Goal: Task Accomplishment & Management: Use online tool/utility

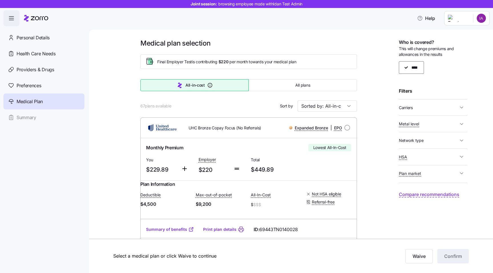
click at [259, 30] on div "Medical plan selection Final Employer Test is contributing $220 per month towar…" at bounding box center [291, 152] width 404 height 244
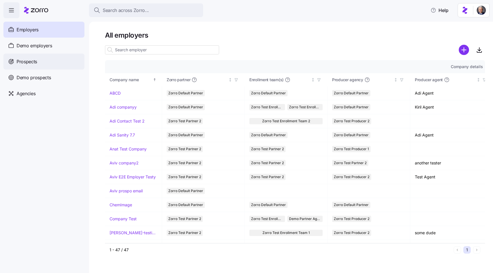
click at [49, 63] on div "Prospects" at bounding box center [43, 62] width 81 height 16
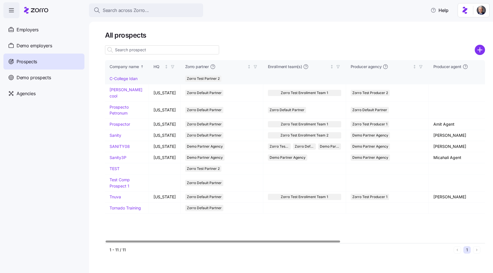
click at [127, 79] on link "C-College Idan" at bounding box center [124, 78] width 28 height 5
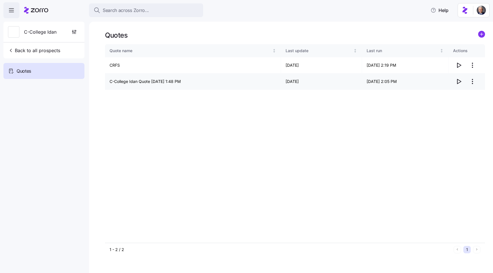
click at [141, 84] on td "C-College Idan Quote 08/17/2025 1:48 PM" at bounding box center [193, 82] width 176 height 16
click at [130, 83] on td "C-College Idan Quote 08/17/2025 1:48 PM" at bounding box center [193, 82] width 176 height 16
click at [144, 82] on td "C-College Idan Quote 08/17/2025 1:48 PM" at bounding box center [193, 82] width 176 height 16
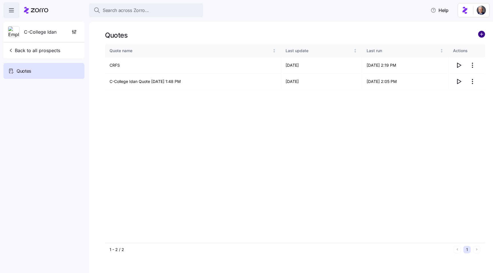
click at [481, 35] on circle "add icon" at bounding box center [482, 34] width 6 height 6
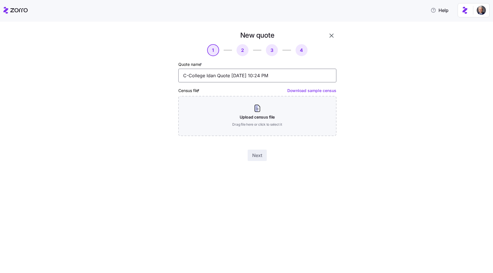
click at [215, 73] on input "C-College Idan Quote 08/19/2025 10:24 PM" at bounding box center [257, 76] width 158 height 14
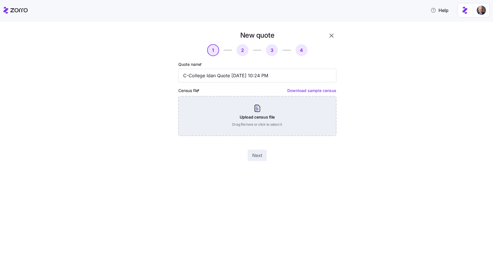
click at [246, 126] on div "Upload census file Drag file here or click to select it" at bounding box center [257, 116] width 158 height 40
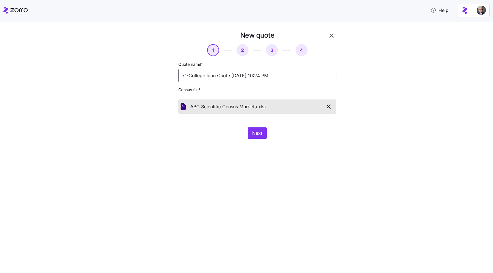
click at [203, 73] on input "C-College Idan Quote 08/19/2025 10:24 PM" at bounding box center [257, 76] width 158 height 14
type input "ABC Scientific"
click at [257, 130] on span "Next" at bounding box center [257, 133] width 10 height 7
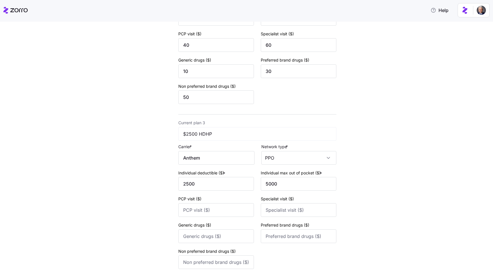
scroll to position [339, 0]
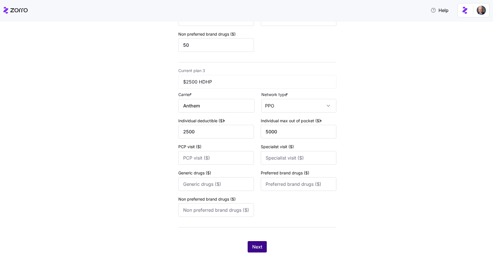
click at [258, 245] on span "Next" at bounding box center [257, 247] width 10 height 7
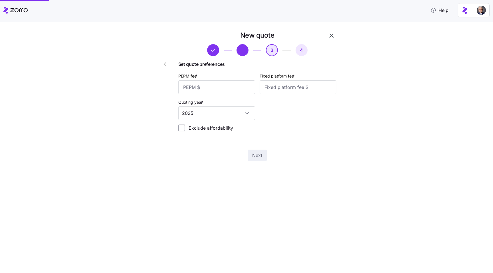
scroll to position [0, 0]
click at [212, 92] on input "PEPM fee *" at bounding box center [216, 88] width 77 height 14
type input "50"
click at [269, 91] on input "Fixed platform fee *" at bounding box center [298, 88] width 77 height 14
type input "200"
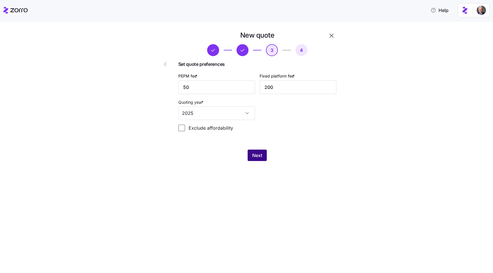
click at [252, 157] on button "Next" at bounding box center [257, 155] width 19 height 11
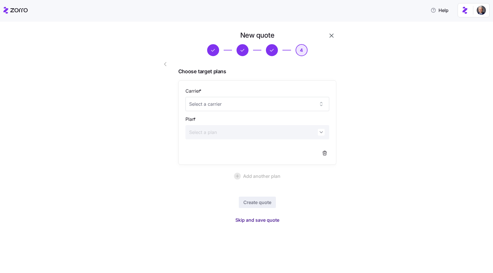
click at [256, 220] on span "Skip and save quote" at bounding box center [258, 220] width 44 height 7
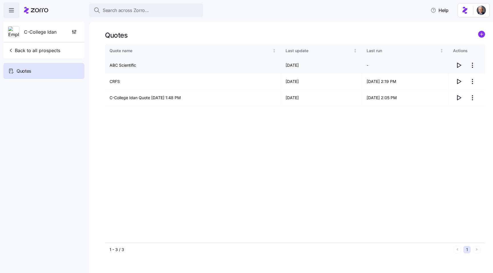
click at [460, 65] on icon "button" at bounding box center [460, 65] width 4 height 5
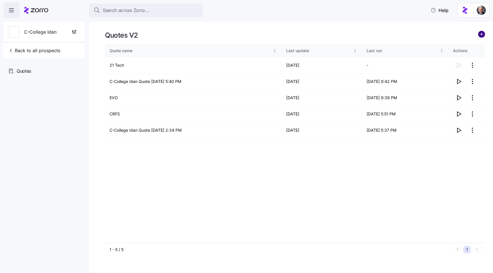
click at [483, 35] on circle "add icon" at bounding box center [482, 34] width 6 height 6
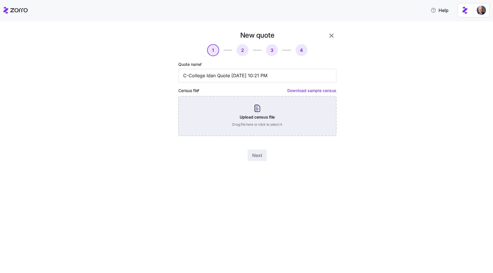
click at [303, 119] on div "Upload census file Drag file here or click to select it" at bounding box center [257, 116] width 158 height 40
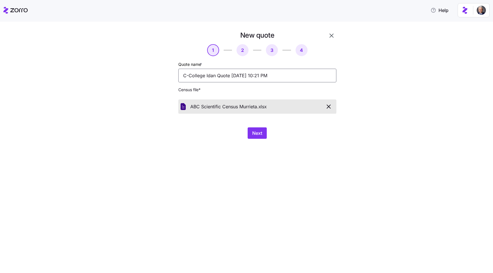
click at [246, 75] on input "C-College Idan Quote 08/19/2025 10:21 PM" at bounding box center [257, 76] width 158 height 14
type input "ABC Scientific"
click at [259, 131] on span "Next" at bounding box center [257, 133] width 10 height 7
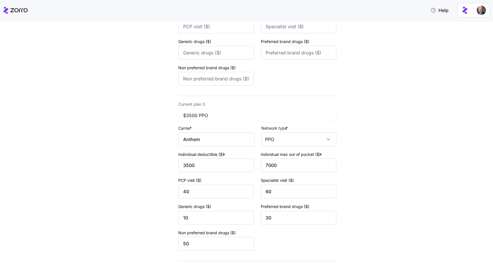
scroll to position [339, 0]
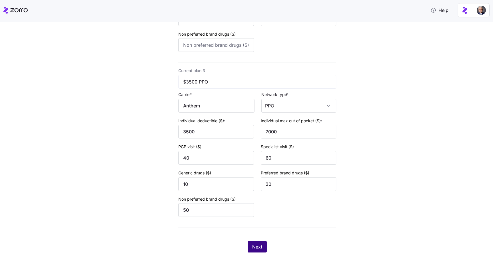
click at [255, 249] on span "Next" at bounding box center [257, 247] width 10 height 7
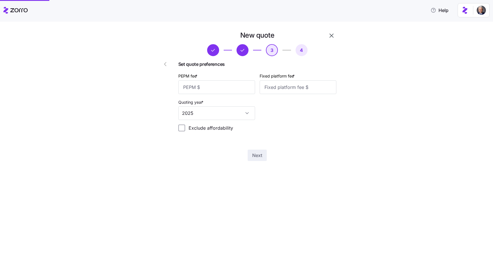
scroll to position [0, 0]
click at [217, 91] on input "PEPM fee *" at bounding box center [216, 88] width 77 height 14
type input "50"
click at [274, 83] on input "Fixed platform fee *" at bounding box center [298, 88] width 77 height 14
type input "200"
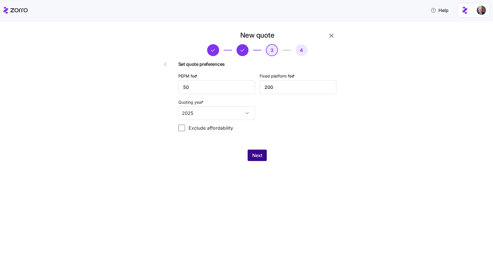
click at [253, 155] on span "Next" at bounding box center [257, 155] width 10 height 7
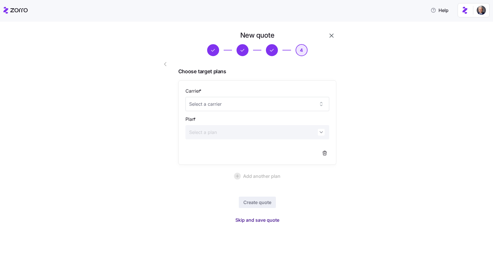
click at [264, 222] on span "Skip and save quote" at bounding box center [258, 220] width 44 height 7
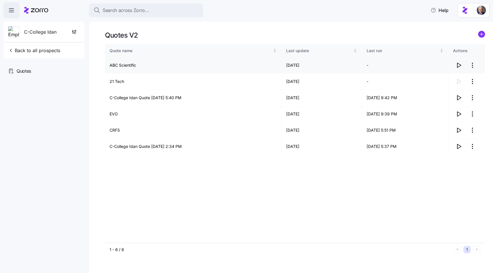
click at [458, 65] on icon "button" at bounding box center [460, 65] width 4 height 5
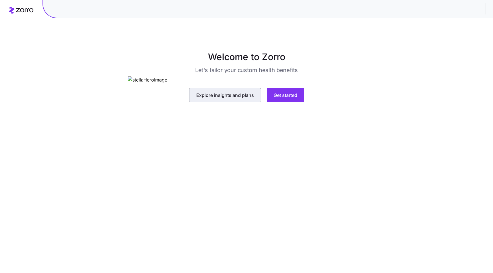
click at [229, 102] on button "Explore insights and plans" at bounding box center [225, 95] width 72 height 14
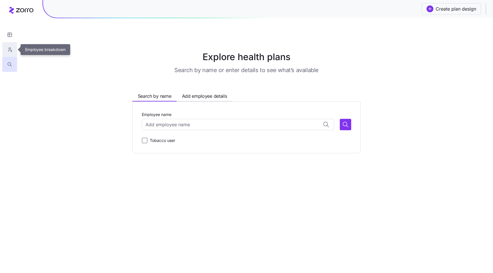
click at [8, 47] on icon "button" at bounding box center [9, 50] width 5 height 6
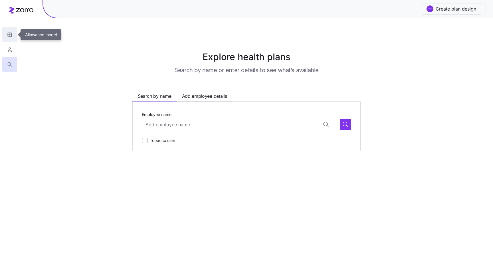
click at [3, 33] on button "button" at bounding box center [9, 34] width 15 height 15
click at [443, 9] on span "Create plan design" at bounding box center [456, 8] width 41 height 7
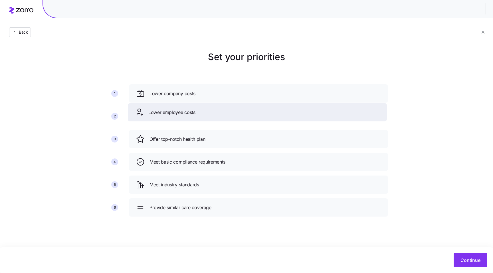
drag, startPoint x: 188, startPoint y: 141, endPoint x: 187, endPoint y: 114, distance: 26.6
click at [187, 114] on span "Lower employee costs" at bounding box center [171, 112] width 47 height 7
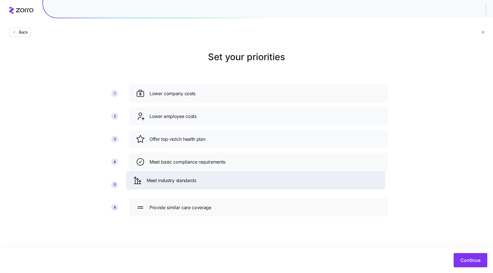
drag, startPoint x: 175, startPoint y: 188, endPoint x: 173, endPoint y: 184, distance: 5.0
click at [173, 184] on span "Meet industry standards" at bounding box center [172, 180] width 50 height 7
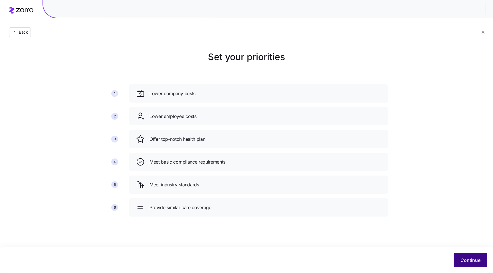
click at [474, 263] on span "Continue" at bounding box center [471, 260] width 20 height 7
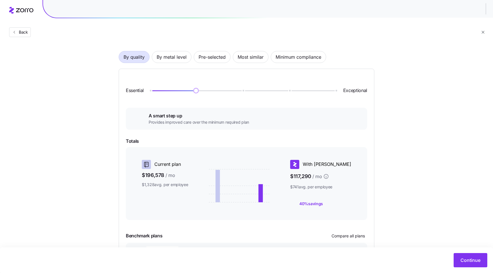
scroll to position [21, 0]
click at [280, 62] on span "Minimum compliance" at bounding box center [299, 57] width 46 height 11
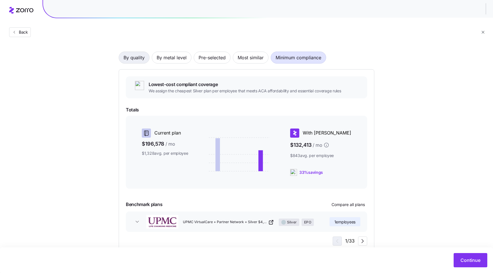
click at [144, 58] on span "By quality" at bounding box center [134, 57] width 21 height 11
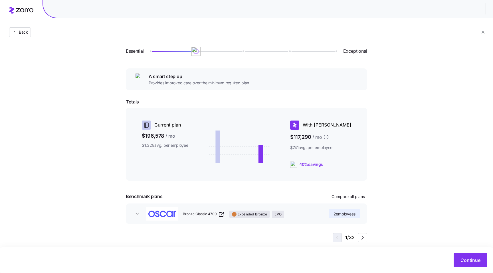
scroll to position [72, 0]
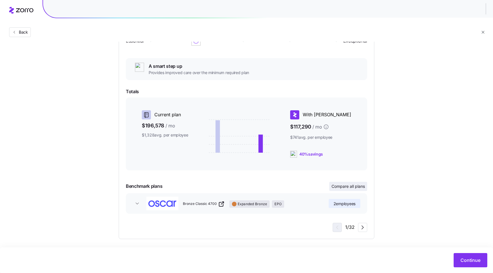
click at [352, 188] on span "Compare all plans" at bounding box center [348, 187] width 33 height 6
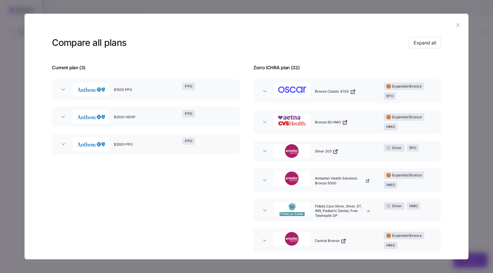
click at [144, 90] on div "$1500 PPO" at bounding box center [146, 90] width 69 height 18
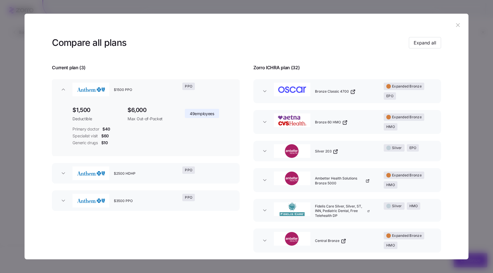
click at [305, 100] on button "Bronze Classic 4700 Expanded Bronze EPO" at bounding box center [348, 91] width 188 height 24
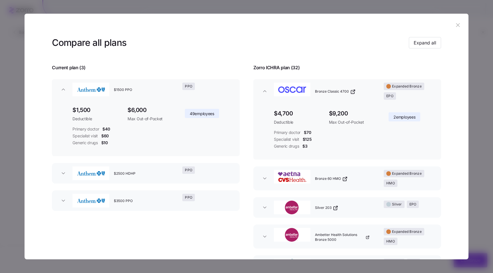
click at [311, 174] on div "button" at bounding box center [292, 179] width 41 height 22
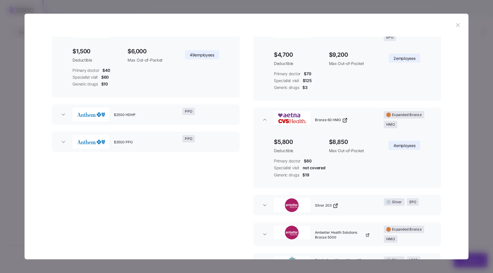
scroll to position [65, 0]
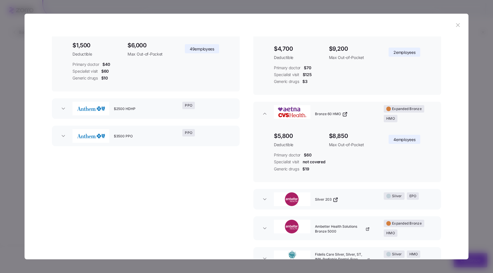
click at [322, 210] on button "Silver 203 Silver EPO" at bounding box center [348, 199] width 188 height 21
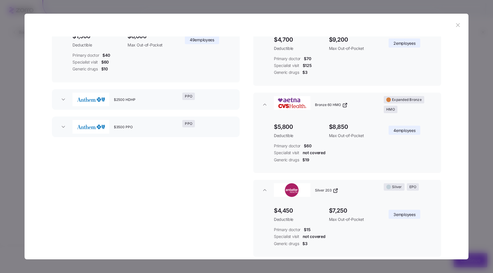
scroll to position [0, 0]
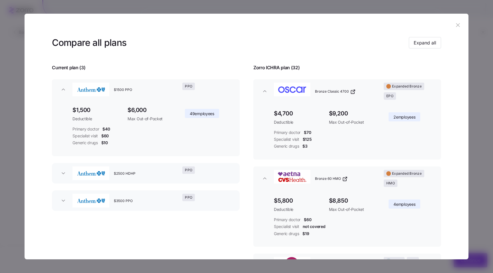
click at [356, 183] on div "Bronze 60 HMO" at bounding box center [347, 179] width 69 height 22
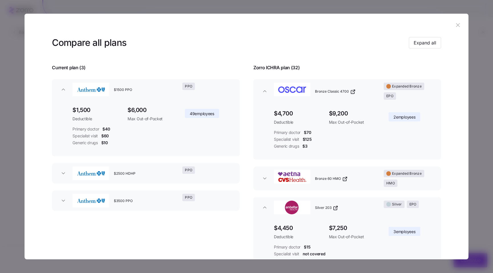
click at [354, 213] on div "Silver 203" at bounding box center [347, 208] width 69 height 18
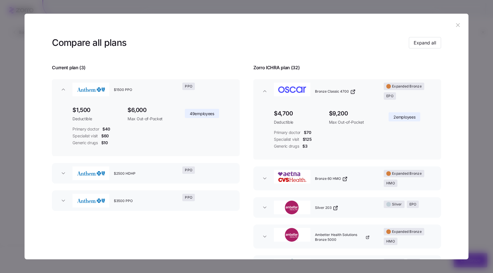
click at [324, 83] on div "Bronze Classic 4700" at bounding box center [347, 92] width 69 height 22
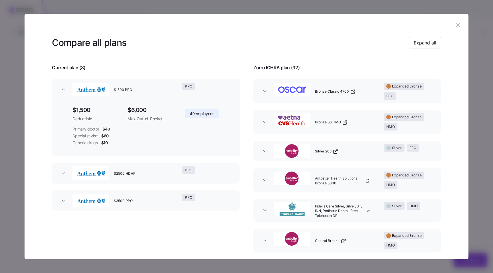
click at [146, 176] on div "$2500 HDHP" at bounding box center [146, 173] width 69 height 18
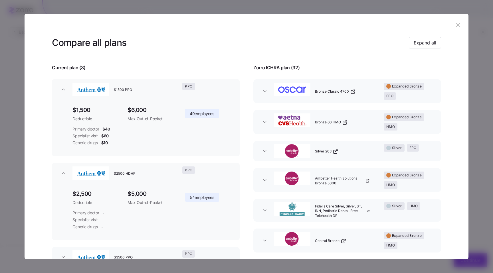
click at [146, 176] on div "$2500 HDHP" at bounding box center [146, 173] width 69 height 18
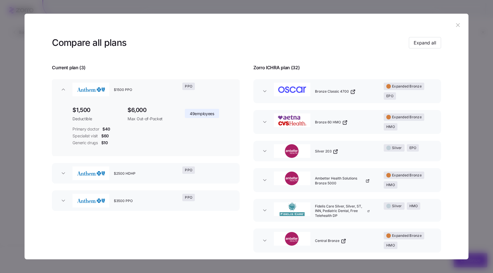
click at [456, 26] on icon "button" at bounding box center [458, 25] width 6 height 6
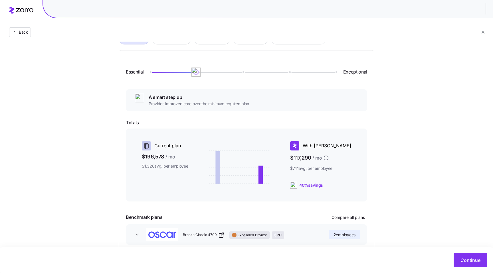
scroll to position [30, 0]
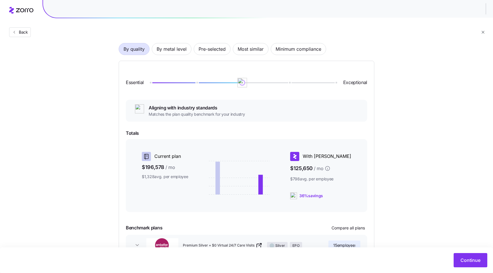
drag, startPoint x: 196, startPoint y: 84, endPoint x: 258, endPoint y: 86, distance: 61.7
click at [258, 86] on div "Essential Exceptional" at bounding box center [247, 83] width 242 height 30
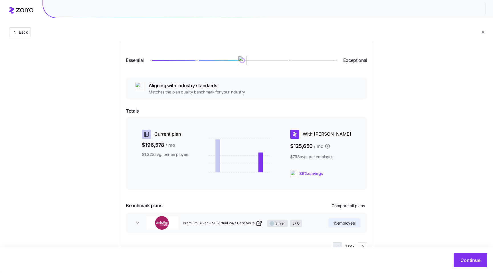
scroll to position [55, 0]
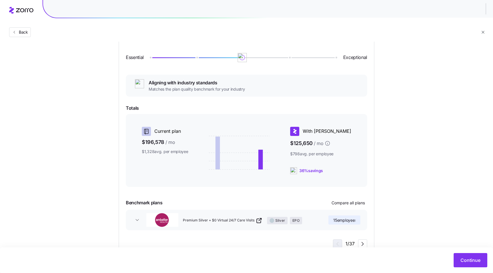
click at [310, 225] on div "Premium Silver + $0 Virtual 24/7 Care Visits Silver EPO" at bounding box center [254, 220] width 146 height 18
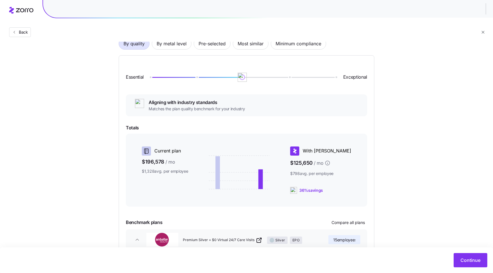
scroll to position [14, 0]
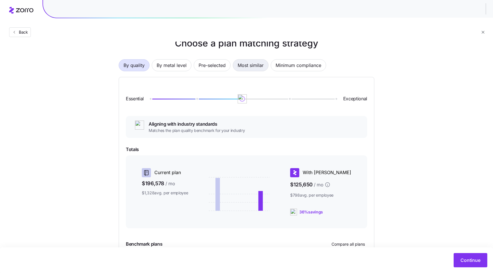
click at [250, 67] on span "Most similar" at bounding box center [251, 65] width 26 height 11
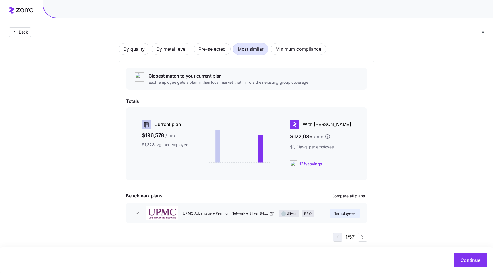
scroll to position [42, 0]
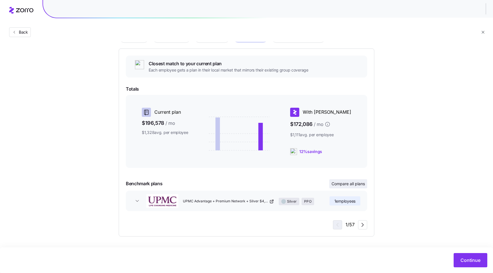
click at [348, 184] on span "Compare all plans" at bounding box center [348, 184] width 33 height 6
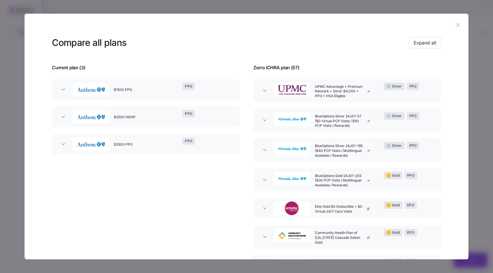
click at [368, 99] on button "UPMC Advantage + Premium Network + Silver $4,000 + PPO + HSA Eligible Silver PPO" at bounding box center [348, 90] width 188 height 23
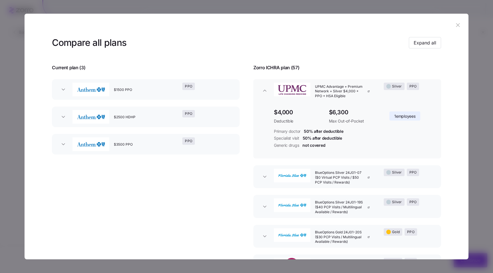
click at [369, 186] on button "BlueOptions Silver 24J01-07 ($0 Virtual PCP Visits / $50 PCP Visits / Rewards) …" at bounding box center [348, 177] width 188 height 23
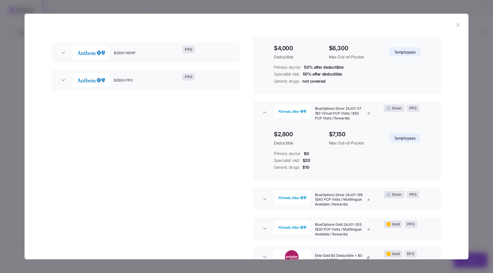
scroll to position [65, 0]
click at [371, 205] on div "BlueOptions Silver 24J01-19S ($40 PCP Visits / Multilingual Available / Rewards)" at bounding box center [347, 198] width 69 height 21
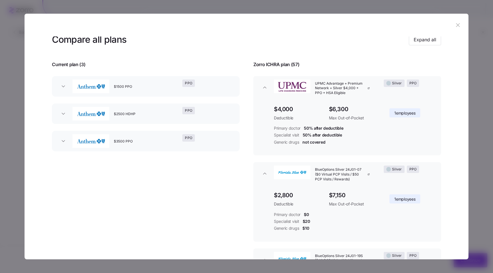
scroll to position [0, 0]
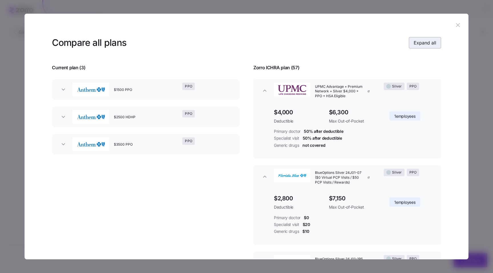
click at [421, 41] on span "Expand all" at bounding box center [425, 42] width 23 height 7
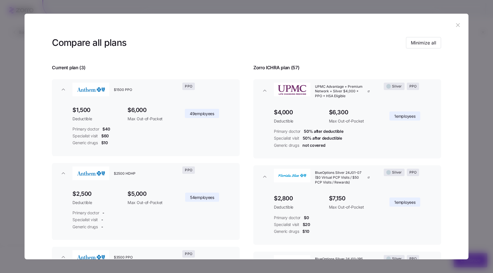
click at [293, 68] on span "Zorro ICHRA plan ( 57 )" at bounding box center [277, 67] width 46 height 7
click at [276, 69] on span "Zorro ICHRA plan ( 57 )" at bounding box center [277, 67] width 46 height 7
click at [85, 70] on span "Current plan ( 3 )" at bounding box center [68, 67] width 33 height 7
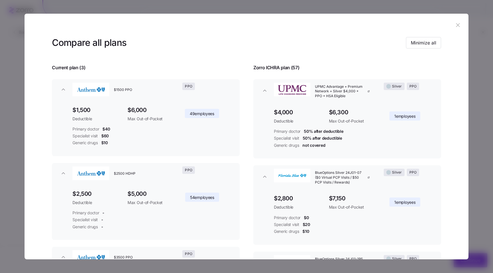
click at [85, 70] on span "Current plan ( 3 )" at bounding box center [68, 67] width 33 height 7
click at [79, 69] on span "Current plan ( 3 )" at bounding box center [68, 67] width 33 height 7
click at [460, 28] on icon "button" at bounding box center [458, 25] width 6 height 6
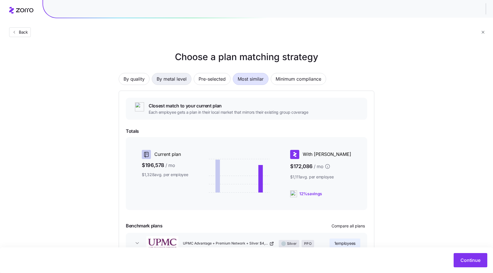
click at [184, 79] on span "By metal level" at bounding box center [172, 78] width 30 height 11
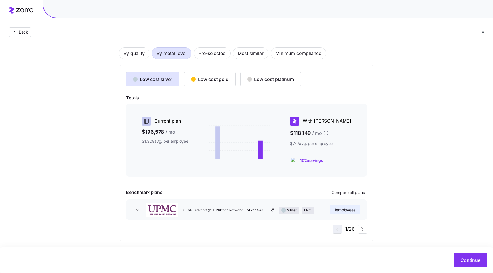
scroll to position [30, 0]
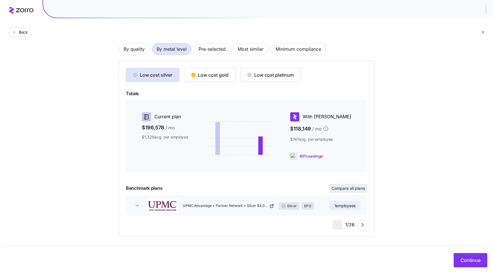
click at [354, 190] on span "Compare all plans" at bounding box center [348, 189] width 33 height 6
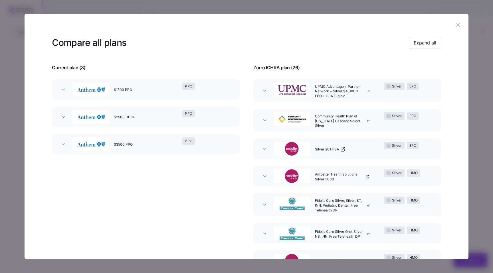
click at [456, 24] on icon "button" at bounding box center [458, 25] width 6 height 6
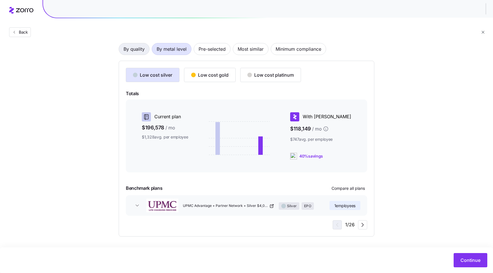
click at [142, 49] on span "By quality" at bounding box center [134, 48] width 21 height 11
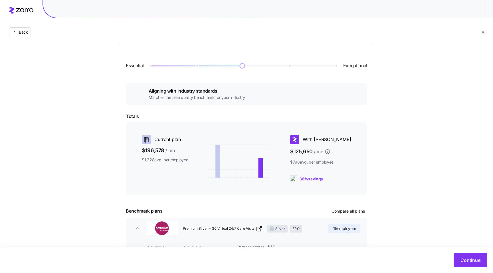
scroll to position [55, 0]
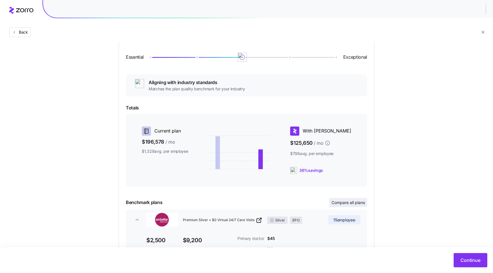
click at [360, 204] on span "Compare all plans" at bounding box center [348, 203] width 33 height 6
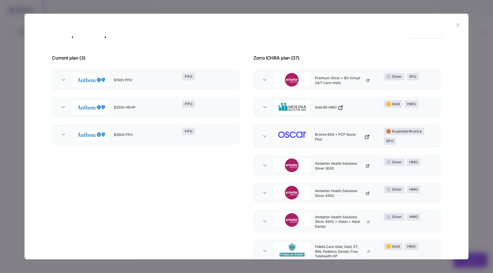
scroll to position [8, 0]
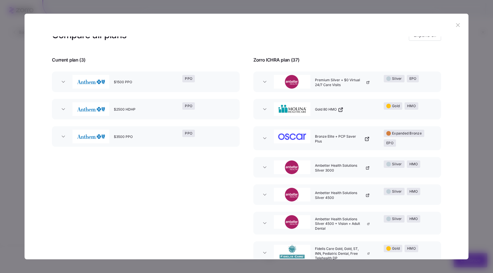
click at [459, 23] on icon "button" at bounding box center [458, 25] width 6 height 6
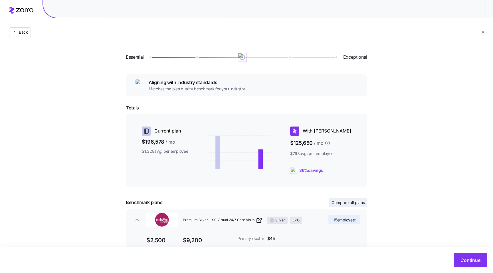
click at [343, 201] on span "Compare all plans" at bounding box center [348, 203] width 33 height 6
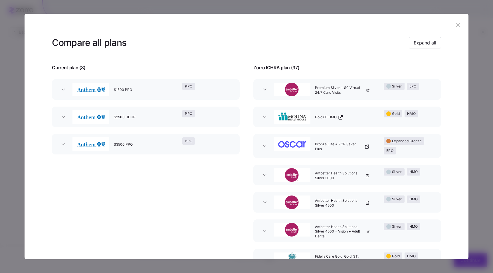
click at [136, 93] on div "$1500 PPO" at bounding box center [146, 90] width 69 height 18
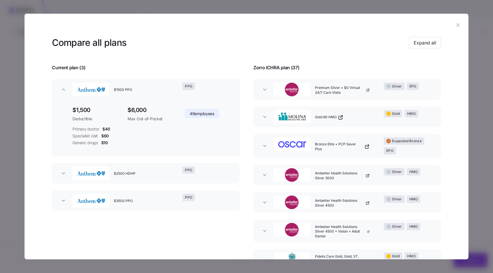
click at [156, 168] on div "$2500 HDHP" at bounding box center [146, 173] width 69 height 18
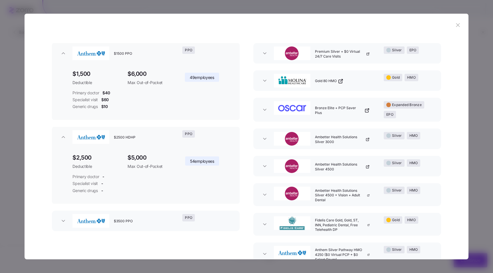
click at [162, 221] on div "$3500 PPO" at bounding box center [146, 221] width 69 height 18
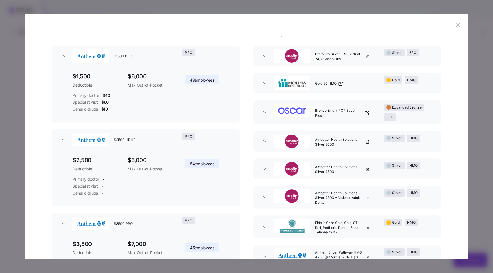
scroll to position [0, 0]
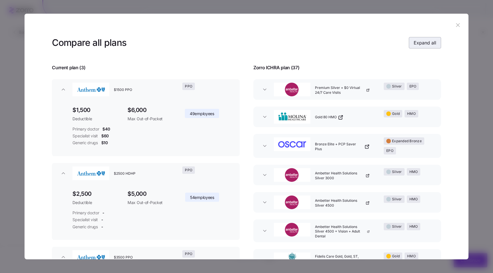
click at [427, 43] on span "Expand all" at bounding box center [425, 42] width 23 height 7
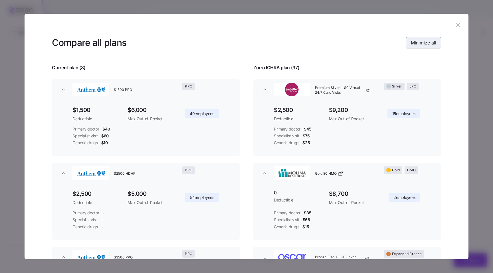
click at [427, 43] on span "Minimize all" at bounding box center [423, 42] width 25 height 7
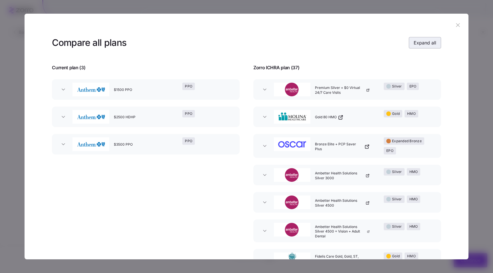
click at [427, 43] on span "Expand all" at bounding box center [425, 42] width 23 height 7
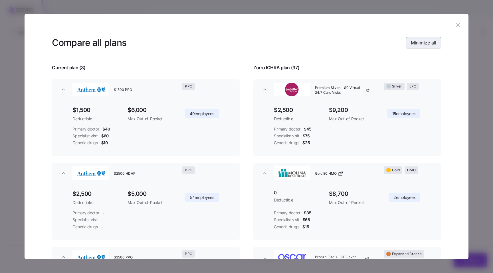
click at [427, 43] on span "Minimize all" at bounding box center [423, 42] width 25 height 7
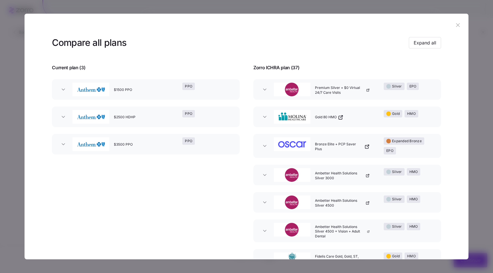
click at [456, 27] on icon "button" at bounding box center [458, 25] width 6 height 6
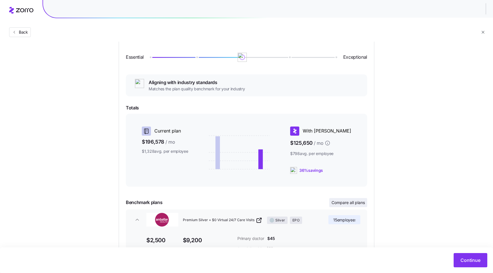
click at [345, 205] on span "Compare all plans" at bounding box center [348, 203] width 33 height 6
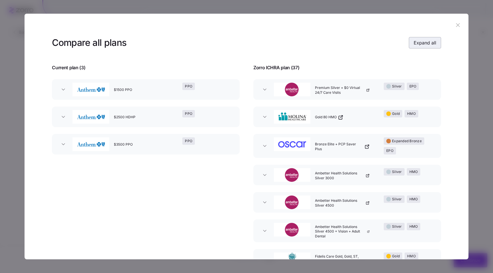
click at [418, 43] on span "Expand all" at bounding box center [425, 42] width 23 height 7
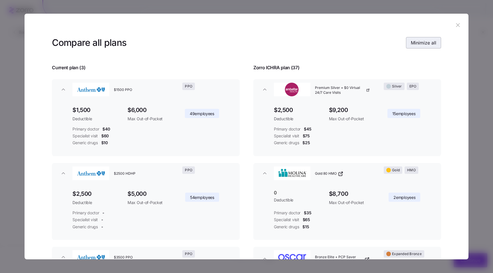
click at [418, 43] on span "Minimize all" at bounding box center [423, 42] width 25 height 7
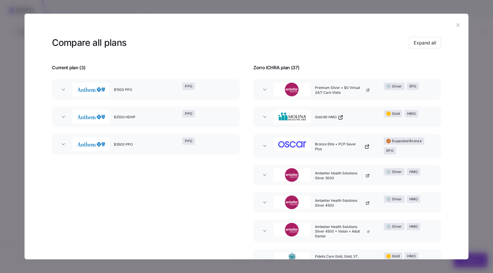
click at [457, 25] on icon "button" at bounding box center [458, 25] width 6 height 6
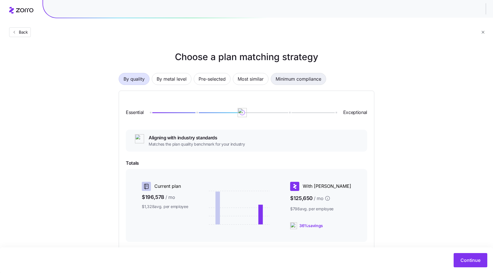
click at [291, 83] on span "Minimum compliance" at bounding box center [299, 78] width 46 height 11
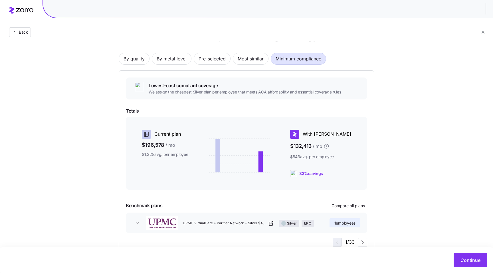
scroll to position [21, 0]
click at [156, 57] on button "By metal level" at bounding box center [172, 58] width 40 height 12
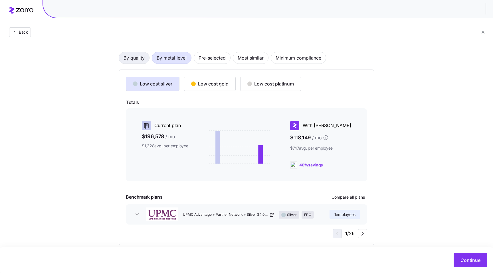
click at [129, 59] on span "By quality" at bounding box center [134, 57] width 21 height 11
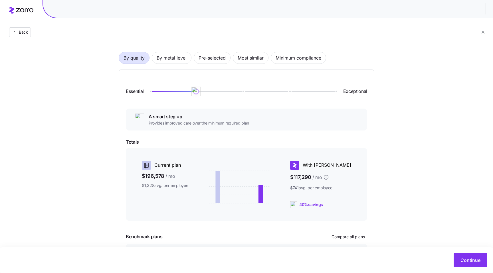
drag, startPoint x: 245, startPoint y: 92, endPoint x: 211, endPoint y: 92, distance: 34.5
click at [211, 92] on div at bounding box center [243, 91] width 186 height 1
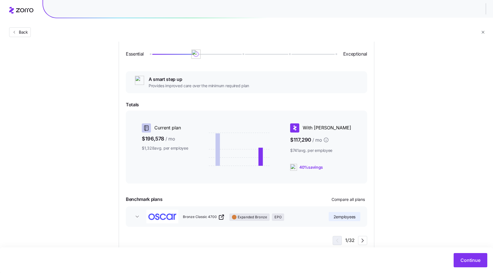
scroll to position [61, 0]
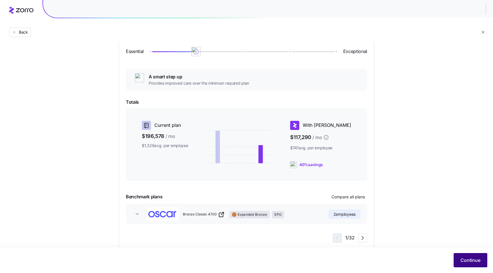
click at [468, 261] on span "Continue" at bounding box center [471, 260] width 20 height 7
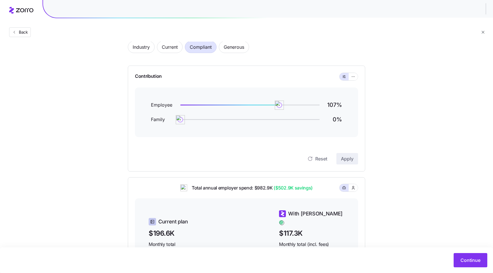
scroll to position [27, 0]
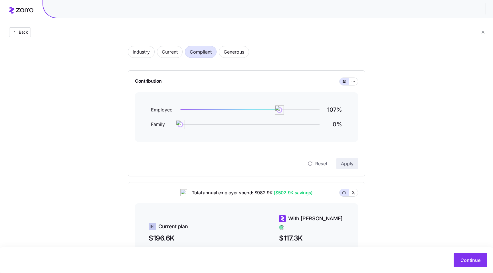
click at [282, 192] on span "($502.9K savings)" at bounding box center [293, 193] width 40 height 7
click at [299, 192] on span "($502.9K savings)" at bounding box center [293, 193] width 40 height 7
click at [285, 192] on span "($502.9K savings)" at bounding box center [293, 193] width 40 height 7
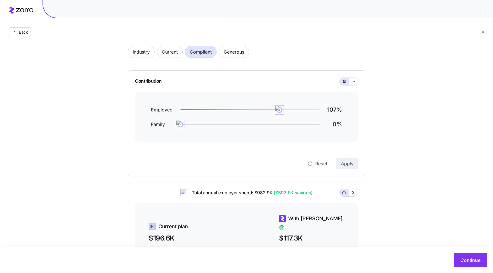
click at [285, 192] on span "($502.9K savings)" at bounding box center [293, 193] width 40 height 7
click at [300, 192] on span "($502.9K savings)" at bounding box center [293, 193] width 40 height 7
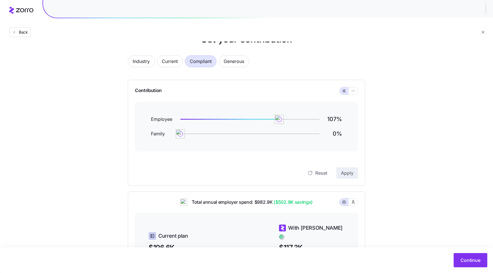
scroll to position [19, 0]
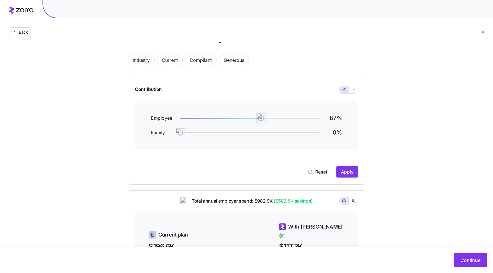
drag, startPoint x: 277, startPoint y: 116, endPoint x: 261, endPoint y: 117, distance: 16.3
click at [261, 117] on img at bounding box center [261, 119] width 10 height 10
click at [355, 169] on button "Apply" at bounding box center [348, 171] width 22 height 11
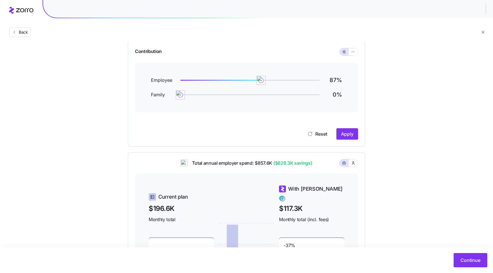
scroll to position [59, 0]
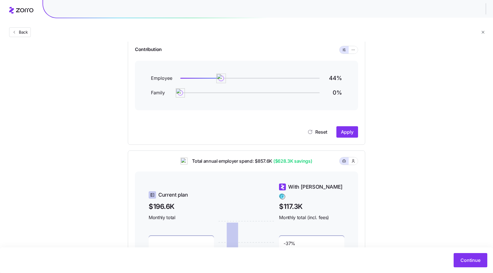
drag, startPoint x: 259, startPoint y: 79, endPoint x: 212, endPoint y: 81, distance: 47.2
click at [216, 81] on img at bounding box center [221, 79] width 10 height 10
click at [342, 128] on button "Apply" at bounding box center [348, 131] width 22 height 11
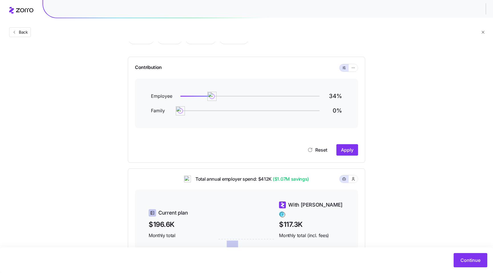
scroll to position [0, 0]
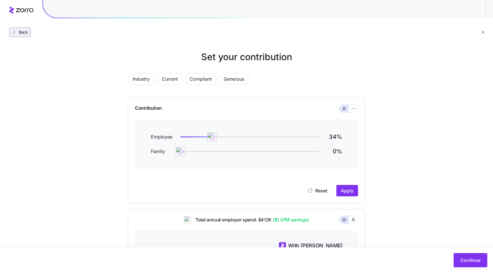
click at [16, 33] on icon "button" at bounding box center [14, 32] width 5 height 5
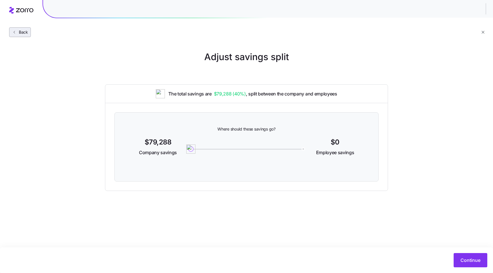
click at [19, 33] on span "Back" at bounding box center [22, 32] width 11 height 6
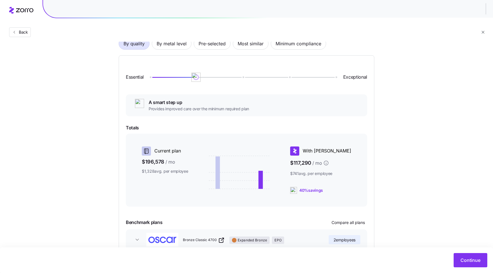
scroll to position [34, 0]
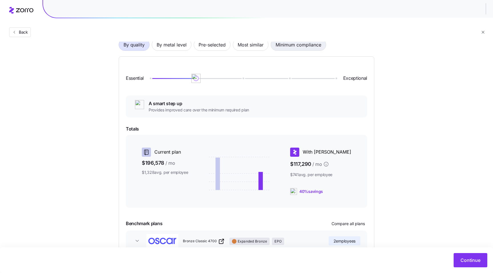
click at [286, 46] on span "Minimum compliance" at bounding box center [299, 44] width 46 height 11
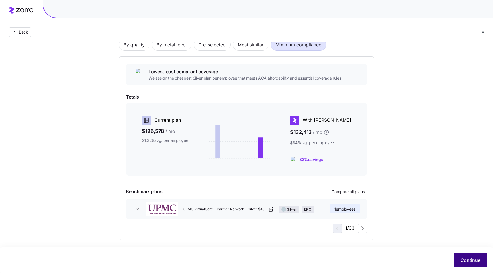
click at [461, 256] on button "Continue" at bounding box center [471, 261] width 34 height 14
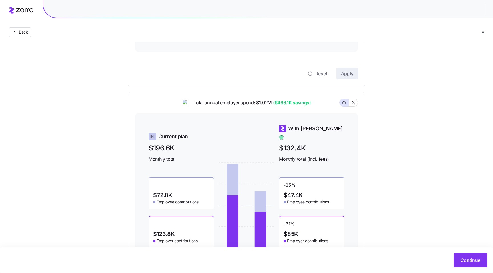
scroll to position [118, 0]
click at [301, 129] on span "With Zorro" at bounding box center [315, 128] width 55 height 8
click at [176, 132] on span "Current plan" at bounding box center [173, 136] width 30 height 8
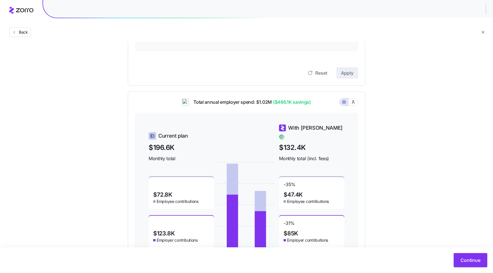
click at [176, 132] on span "Current plan" at bounding box center [173, 136] width 30 height 8
click at [308, 128] on span "With Zorro" at bounding box center [315, 128] width 55 height 8
click at [301, 128] on span "With Zorro" at bounding box center [315, 128] width 55 height 8
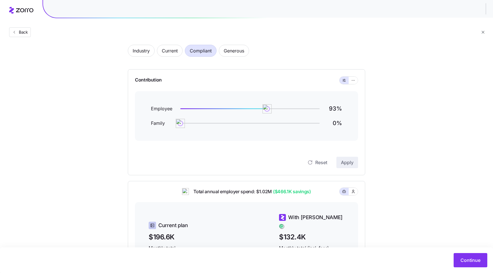
scroll to position [23, 0]
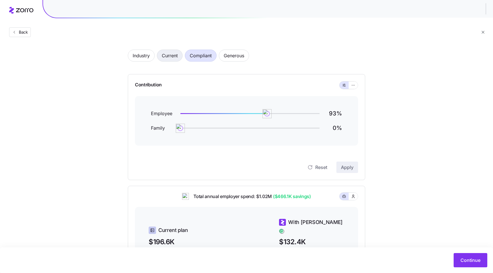
click at [172, 57] on span "Current" at bounding box center [170, 55] width 16 height 11
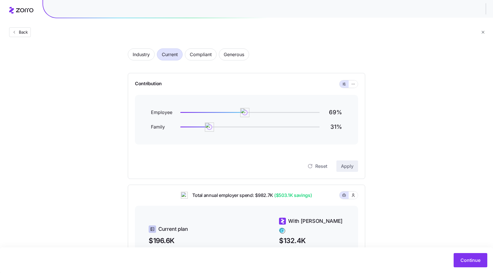
scroll to position [0, 0]
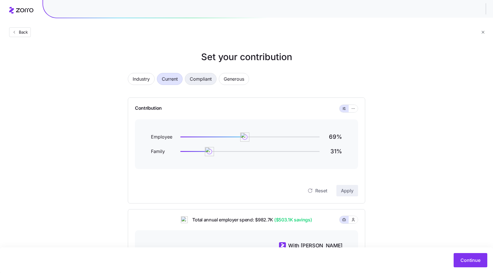
click at [194, 84] on span "Compliant" at bounding box center [201, 78] width 22 height 11
click at [176, 82] on span "Current" at bounding box center [170, 78] width 16 height 11
click at [239, 78] on span "Generous" at bounding box center [234, 78] width 21 height 11
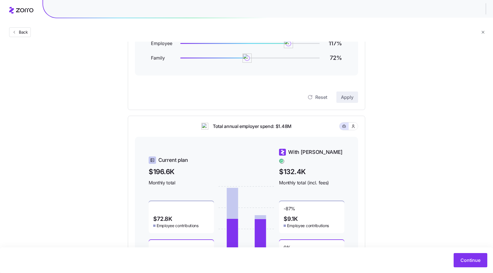
scroll to position [87, 0]
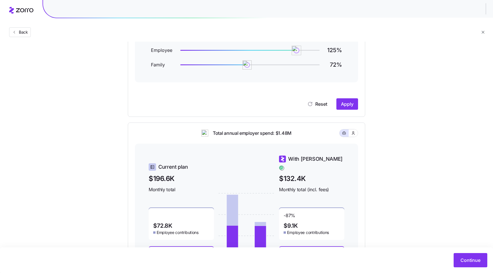
drag, startPoint x: 289, startPoint y: 49, endPoint x: 297, endPoint y: 52, distance: 8.9
click at [297, 52] on img at bounding box center [297, 51] width 10 height 10
click at [345, 108] on button "Apply" at bounding box center [348, 103] width 22 height 11
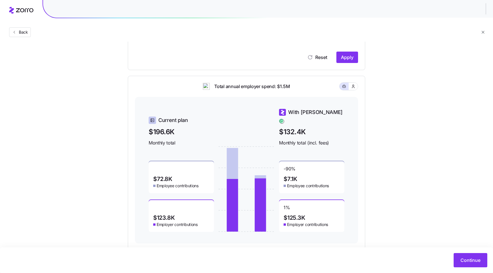
scroll to position [139, 0]
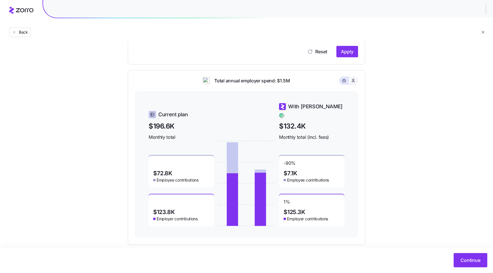
click at [352, 82] on icon "button" at bounding box center [353, 80] width 2 height 3
click at [343, 83] on icon "button" at bounding box center [344, 80] width 4 height 7
click at [351, 81] on button "button" at bounding box center [353, 80] width 9 height 7
click at [343, 81] on rect "button" at bounding box center [344, 81] width 3 height 2
click at [354, 80] on icon "button" at bounding box center [353, 80] width 2 height 3
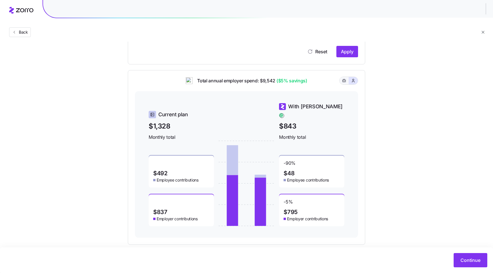
click at [343, 81] on icon "button" at bounding box center [344, 80] width 4 height 7
click at [352, 81] on icon "button" at bounding box center [353, 81] width 5 height 6
click at [343, 81] on icon "button" at bounding box center [344, 80] width 4 height 7
click at [353, 81] on icon "button" at bounding box center [353, 81] width 5 height 6
click at [344, 81] on icon "button" at bounding box center [344, 80] width 4 height 7
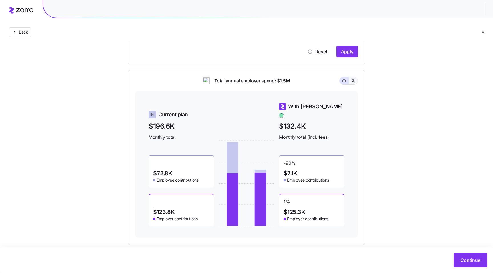
click at [351, 81] on icon "button" at bounding box center [353, 81] width 5 height 6
click at [345, 81] on icon "button" at bounding box center [344, 80] width 4 height 7
click at [357, 81] on button "button" at bounding box center [353, 80] width 9 height 7
click at [345, 81] on icon "button" at bounding box center [344, 80] width 4 height 7
click at [351, 80] on button "button" at bounding box center [353, 81] width 5 height 5
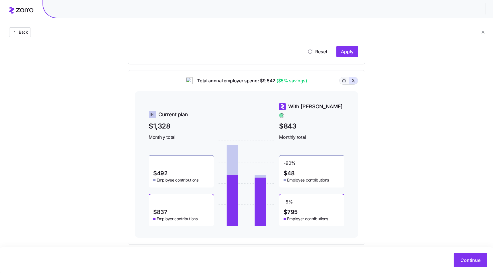
click at [342, 79] on button "button" at bounding box center [344, 81] width 5 height 5
click at [293, 121] on span "$132.4K" at bounding box center [311, 126] width 65 height 11
click at [305, 134] on span "Monthly total (incl. fees)" at bounding box center [311, 137] width 65 height 7
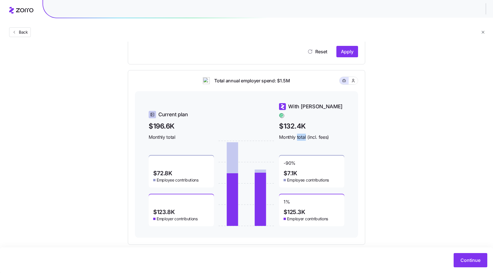
click at [305, 134] on span "Monthly total (incl. fees)" at bounding box center [311, 137] width 65 height 7
click at [309, 134] on span "Monthly total (incl. fees)" at bounding box center [311, 137] width 65 height 7
click at [159, 134] on span "Monthly total" at bounding box center [181, 137] width 65 height 7
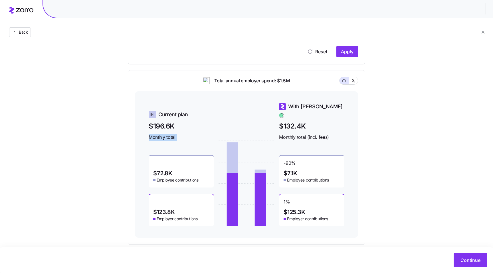
click at [159, 134] on span "Monthly total" at bounding box center [181, 137] width 65 height 7
click at [165, 134] on span "Monthly total" at bounding box center [181, 137] width 65 height 7
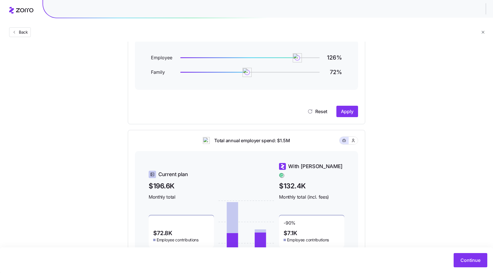
scroll to position [73, 0]
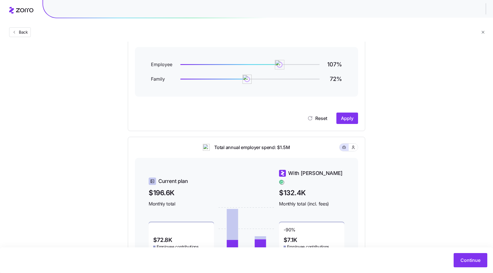
drag, startPoint x: 298, startPoint y: 64, endPoint x: 280, endPoint y: 64, distance: 18.3
click at [280, 64] on img at bounding box center [280, 65] width 10 height 10
click at [354, 118] on button "Apply" at bounding box center [348, 118] width 22 height 11
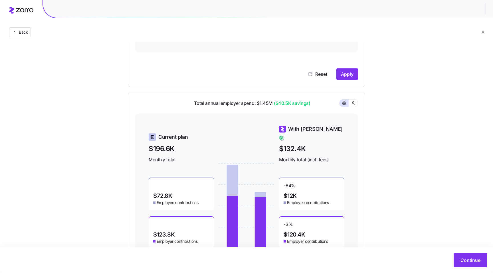
scroll to position [120, 0]
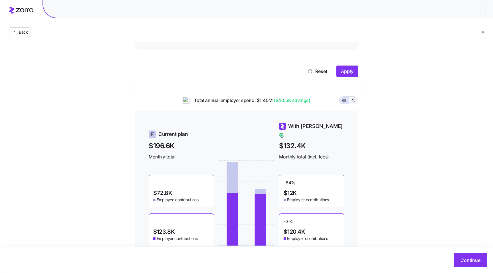
click at [354, 101] on icon "button" at bounding box center [353, 101] width 5 height 6
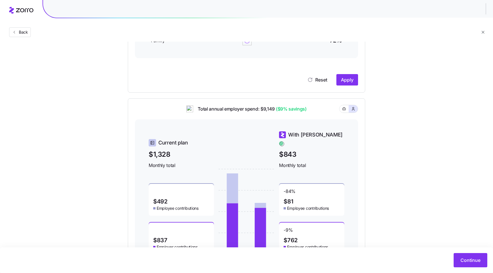
scroll to position [109, 0]
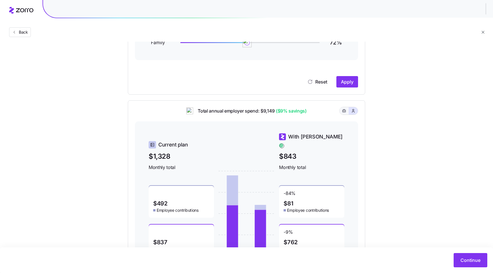
click at [343, 112] on icon "button" at bounding box center [344, 111] width 4 height 7
click at [353, 112] on icon "button" at bounding box center [353, 111] width 5 height 6
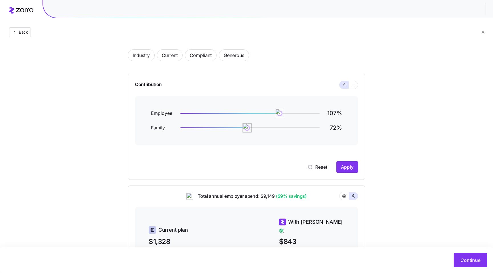
scroll to position [21, 0]
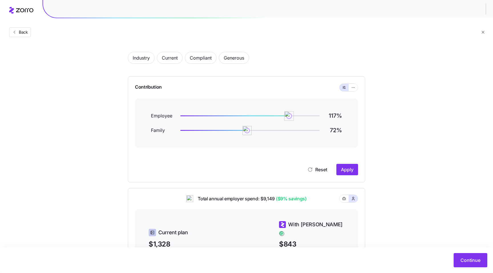
drag, startPoint x: 280, startPoint y: 113, endPoint x: 290, endPoint y: 113, distance: 10.6
click at [290, 113] on img at bounding box center [289, 116] width 10 height 10
click at [345, 173] on button "Apply" at bounding box center [348, 169] width 22 height 11
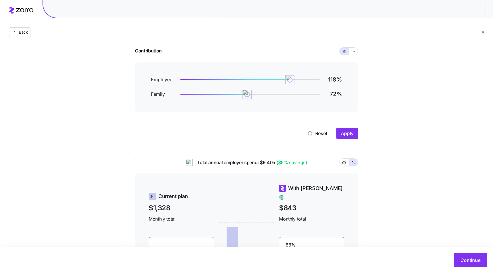
scroll to position [36, 0]
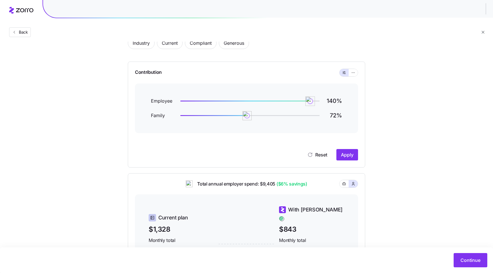
drag, startPoint x: 292, startPoint y: 102, endPoint x: 311, endPoint y: 103, distance: 19.1
click at [311, 103] on img at bounding box center [311, 101] width 10 height 10
click at [353, 158] on span "Apply" at bounding box center [347, 155] width 13 height 7
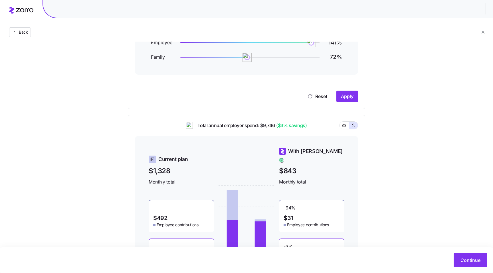
scroll to position [19, 0]
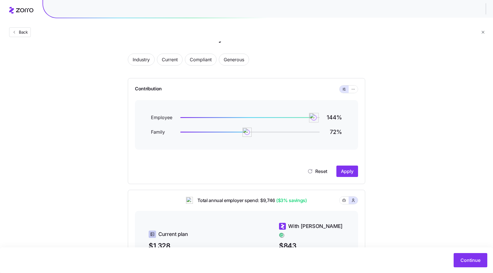
click at [315, 118] on img at bounding box center [314, 118] width 10 height 10
click at [347, 174] on span "Apply" at bounding box center [347, 171] width 13 height 7
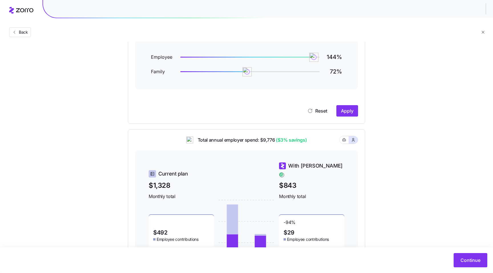
scroll to position [79, 0]
click at [342, 141] on button "button" at bounding box center [344, 140] width 5 height 5
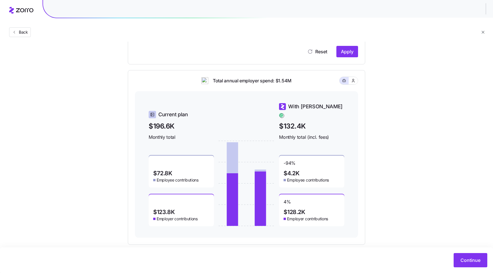
scroll to position [131, 0]
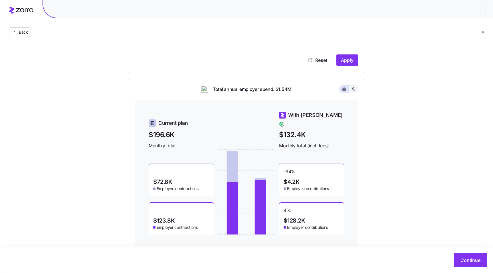
click at [353, 89] on icon "button" at bounding box center [353, 90] width 5 height 6
click at [345, 89] on icon "button" at bounding box center [344, 89] width 4 height 7
click at [356, 89] on button "button" at bounding box center [353, 89] width 9 height 7
click at [348, 90] on button "button" at bounding box center [344, 89] width 9 height 7
click at [353, 89] on icon "button" at bounding box center [353, 90] width 5 height 6
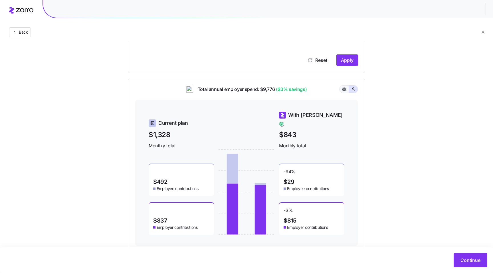
click at [346, 89] on icon "button" at bounding box center [344, 89] width 4 height 7
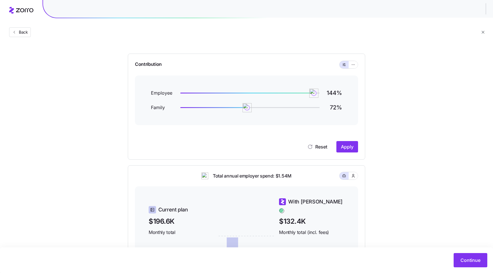
scroll to position [39, 0]
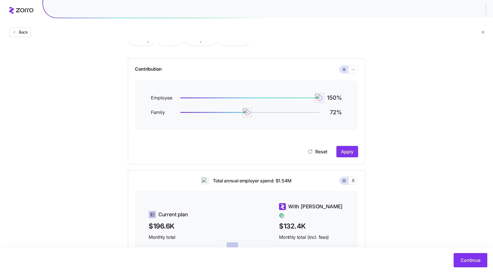
drag, startPoint x: 313, startPoint y: 97, endPoint x: 326, endPoint y: 98, distance: 13.5
click at [326, 98] on div "Employee 150 %" at bounding box center [246, 98] width 191 height 8
click at [349, 149] on span "Apply" at bounding box center [347, 151] width 13 height 7
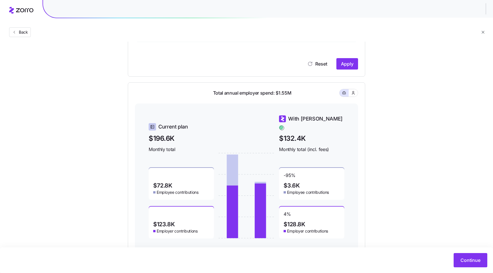
scroll to position [117, 0]
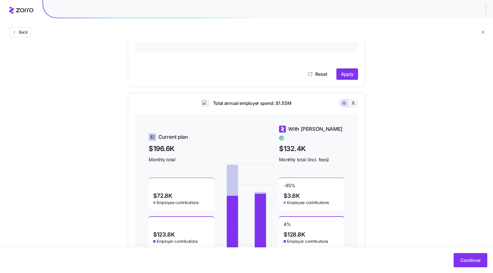
click at [352, 105] on icon "button" at bounding box center [353, 103] width 5 height 6
click at [344, 103] on icon "button" at bounding box center [344, 103] width 4 height 7
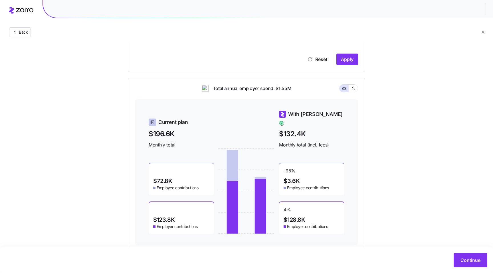
scroll to position [137, 0]
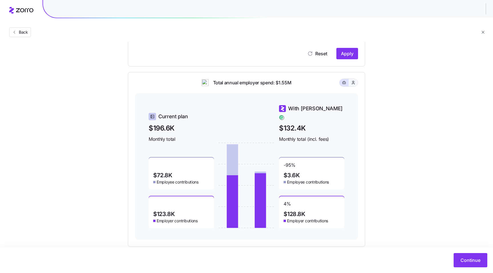
click at [354, 82] on icon "button" at bounding box center [353, 82] width 2 height 3
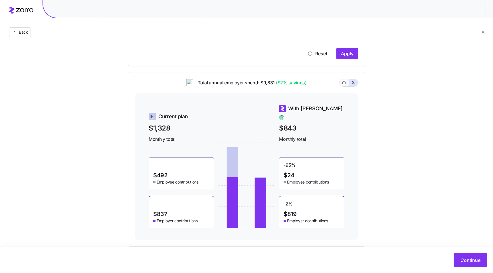
click at [345, 80] on button "button" at bounding box center [344, 82] width 9 height 7
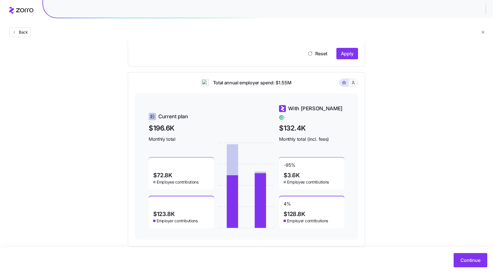
click at [357, 81] on button "button" at bounding box center [353, 82] width 9 height 7
click at [343, 84] on icon "button" at bounding box center [344, 82] width 4 height 7
click at [351, 83] on icon "button" at bounding box center [353, 83] width 5 height 6
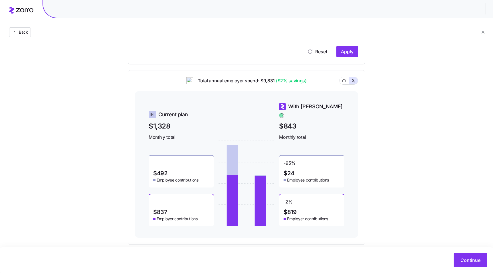
scroll to position [0, 0]
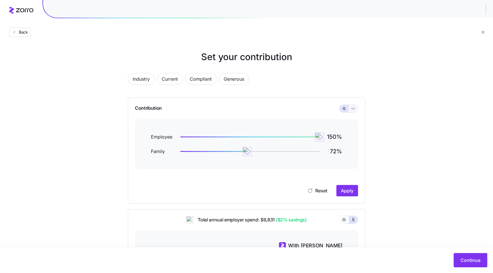
click at [354, 110] on icon "button" at bounding box center [353, 108] width 4 height 7
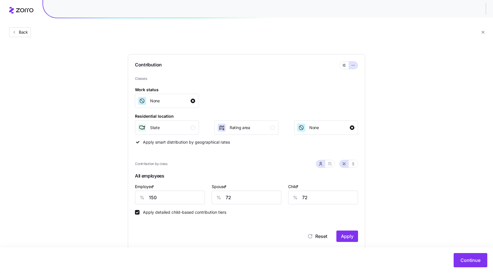
scroll to position [44, 0]
click at [328, 165] on icon "button" at bounding box center [329, 164] width 2 height 1
type input "111"
type input "118"
click at [321, 165] on icon "button" at bounding box center [321, 163] width 5 height 5
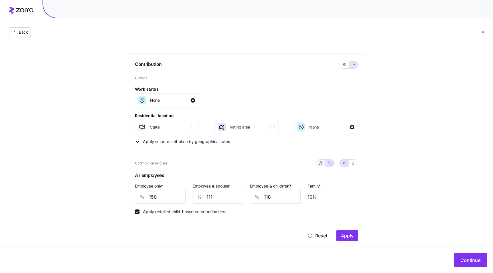
type input "72"
click at [331, 165] on icon "button" at bounding box center [330, 163] width 5 height 5
type input "111"
type input "118"
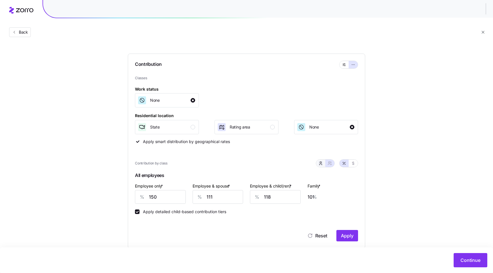
click at [319, 165] on icon "button" at bounding box center [321, 163] width 5 height 5
type input "72"
click at [332, 165] on button "button" at bounding box center [329, 163] width 9 height 7
type input "111"
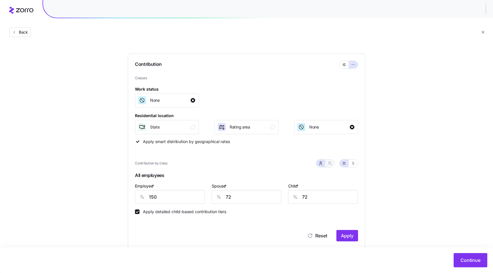
type input "118"
click at [353, 165] on icon "button" at bounding box center [353, 163] width 5 height 5
type input "916"
type input "1356"
type input "1219"
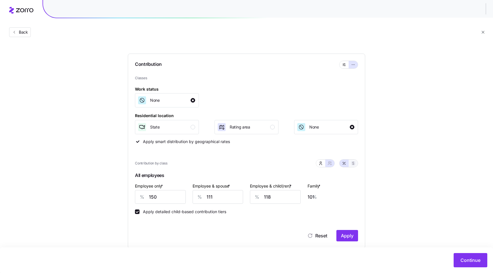
type input "1658"
click at [345, 164] on icon "button" at bounding box center [344, 163] width 5 height 5
type input "150"
type input "111"
type input "118"
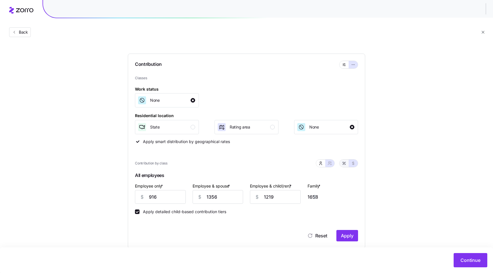
type input "101"
click at [322, 166] on button "button" at bounding box center [320, 163] width 9 height 7
type input "72"
click at [332, 166] on button "button" at bounding box center [329, 163] width 9 height 7
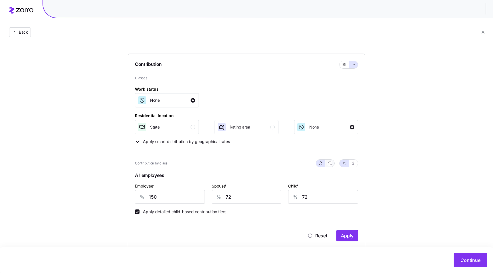
type input "111"
type input "118"
click at [352, 166] on icon "button" at bounding box center [353, 163] width 5 height 5
type input "916"
type input "1356"
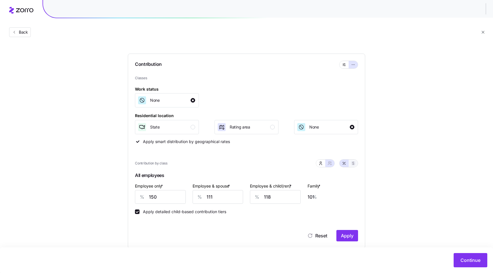
type input "1219"
type input "1658"
click at [322, 164] on icon "button" at bounding box center [321, 163] width 5 height 5
type input "440"
type input "189"
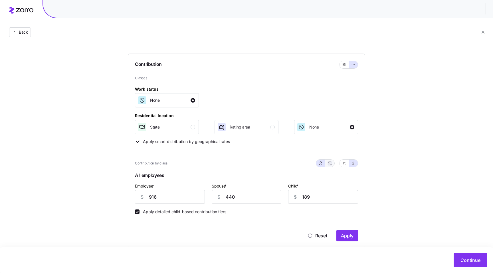
click at [332, 164] on icon "button" at bounding box center [330, 163] width 5 height 5
type input "1356"
type input "1219"
click at [343, 165] on icon "button" at bounding box center [344, 163] width 5 height 5
type input "150"
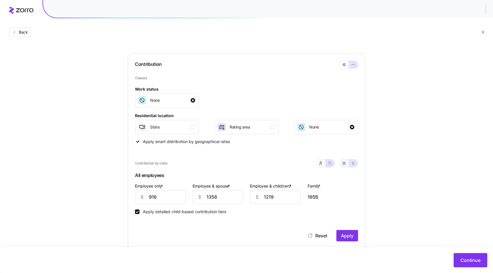
type input "111"
type input "118"
type input "101"
click at [324, 164] on button "button" at bounding box center [320, 163] width 9 height 7
type input "72"
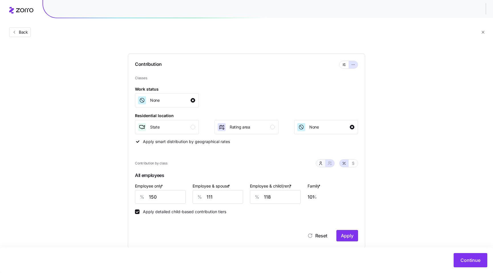
type input "72"
click at [354, 166] on button "button" at bounding box center [353, 163] width 5 height 5
type input "916"
type input "440"
type input "189"
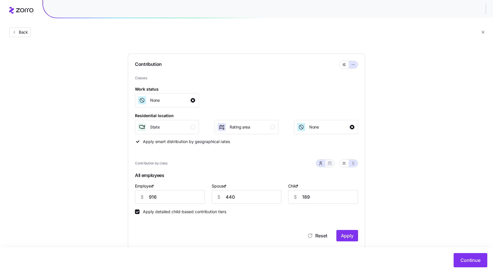
click at [331, 164] on icon "button" at bounding box center [330, 163] width 5 height 5
type input "1356"
type input "1219"
click at [347, 164] on button "button" at bounding box center [344, 163] width 9 height 7
type input "150"
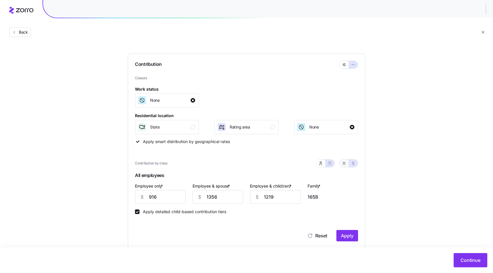
type input "111"
type input "118"
type input "101"
click at [320, 163] on icon "button" at bounding box center [321, 163] width 5 height 5
type input "72"
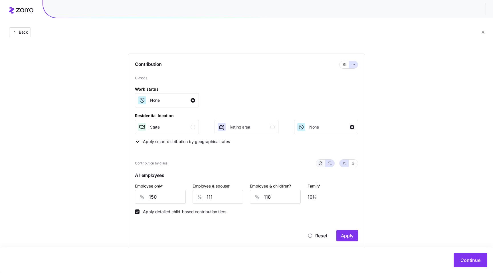
type input "72"
click at [351, 164] on icon "button" at bounding box center [353, 163] width 5 height 5
type input "916"
type input "440"
type input "189"
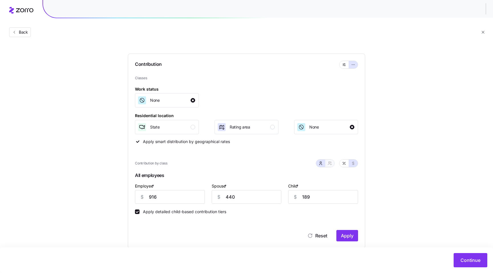
click at [333, 163] on button "button" at bounding box center [329, 163] width 9 height 7
type input "1356"
type input "1219"
click at [342, 164] on icon "button" at bounding box center [344, 163] width 5 height 5
type input "150"
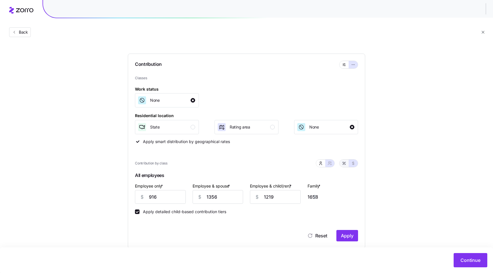
type input "111"
type input "118"
type input "101"
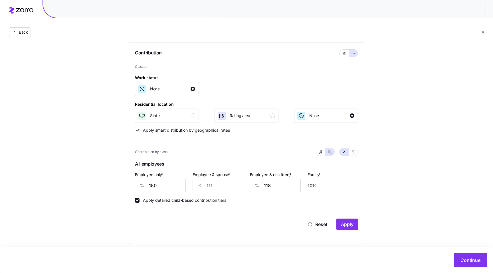
scroll to position [141, 0]
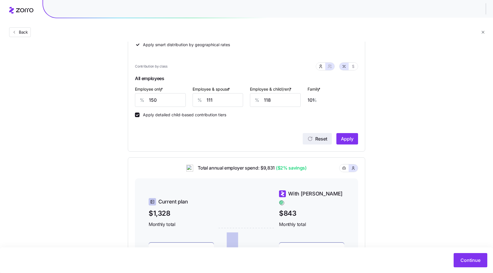
click at [317, 142] on span "Reset" at bounding box center [321, 139] width 12 height 7
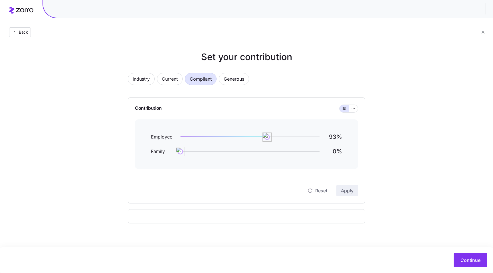
click at [317, 142] on div "Employee 93 % Family 0 % Reset Apply" at bounding box center [246, 158] width 223 height 77
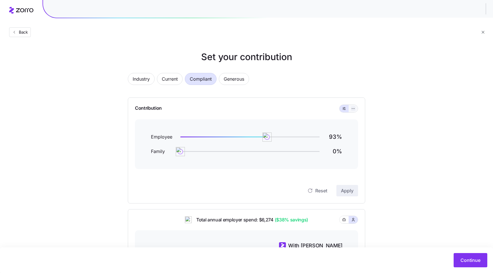
click at [355, 110] on icon "button" at bounding box center [353, 108] width 4 height 7
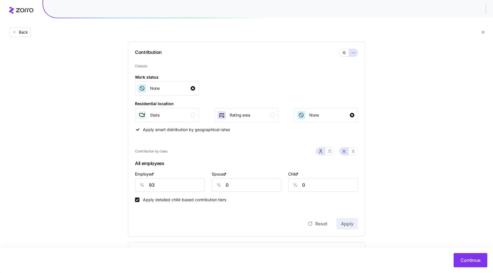
scroll to position [52, 0]
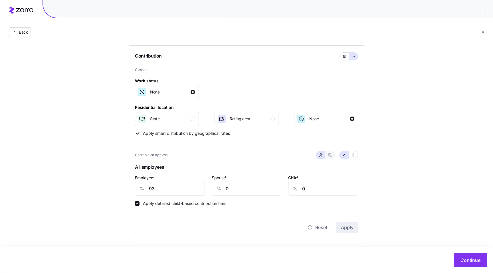
click at [330, 154] on icon "button" at bounding box center [330, 155] width 5 height 5
type input "47"
type input "55"
click at [322, 156] on icon "button" at bounding box center [321, 155] width 5 height 5
type input "0"
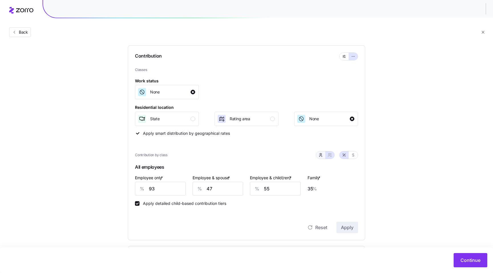
type input "0"
click at [329, 156] on icon "button" at bounding box center [330, 155] width 5 height 5
type input "47"
type input "55"
click at [353, 155] on icon "button" at bounding box center [353, 155] width 5 height 5
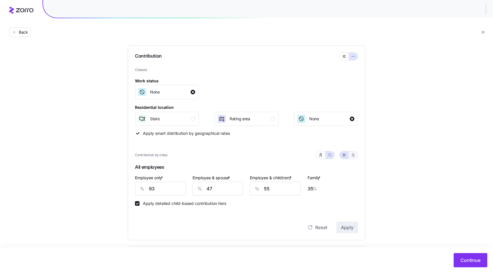
type input "570"
click at [346, 155] on button "button" at bounding box center [344, 155] width 5 height 5
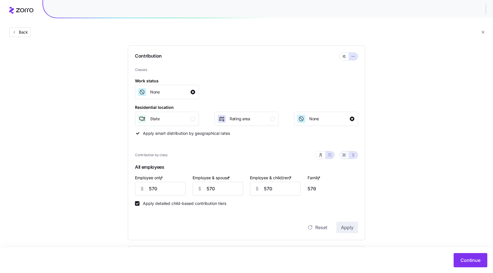
type input "93"
type input "47"
type input "55"
type input "35"
click at [354, 157] on icon "button" at bounding box center [353, 155] width 5 height 5
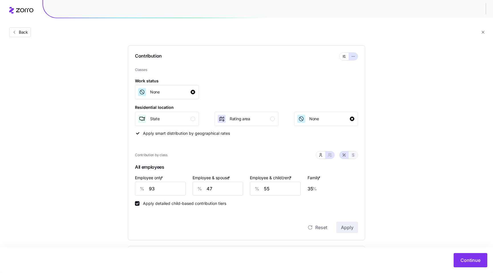
type input "570"
click at [346, 157] on icon "button" at bounding box center [344, 155] width 5 height 5
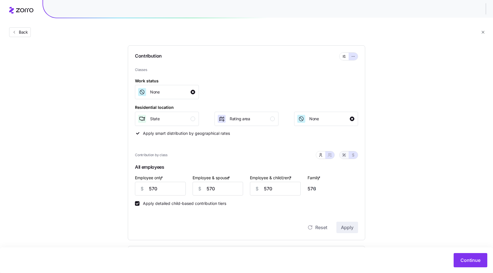
type input "93"
type input "47"
type input "55"
type input "35"
click at [321, 156] on icon "button" at bounding box center [321, 155] width 5 height 5
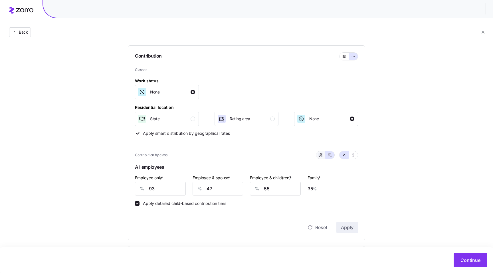
type input "0"
click at [328, 156] on button "button" at bounding box center [330, 155] width 5 height 5
type input "47"
type input "55"
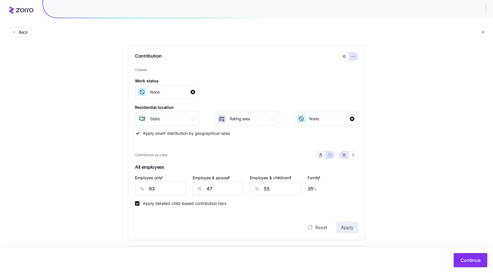
click at [322, 156] on icon "button" at bounding box center [321, 155] width 5 height 5
type input "0"
click at [331, 156] on icon "button" at bounding box center [330, 155] width 5 height 5
type input "47"
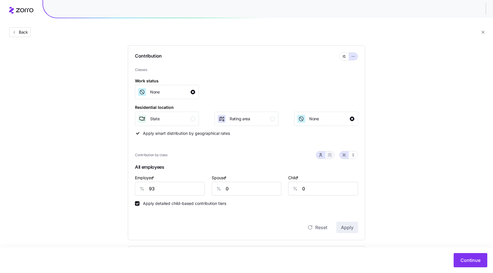
type input "55"
click at [353, 156] on icon "button" at bounding box center [353, 155] width 5 height 5
type input "570"
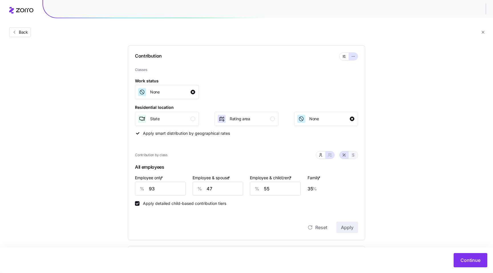
type input "570"
click at [347, 156] on button "button" at bounding box center [344, 155] width 9 height 7
type input "93"
type input "47"
type input "55"
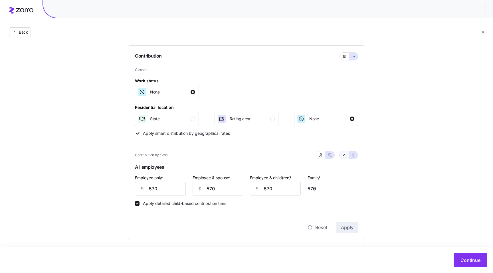
type input "35"
click at [268, 121] on div "Rating area" at bounding box center [246, 118] width 58 height 9
click at [318, 124] on div "None" at bounding box center [314, 118] width 10 height 9
click at [276, 120] on button "Rating area" at bounding box center [247, 119] width 64 height 14
click at [315, 124] on div "None" at bounding box center [314, 118] width 10 height 9
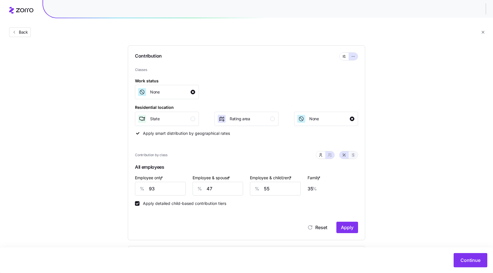
click at [354, 157] on icon "button" at bounding box center [353, 155] width 5 height 5
type input "570"
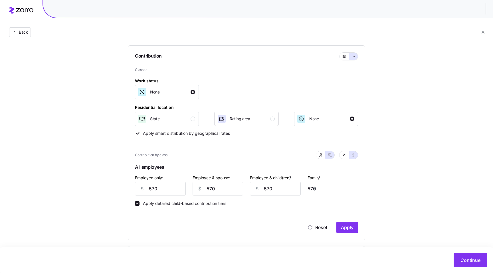
click at [250, 121] on span "Rating area" at bounding box center [240, 119] width 21 height 6
click at [343, 157] on icon "button" at bounding box center [344, 155] width 5 height 5
type input "93"
type input "46"
type input "56"
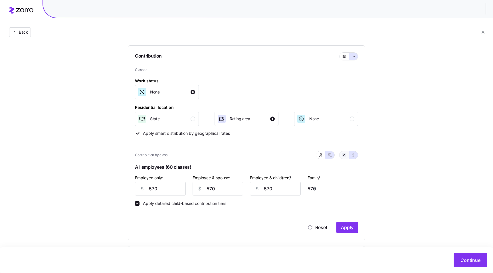
type input "35"
click at [357, 157] on button "button" at bounding box center [353, 155] width 9 height 7
type input "570"
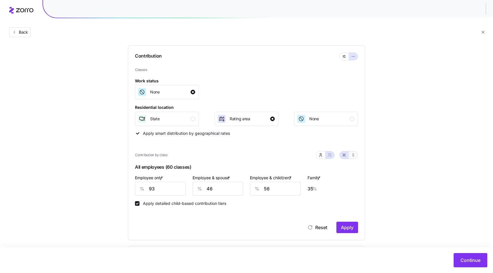
type input "570"
click at [343, 154] on icon "button" at bounding box center [344, 155] width 5 height 5
type input "93"
type input "46"
type input "56"
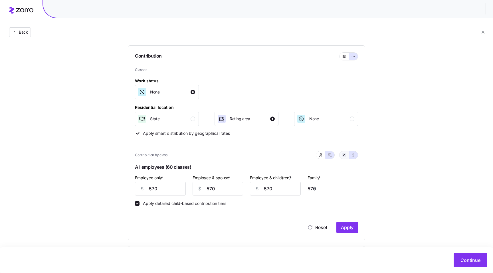
type input "35"
click at [321, 154] on icon "button" at bounding box center [321, 155] width 5 height 5
type input "0"
click at [331, 156] on icon "button" at bounding box center [330, 155] width 5 height 5
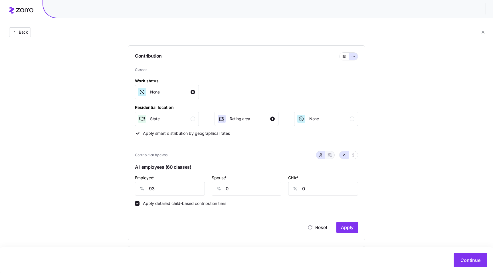
type input "46"
type input "56"
click at [354, 157] on icon "button" at bounding box center [353, 155] width 5 height 5
type input "570"
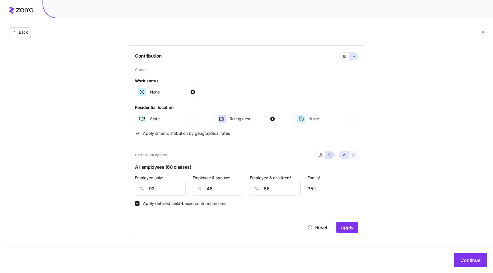
type input "570"
click at [342, 156] on button "button" at bounding box center [344, 155] width 5 height 5
type input "93"
type input "46"
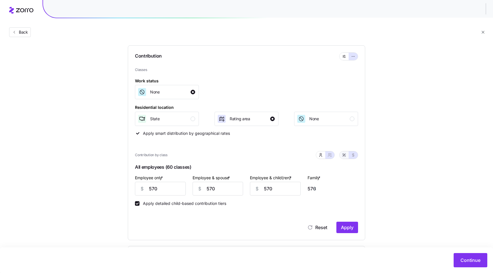
type input "56"
type input "35"
click at [335, 116] on div "None" at bounding box center [326, 118] width 58 height 9
click at [321, 155] on icon "button" at bounding box center [321, 155] width 5 height 5
type input "0"
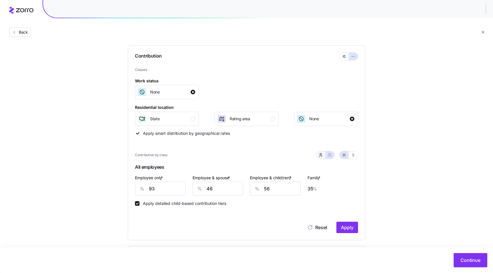
type input "2"
click at [331, 156] on icon "button" at bounding box center [330, 155] width 5 height 5
type input "46"
type input "56"
click at [354, 158] on button "button" at bounding box center [353, 155] width 5 height 5
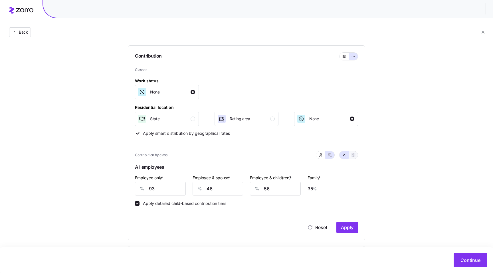
type input "566"
type input "575"
click at [345, 158] on button "button" at bounding box center [344, 155] width 5 height 5
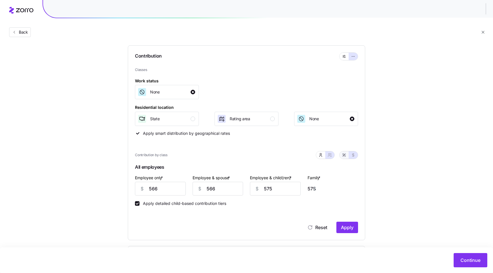
type input "93"
type input "46"
type input "56"
type input "35"
click at [186, 119] on div "State" at bounding box center [167, 118] width 58 height 9
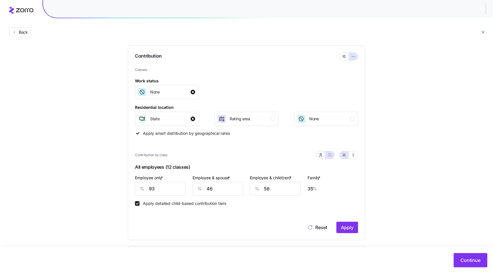
click at [317, 156] on button "button" at bounding box center [320, 155] width 9 height 7
type input "0"
type input "1"
click at [328, 156] on icon "button" at bounding box center [330, 155] width 5 height 5
type input "46"
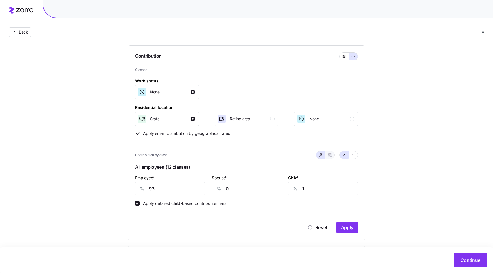
type input "56"
click at [353, 156] on icon "button" at bounding box center [353, 155] width 5 height 5
type input "569"
type input "571"
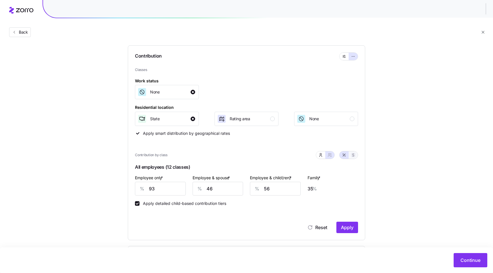
type input "571"
click at [345, 156] on icon "button" at bounding box center [344, 155] width 5 height 5
type input "93"
type input "46"
type input "56"
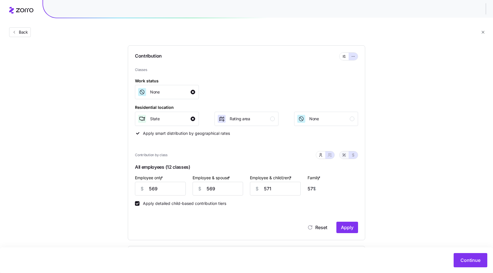
type input "35"
click at [354, 154] on icon "button" at bounding box center [353, 155] width 5 height 5
type input "569"
type input "571"
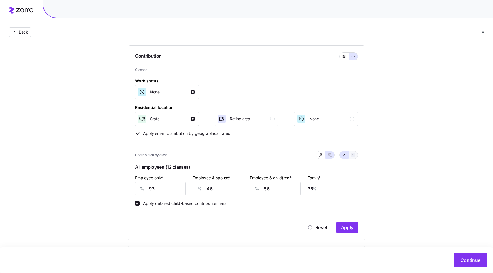
type input "571"
click at [260, 115] on div "Rating area" at bounding box center [246, 118] width 58 height 9
click at [308, 124] on button "None" at bounding box center [326, 119] width 64 height 14
click at [347, 156] on button "button" at bounding box center [344, 155] width 9 height 7
type input "93"
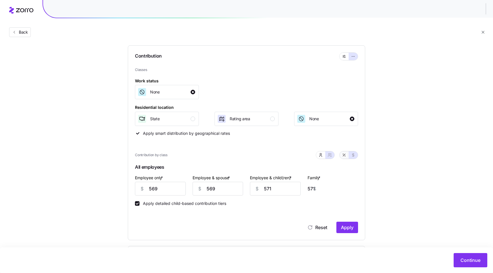
type input "47"
type input "55"
type input "35"
click at [323, 155] on icon "button" at bounding box center [321, 155] width 5 height 5
type input "0"
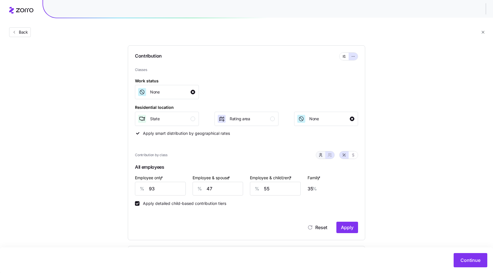
type input "1"
click at [330, 156] on icon "button" at bounding box center [330, 155] width 5 height 5
type input "47"
type input "55"
click at [315, 155] on div "Contribution by class" at bounding box center [246, 155] width 223 height 15
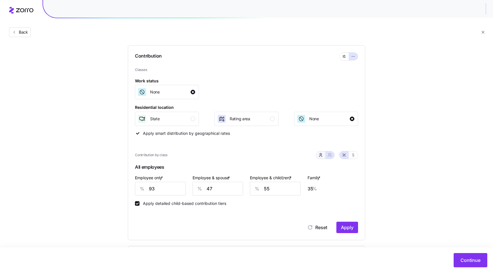
click at [319, 155] on icon "button" at bounding box center [321, 155] width 5 height 5
type input "0"
type input "1"
click at [318, 230] on span "Reset" at bounding box center [321, 227] width 12 height 7
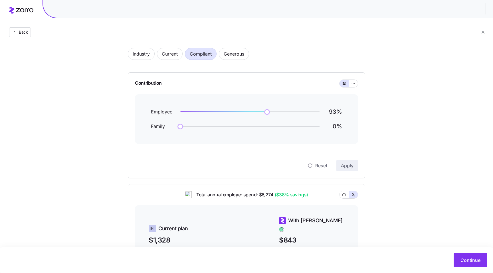
scroll to position [0, 0]
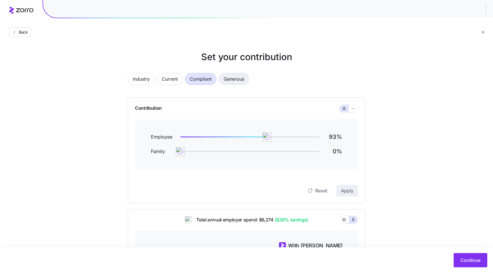
click at [233, 78] on span "Generous" at bounding box center [234, 78] width 21 height 11
click at [214, 77] on button "Compliant" at bounding box center [201, 79] width 32 height 12
click at [232, 81] on span "Generous" at bounding box center [234, 78] width 21 height 11
click at [207, 78] on span "Compliant" at bounding box center [201, 78] width 22 height 11
click at [184, 78] on div "Industry Current Compliant Generous" at bounding box center [247, 82] width 238 height 19
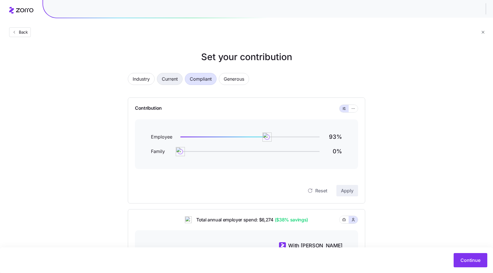
click at [174, 78] on span "Current" at bounding box center [170, 78] width 16 height 11
click at [145, 78] on span "Industry" at bounding box center [141, 78] width 17 height 11
click at [174, 83] on span "Current" at bounding box center [170, 78] width 16 height 11
click at [151, 82] on button "Industry" at bounding box center [141, 79] width 27 height 12
click at [170, 79] on span "Current" at bounding box center [170, 78] width 16 height 11
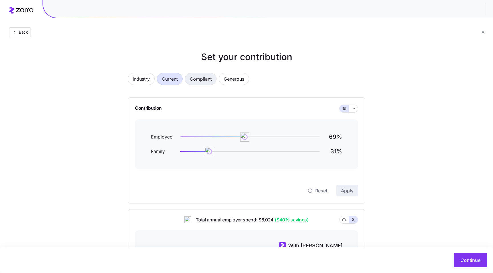
click at [193, 79] on span "Compliant" at bounding box center [201, 78] width 22 height 11
click at [226, 79] on span "Generous" at bounding box center [234, 78] width 21 height 11
click at [206, 79] on span "Compliant" at bounding box center [201, 78] width 22 height 11
click at [182, 79] on button "Current" at bounding box center [170, 79] width 26 height 12
click at [153, 79] on button "Industry" at bounding box center [141, 79] width 27 height 12
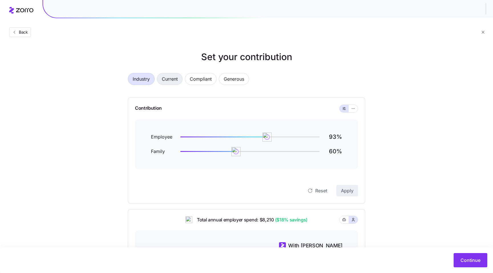
click at [170, 77] on span "Current" at bounding box center [170, 78] width 16 height 11
click at [140, 80] on span "Industry" at bounding box center [141, 78] width 17 height 11
click at [169, 81] on span "Current" at bounding box center [170, 78] width 16 height 11
click at [136, 75] on span "Industry" at bounding box center [141, 78] width 17 height 11
click at [173, 73] on div "Industry Current Compliant Generous Contribution Employee 93 % Family 60 % Rese…" at bounding box center [247, 225] width 256 height 318
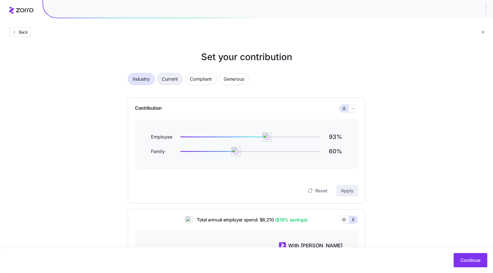
click at [160, 78] on button "Current" at bounding box center [170, 79] width 26 height 12
click at [138, 78] on span "Industry" at bounding box center [141, 78] width 17 height 11
click at [161, 79] on button "Current" at bounding box center [170, 79] width 26 height 12
click at [140, 79] on span "Industry" at bounding box center [141, 78] width 17 height 11
click at [168, 81] on span "Current" at bounding box center [170, 78] width 16 height 11
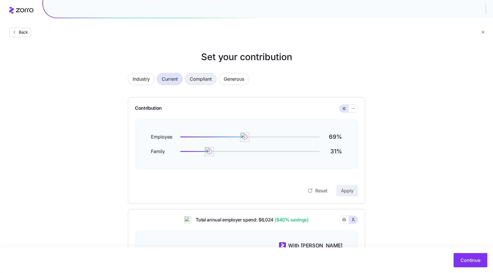
click at [203, 84] on span "Compliant" at bounding box center [201, 78] width 22 height 11
click at [241, 79] on span "Generous" at bounding box center [234, 78] width 21 height 11
click at [187, 79] on button "Compliant" at bounding box center [201, 79] width 32 height 12
click at [173, 79] on span "Current" at bounding box center [170, 78] width 16 height 11
click at [138, 80] on span "Industry" at bounding box center [141, 78] width 17 height 11
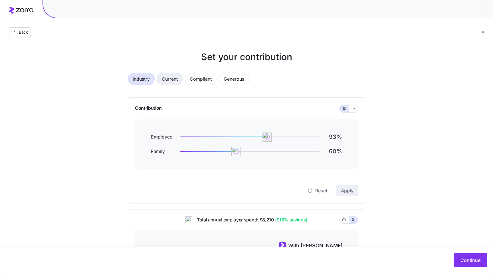
click at [164, 82] on span "Current" at bounding box center [170, 78] width 16 height 11
click at [17, 30] on span "Back" at bounding box center [22, 32] width 11 height 6
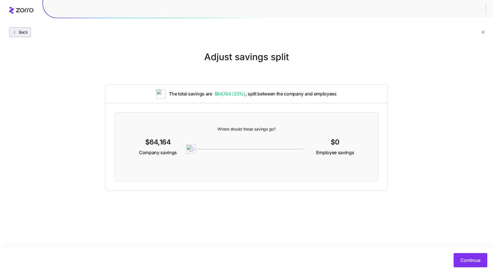
click at [13, 29] on button "Back" at bounding box center [20, 32] width 22 height 10
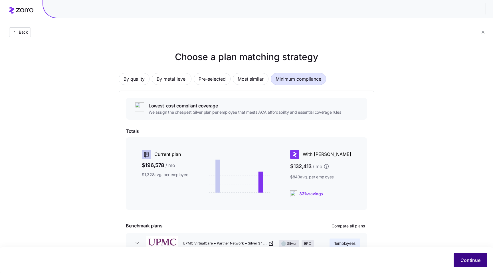
click at [466, 258] on span "Continue" at bounding box center [471, 260] width 20 height 7
click at [465, 259] on span "Continue" at bounding box center [471, 260] width 20 height 7
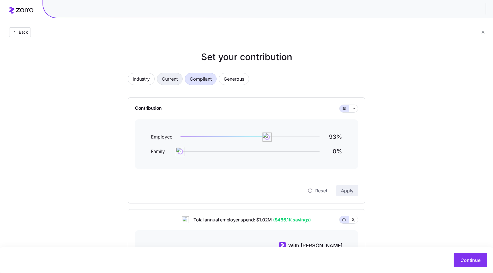
click at [169, 79] on span "Current" at bounding box center [170, 78] width 16 height 11
click at [140, 79] on span "Industry" at bounding box center [141, 78] width 17 height 11
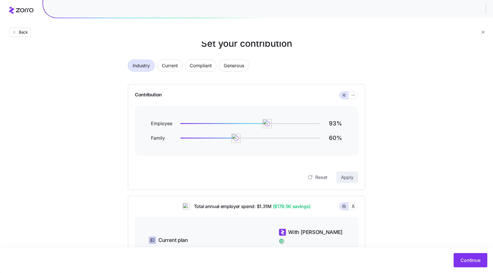
scroll to position [14, 0]
click at [198, 63] on span "Compliant" at bounding box center [201, 65] width 22 height 11
click at [141, 61] on span "Industry" at bounding box center [141, 65] width 17 height 11
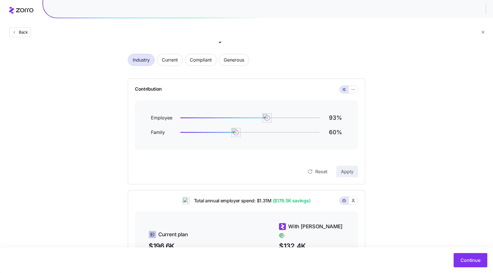
scroll to position [19, 0]
click at [201, 62] on span "Compliant" at bounding box center [201, 59] width 22 height 11
click at [149, 61] on span "Industry" at bounding box center [141, 59] width 17 height 11
click at [235, 61] on span "Generous" at bounding box center [234, 59] width 21 height 11
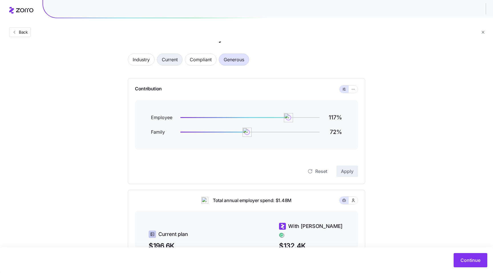
click at [172, 61] on span "Current" at bounding box center [170, 59] width 16 height 11
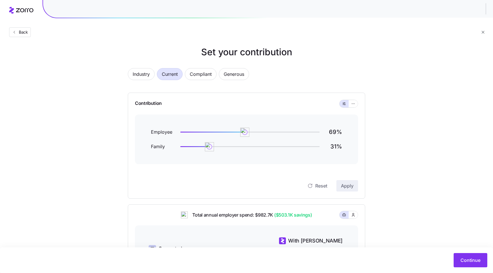
scroll to position [0, 0]
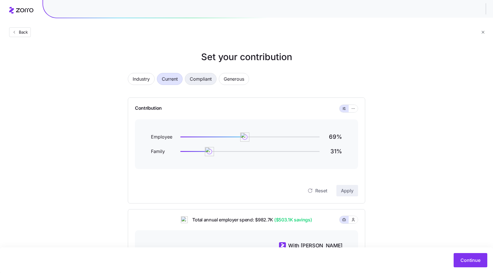
click at [202, 79] on span "Compliant" at bounding box center [201, 78] width 22 height 11
click at [177, 79] on span "Current" at bounding box center [170, 78] width 16 height 11
click at [230, 83] on span "Generous" at bounding box center [234, 78] width 21 height 11
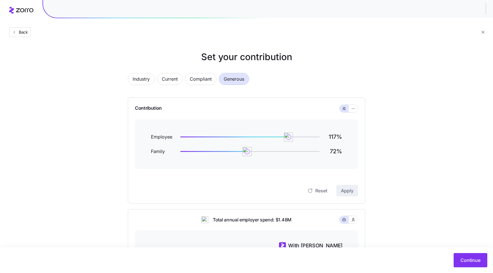
click at [184, 79] on div "Industry Current Compliant Generous" at bounding box center [247, 82] width 238 height 19
click at [166, 79] on span "Current" at bounding box center [170, 78] width 16 height 11
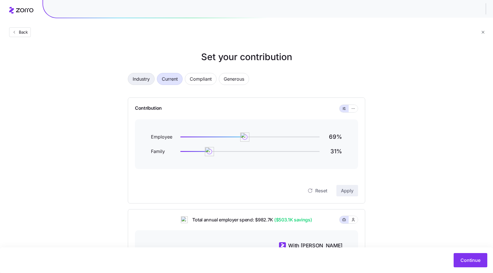
click at [137, 79] on span "Industry" at bounding box center [141, 78] width 17 height 11
click at [467, 261] on span "Continue" at bounding box center [471, 260] width 20 height 7
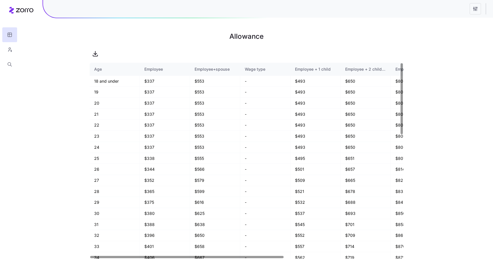
click at [477, 9] on html "Allowance Age Employee Employee+spouse Wage type Employee + 1 child Employee + …" at bounding box center [246, 136] width 493 height 273
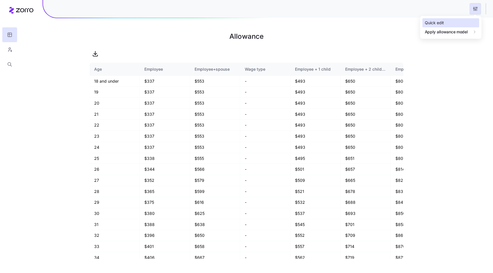
click at [443, 20] on div "Quick edit" at bounding box center [434, 23] width 19 height 6
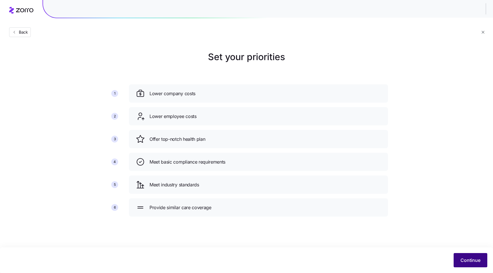
click at [471, 258] on span "Continue" at bounding box center [471, 260] width 20 height 7
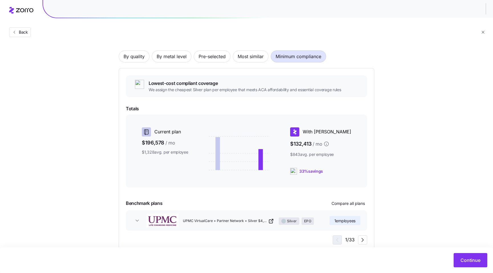
scroll to position [24, 0]
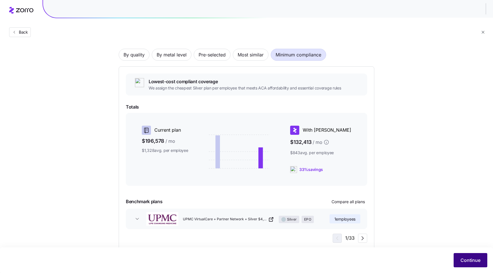
click at [479, 265] on button "Continue" at bounding box center [471, 261] width 34 height 14
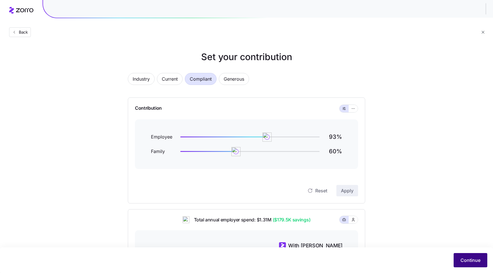
click at [463, 258] on span "Continue" at bounding box center [471, 260] width 20 height 7
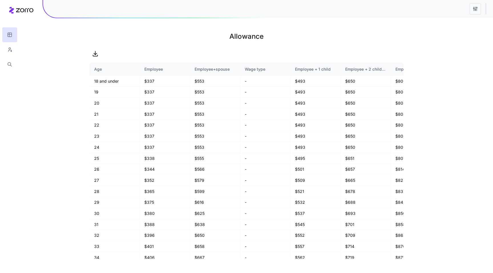
click at [120, 54] on div at bounding box center [247, 53] width 314 height 11
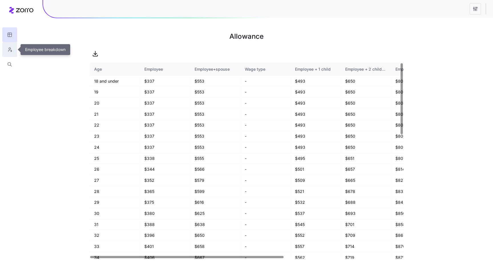
click at [12, 51] on icon "button" at bounding box center [9, 50] width 5 height 6
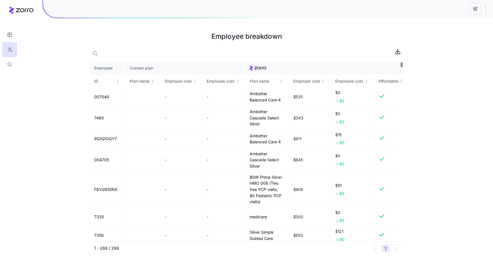
click at [403, 62] on div at bounding box center [402, 64] width 2 height 5
click at [117, 84] on div "ID" at bounding box center [107, 81] width 26 height 6
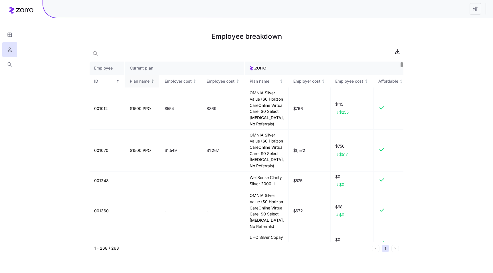
click at [146, 85] on th "Plan name" at bounding box center [142, 81] width 35 height 13
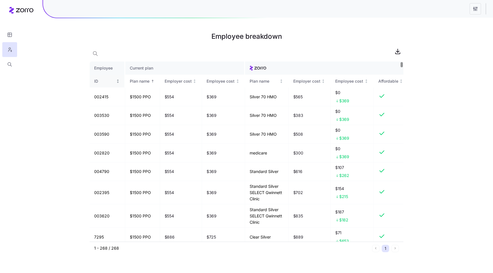
click at [113, 82] on div "ID" at bounding box center [104, 81] width 21 height 6
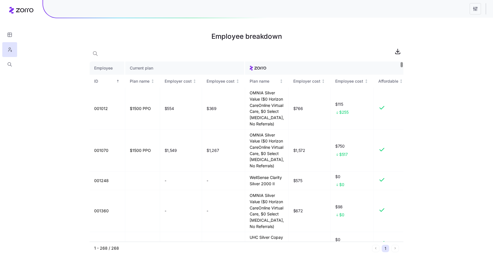
click at [403, 62] on div at bounding box center [402, 64] width 2 height 5
click at [95, 57] on span "button" at bounding box center [95, 53] width 11 height 11
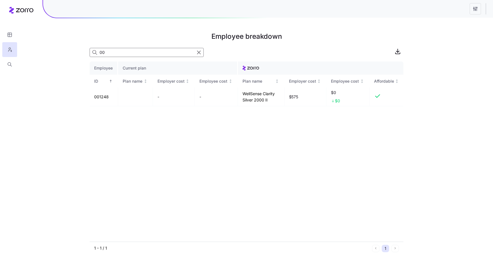
type input "0"
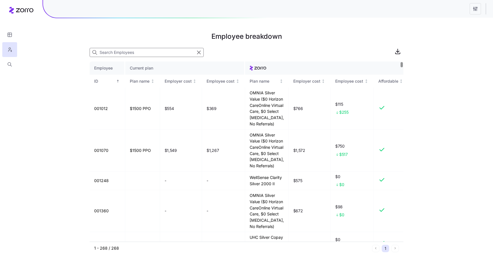
click at [432, 144] on div "Employee breakdown Employee Current plan ID Plan name Employer cost Employee co…" at bounding box center [246, 136] width 493 height 273
click at [200, 52] on icon "button" at bounding box center [199, 52] width 6 height 7
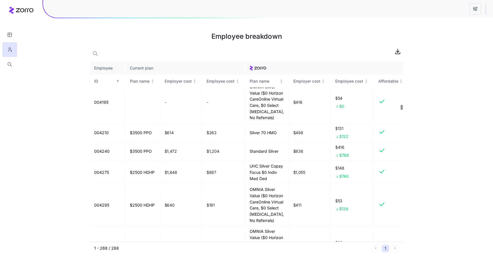
scroll to position [2029, 0]
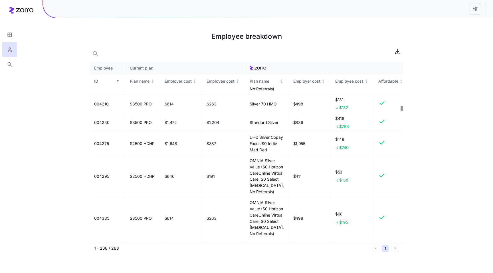
click at [14, 38] on button "button" at bounding box center [9, 34] width 15 height 15
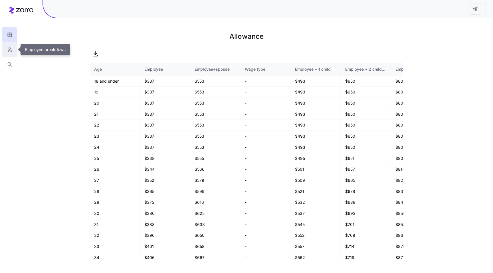
click at [9, 51] on icon "button" at bounding box center [9, 50] width 5 height 6
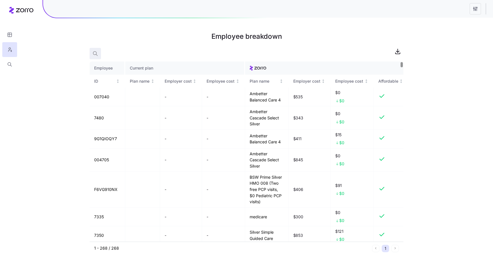
click at [94, 53] on icon "button" at bounding box center [95, 54] width 6 height 6
click at [199, 53] on icon "button" at bounding box center [199, 52] width 6 height 7
click at [105, 147] on td "9G1QIOQY7" at bounding box center [108, 139] width 36 height 19
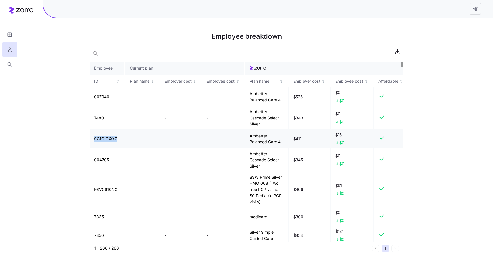
click at [227, 149] on td "-" at bounding box center [223, 139] width 43 height 19
click at [254, 172] on td "Ambetter Cascade Select Silver" at bounding box center [267, 160] width 44 height 23
click at [262, 194] on td "BSW Prime Silver HMO 008 (Two free PCP visits, $0 Pediatric PCP visits)" at bounding box center [267, 190] width 44 height 36
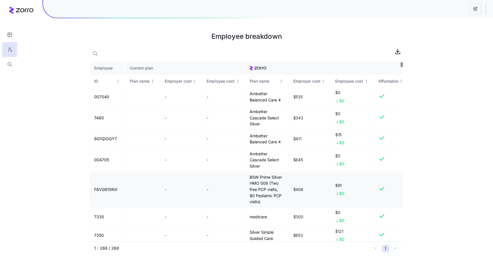
click at [262, 194] on td "BSW Prime Silver HMO 008 (Two free PCP visits, $0 Pediatric PCP visits)" at bounding box center [267, 190] width 44 height 36
click at [254, 208] on td "BSW Prime Silver HMO 008 (Two free PCP visits, $0 Pediatric PCP visits)" at bounding box center [267, 190] width 44 height 36
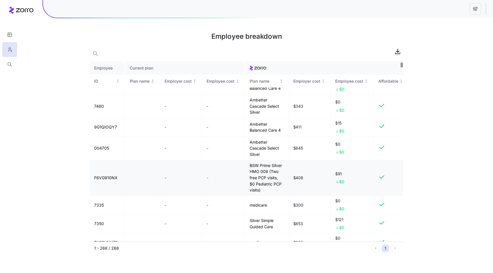
scroll to position [10, 0]
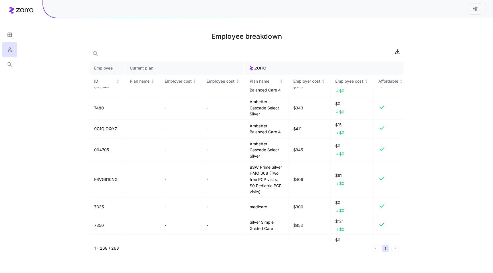
click at [476, 8] on html "Employee breakdown Employee Current plan ID Plan name Employer cost Employee co…" at bounding box center [246, 136] width 493 height 273
click at [439, 23] on div "Quick edit" at bounding box center [434, 23] width 19 height 6
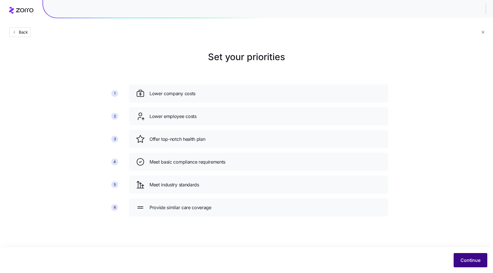
click at [464, 259] on span "Continue" at bounding box center [471, 260] width 20 height 7
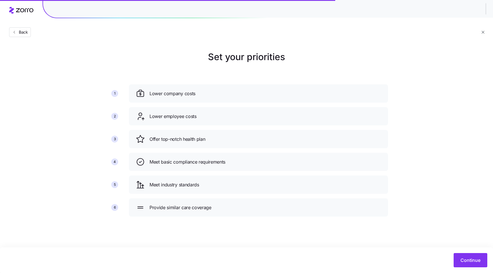
click at [464, 230] on main "Set your priorities 1 2 3 4 5 6 Lower company costs Lower employee costs Offer …" at bounding box center [246, 136] width 493 height 273
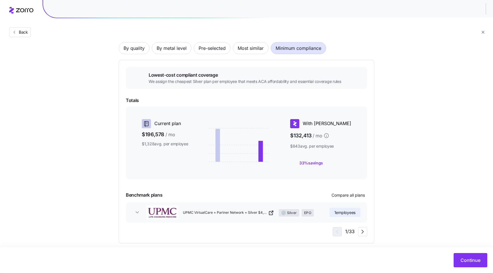
scroll to position [38, 0]
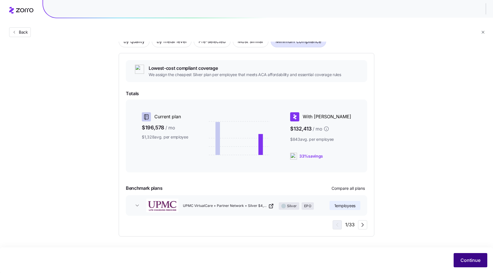
click at [477, 258] on span "Continue" at bounding box center [471, 260] width 20 height 7
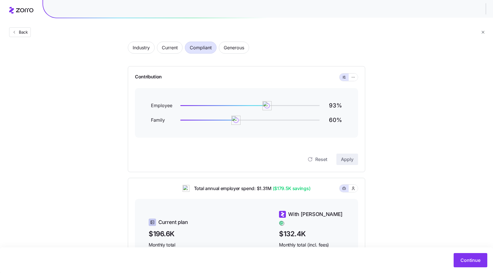
scroll to position [43, 0]
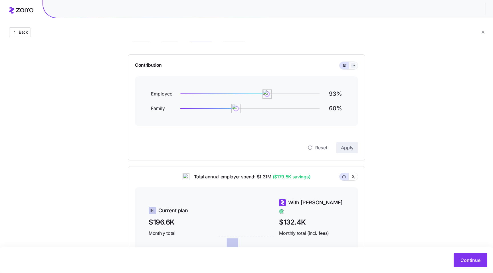
click at [353, 66] on icon "button" at bounding box center [353, 65] width 4 height 7
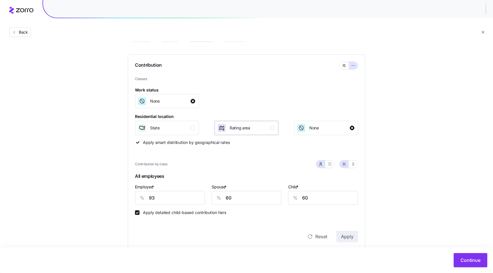
click at [265, 127] on div "Rating area" at bounding box center [246, 128] width 58 height 9
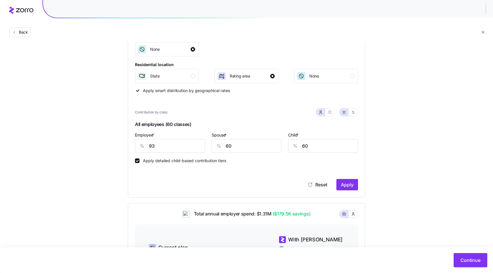
scroll to position [98, 0]
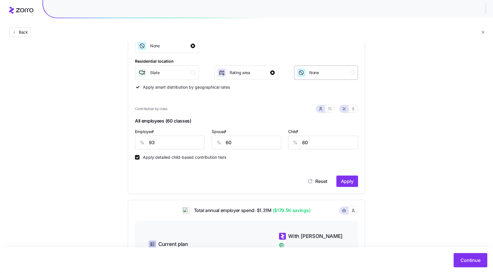
click at [307, 77] on div "None" at bounding box center [308, 72] width 22 height 9
click at [266, 73] on div "Rating area" at bounding box center [246, 72] width 58 height 9
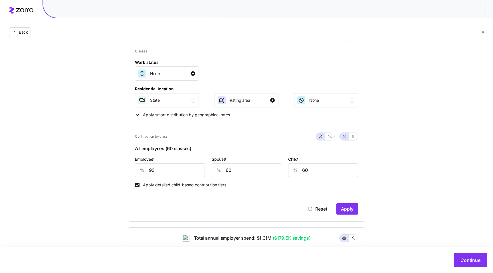
scroll to position [75, 0]
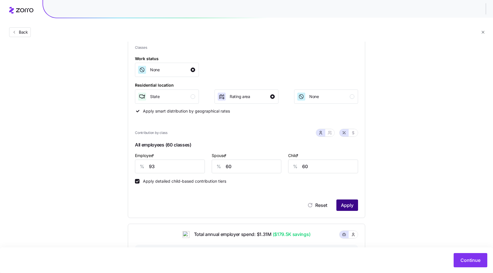
click at [352, 204] on span "Apply" at bounding box center [347, 205] width 13 height 7
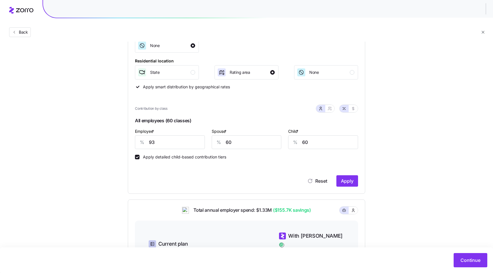
scroll to position [93, 0]
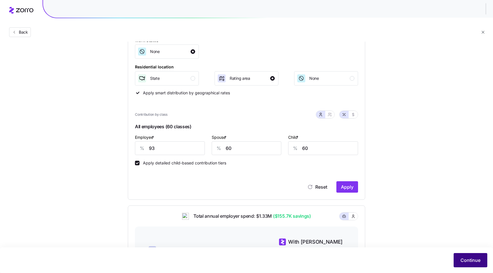
click at [468, 262] on span "Continue" at bounding box center [471, 260] width 20 height 7
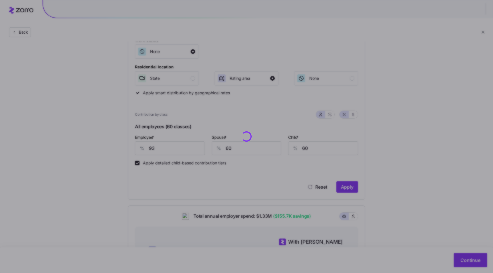
scroll to position [0, 0]
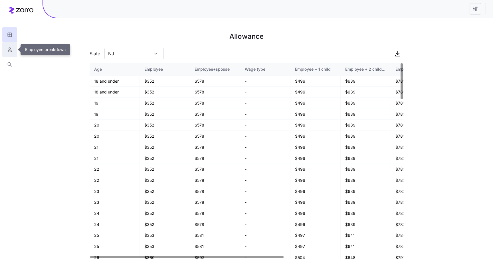
click at [11, 50] on icon "button" at bounding box center [9, 50] width 5 height 6
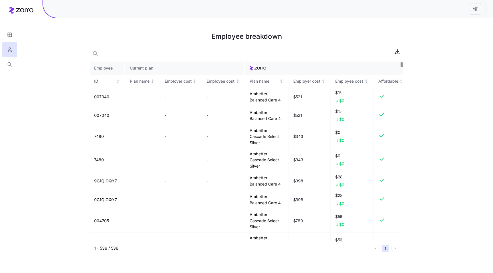
click at [403, 62] on div at bounding box center [402, 64] width 2 height 5
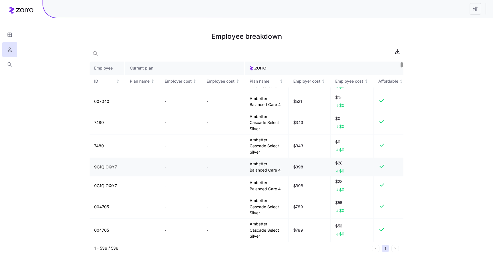
click at [110, 177] on td "9G1QIOQY7" at bounding box center [108, 167] width 36 height 19
click at [106, 196] on td "9G1QIOQY7" at bounding box center [108, 186] width 36 height 19
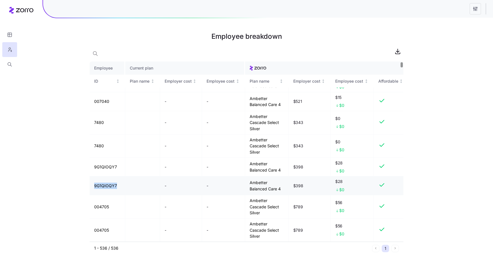
click at [106, 196] on td "9G1QIOQY7" at bounding box center [108, 186] width 36 height 19
click at [125, 196] on td at bounding box center [142, 186] width 35 height 19
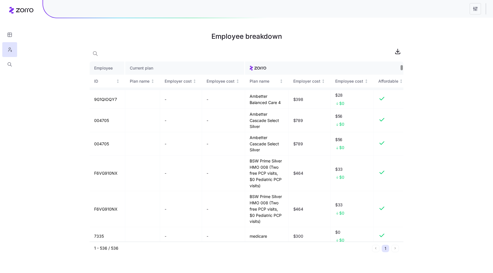
scroll to position [0, 0]
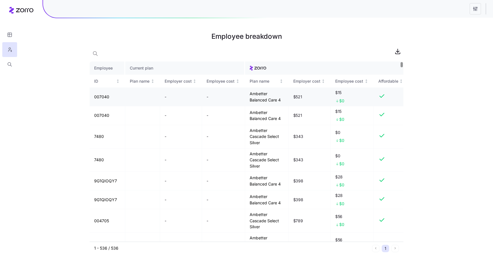
click at [107, 102] on td "007040" at bounding box center [108, 97] width 36 height 19
click at [102, 97] on td "007040" at bounding box center [108, 97] width 36 height 19
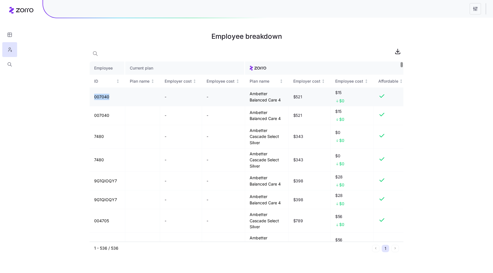
click at [128, 102] on td at bounding box center [142, 97] width 35 height 19
click at [399, 51] on icon "button" at bounding box center [398, 51] width 7 height 7
click at [134, 66] on th "Current plan" at bounding box center [185, 68] width 120 height 13
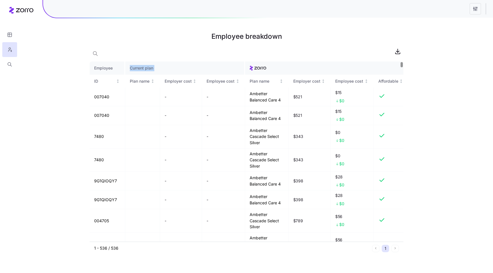
click at [146, 66] on th "Current plan" at bounding box center [185, 68] width 120 height 13
click at [10, 64] on icon "button" at bounding box center [9, 65] width 5 height 6
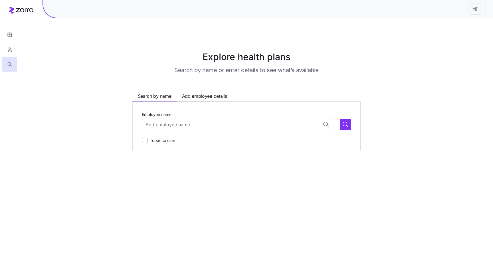
click at [174, 125] on input "Employee name" at bounding box center [238, 124] width 192 height 11
type input "d"
click at [10, 44] on button "button" at bounding box center [9, 49] width 15 height 15
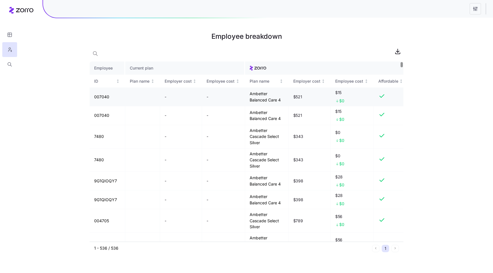
click at [96, 97] on td "007040" at bounding box center [108, 97] width 36 height 19
copy td "007040"
click at [2, 65] on div at bounding box center [9, 36] width 19 height 72
click at [10, 65] on icon "button" at bounding box center [10, 65] width 1 height 1
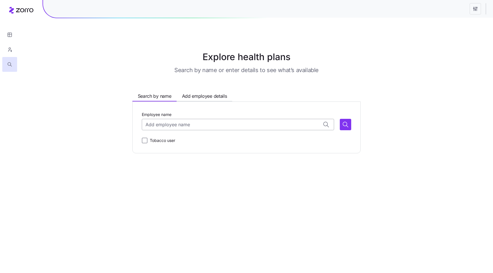
click at [147, 122] on input "Employee name" at bounding box center [238, 124] width 192 height 11
paste input "007040"
type input "007040"
click at [147, 122] on input "007040" at bounding box center [238, 124] width 192 height 11
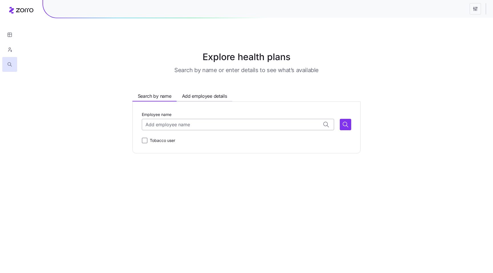
click at [174, 124] on input "Employee name" at bounding box center [238, 124] width 192 height 11
click at [192, 94] on span "Add employee details" at bounding box center [204, 96] width 45 height 7
click at [183, 126] on input "Zip code" at bounding box center [181, 124] width 78 height 11
click at [179, 124] on input "Zip code" at bounding box center [181, 124] width 78 height 11
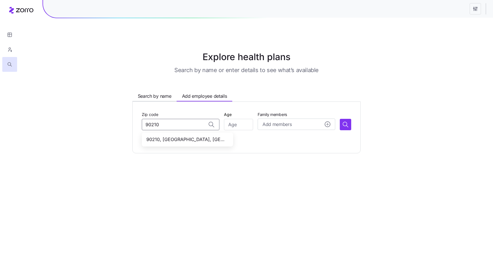
click at [206, 142] on span "90210, Los Angeles County, CA" at bounding box center [186, 139] width 80 height 7
type input "90210, Los Angeles County, CA"
click at [240, 126] on input "Age" at bounding box center [238, 124] width 29 height 11
type input "34"
click at [276, 125] on span "Add members" at bounding box center [277, 124] width 29 height 7
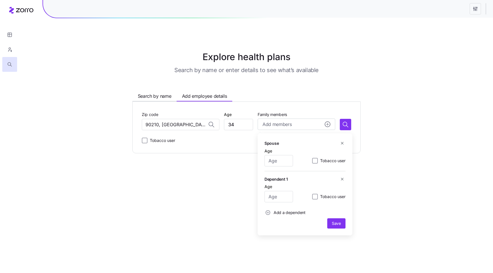
click at [238, 163] on main "Explore health plans Search by name or enter details to see what’s available Se…" at bounding box center [246, 136] width 493 height 273
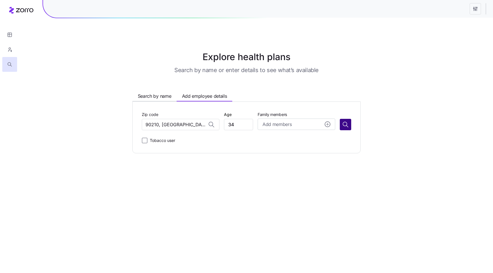
click at [345, 129] on button "button" at bounding box center [345, 124] width 11 height 11
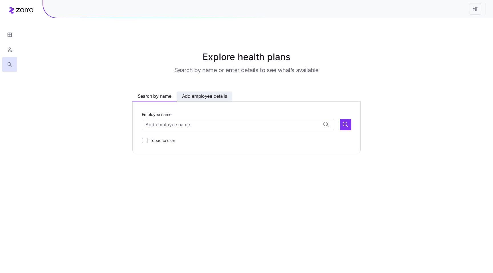
click at [200, 97] on span "Add employee details" at bounding box center [204, 96] width 45 height 7
click at [190, 130] on div "Zip code Age Family members Add members Tobacco user" at bounding box center [247, 127] width 210 height 33
click at [177, 124] on input "Zip code" at bounding box center [181, 124] width 78 height 11
click at [184, 123] on input "Zip code" at bounding box center [181, 124] width 78 height 11
paste input "21740"
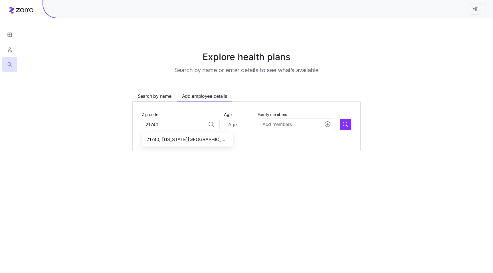
click at [206, 137] on span "21740, Washington County, MD" at bounding box center [186, 139] width 80 height 7
type input "21740, Washington County, MD"
click at [238, 127] on input "Age" at bounding box center [238, 124] width 29 height 11
type input "34"
click at [347, 123] on icon "button" at bounding box center [345, 124] width 7 height 7
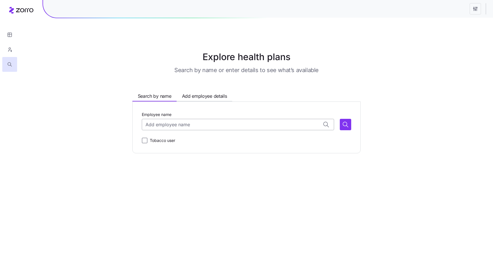
click at [201, 129] on input "Employee name" at bounding box center [238, 124] width 192 height 11
click at [201, 194] on main "Explore health plans Search by name or enter details to see what’s available Se…" at bounding box center [246, 136] width 493 height 273
click at [170, 122] on input "Employee name" at bounding box center [238, 124] width 192 height 11
click at [206, 179] on main "Explore health plans Search by name or enter details to see what’s available Se…" at bounding box center [246, 136] width 493 height 273
click at [195, 94] on span "Add employee details" at bounding box center [204, 96] width 45 height 7
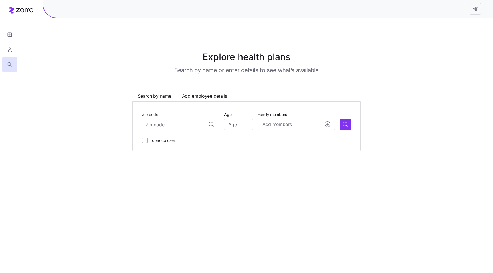
click at [183, 123] on input "Zip code" at bounding box center [181, 124] width 78 height 11
click at [169, 127] on input "Zip code" at bounding box center [181, 124] width 78 height 11
paste input "94591"
click at [174, 140] on span "94591, Solano County, CA" at bounding box center [186, 139] width 80 height 7
type input "94591, Solano County, CA"
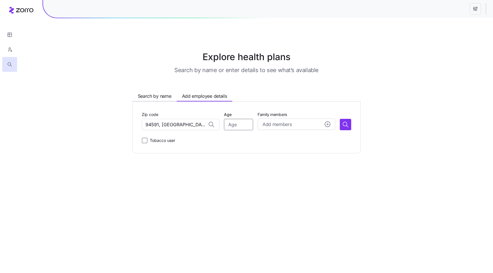
click at [233, 126] on input "Age" at bounding box center [238, 124] width 29 height 11
type input "40"
click at [346, 126] on icon "button" at bounding box center [345, 124] width 4 height 4
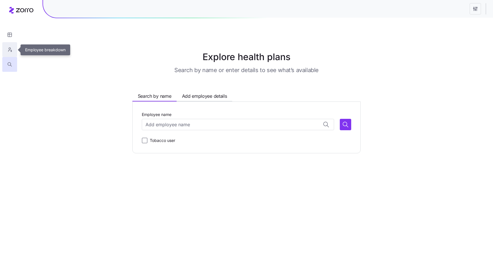
click at [3, 47] on button "button" at bounding box center [9, 49] width 15 height 15
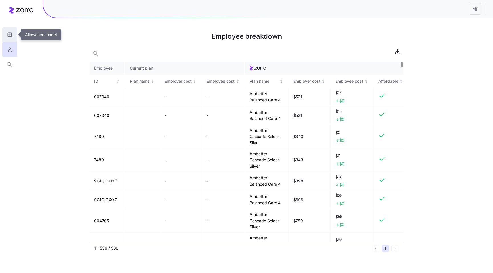
click at [8, 34] on icon "button" at bounding box center [10, 35] width 4 height 4
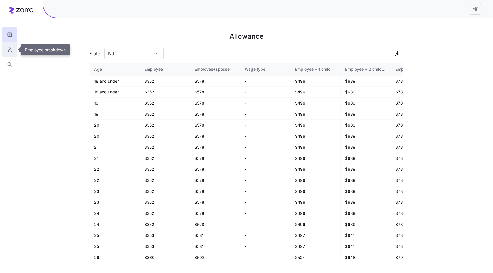
click at [12, 50] on icon "button" at bounding box center [9, 50] width 5 height 6
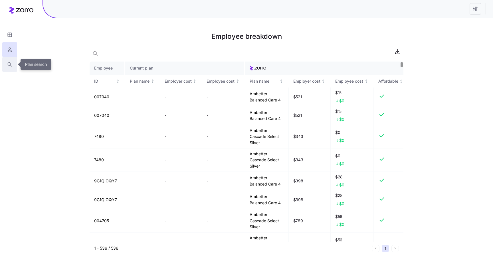
click at [7, 62] on icon "button" at bounding box center [9, 65] width 5 height 6
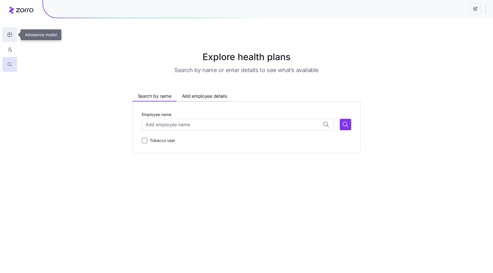
click at [7, 36] on icon "button" at bounding box center [9, 35] width 5 height 6
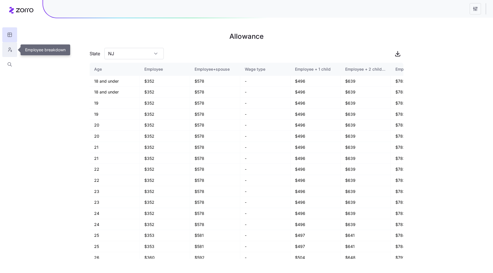
click at [8, 51] on icon "button" at bounding box center [9, 50] width 5 height 6
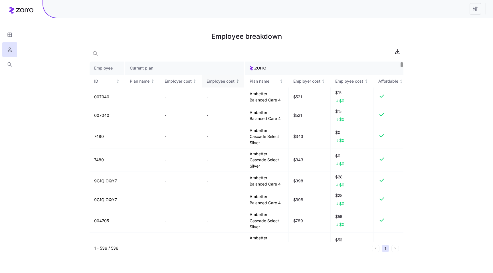
click at [233, 83] on div "Employee cost" at bounding box center [221, 81] width 28 height 6
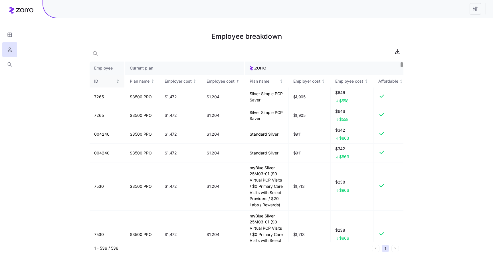
click at [102, 80] on div "ID" at bounding box center [104, 81] width 21 height 6
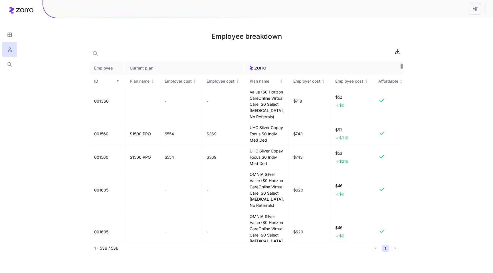
scroll to position [72, 0]
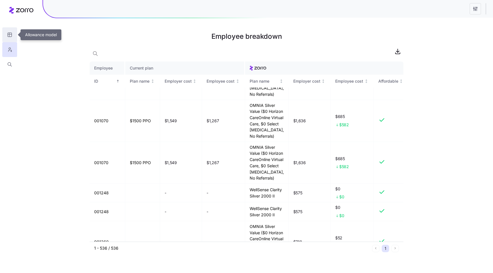
click at [10, 32] on icon "button" at bounding box center [9, 35] width 5 height 6
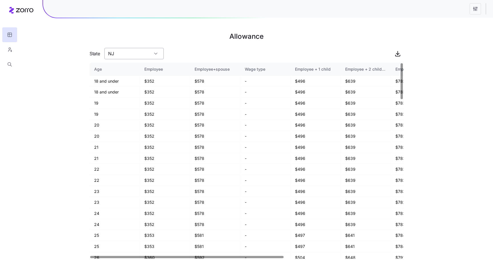
click at [124, 55] on input "NJ" at bounding box center [133, 53] width 59 height 11
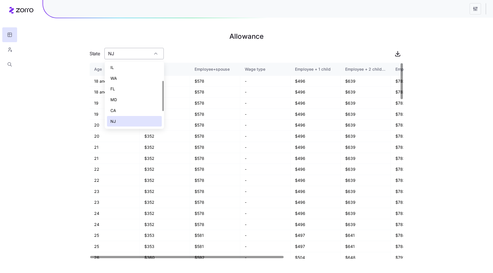
click at [124, 55] on input "NJ" at bounding box center [133, 53] width 59 height 11
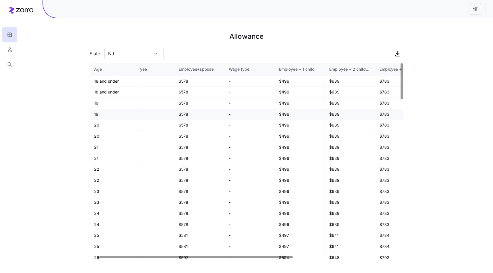
scroll to position [0, 0]
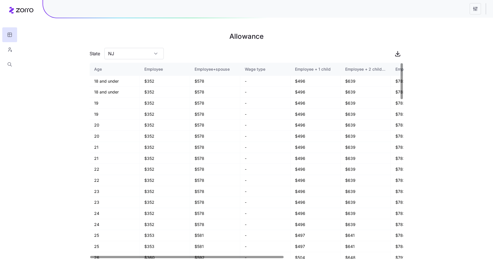
click at [298, 46] on main "Allowance State NJ Age Employee Employee+spouse Wage type Employee + 1 child Em…" at bounding box center [247, 136] width 314 height 273
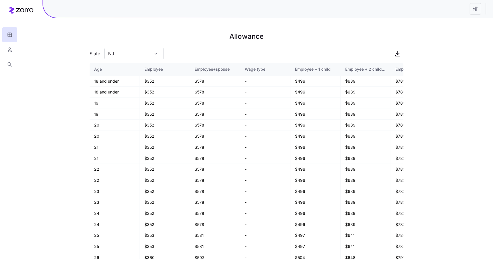
click at [474, 11] on html "Allowance State NJ Age Employee Employee+spouse Wage type Employee + 1 child Em…" at bounding box center [246, 136] width 493 height 273
click at [437, 25] on div "Quick edit" at bounding box center [434, 23] width 19 height 6
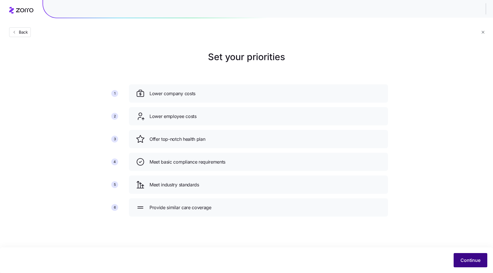
click at [460, 263] on button "Continue" at bounding box center [471, 261] width 34 height 14
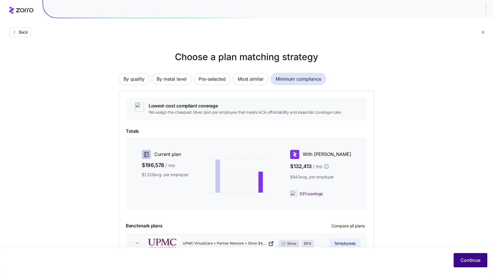
click at [465, 262] on span "Continue" at bounding box center [471, 260] width 20 height 7
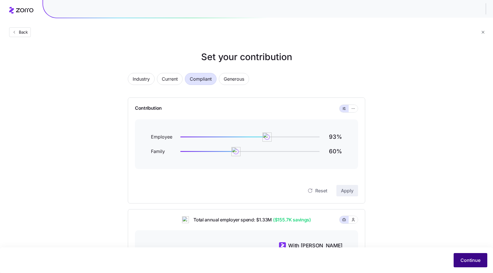
click at [470, 260] on span "Continue" at bounding box center [471, 260] width 20 height 7
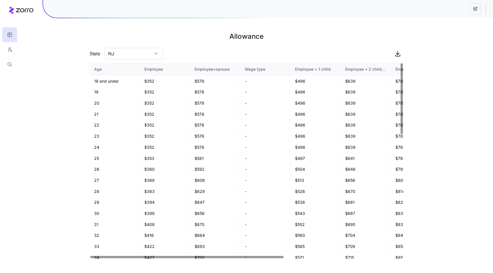
click at [262, 67] on div "Wage type" at bounding box center [265, 69] width 41 height 6
click at [266, 102] on td "-" at bounding box center [265, 103] width 50 height 11
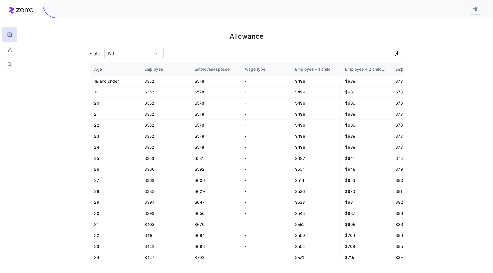
click at [447, 81] on div "Allowance State NJ Age Employee Employee+spouse Wage type Employee + 1 child Em…" at bounding box center [246, 136] width 493 height 273
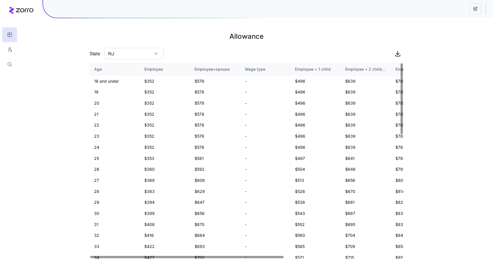
click at [116, 71] on div "Age" at bounding box center [114, 69] width 41 height 6
click at [473, 9] on html "Allowance State NJ Age Employee Employee+spouse Wage type Employee + 1 child Em…" at bounding box center [246, 136] width 493 height 273
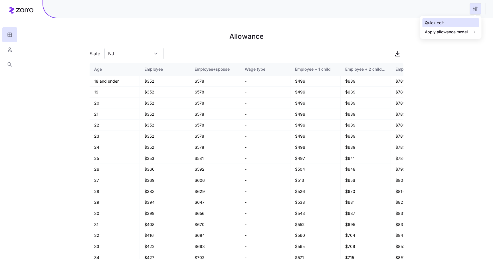
click at [435, 21] on div "Quick edit" at bounding box center [434, 23] width 19 height 6
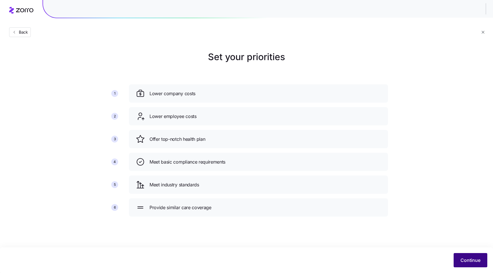
click at [470, 261] on span "Continue" at bounding box center [471, 260] width 20 height 7
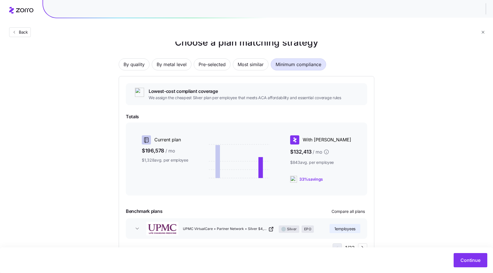
scroll to position [20, 0]
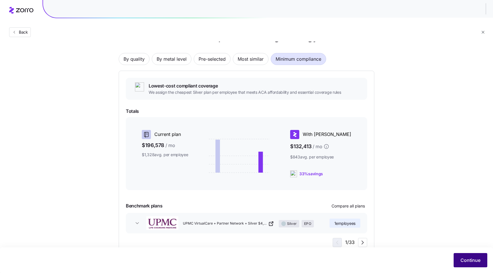
click at [464, 259] on span "Continue" at bounding box center [471, 260] width 20 height 7
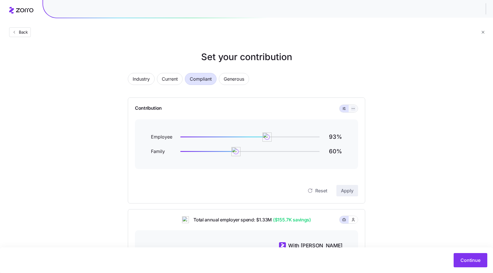
click at [353, 110] on icon "button" at bounding box center [353, 108] width 4 height 7
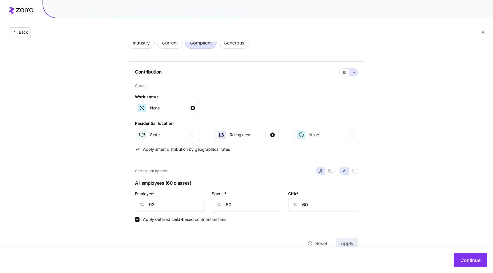
scroll to position [57, 0]
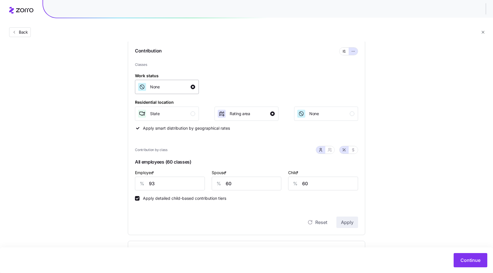
click at [189, 90] on div "None" at bounding box center [167, 87] width 58 height 9
click at [316, 114] on span "None" at bounding box center [314, 114] width 10 height 6
click at [261, 114] on div "Rating area" at bounding box center [246, 113] width 58 height 9
click at [186, 114] on div "State" at bounding box center [167, 113] width 58 height 9
click at [235, 114] on span "Rating area" at bounding box center [240, 114] width 21 height 6
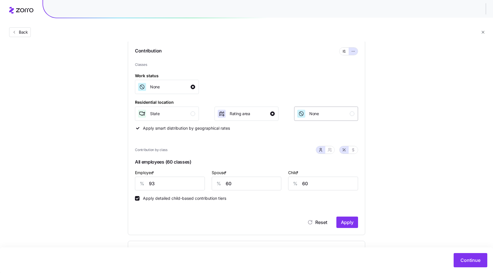
click at [320, 115] on div "None" at bounding box center [326, 113] width 58 height 9
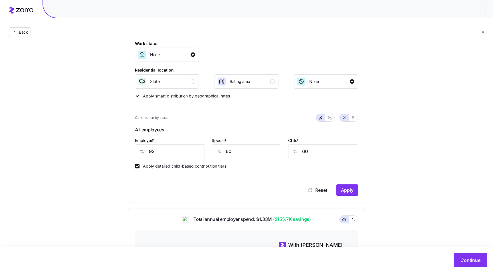
scroll to position [102, 0]
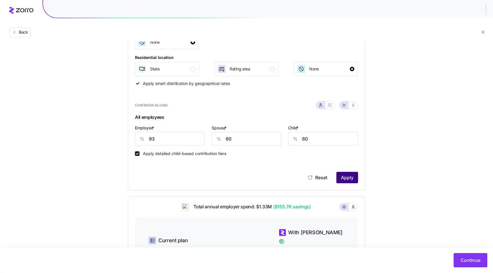
click at [345, 179] on span "Apply" at bounding box center [347, 177] width 13 height 7
click at [465, 263] on span "Continue" at bounding box center [471, 260] width 20 height 7
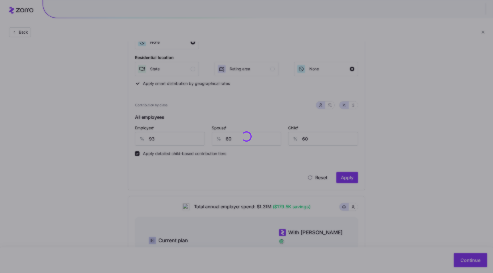
scroll to position [0, 0]
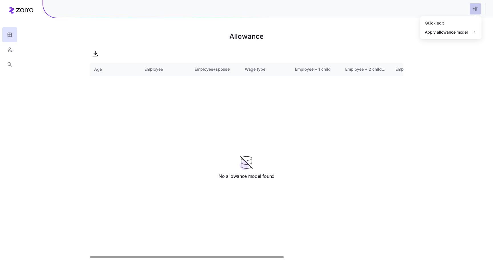
click at [477, 8] on html "Allowance Age Employee Employee+spouse Wage type Employee + 1 child Employee + …" at bounding box center [246, 136] width 493 height 273
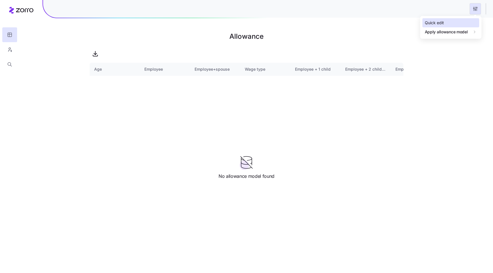
click at [457, 19] on div "Quick edit" at bounding box center [451, 22] width 57 height 9
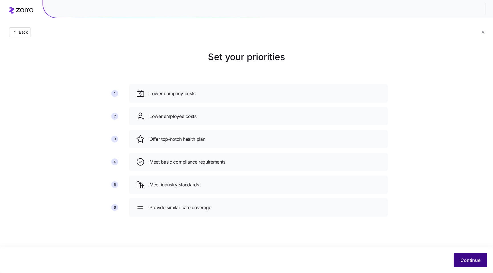
click at [470, 258] on span "Continue" at bounding box center [471, 260] width 20 height 7
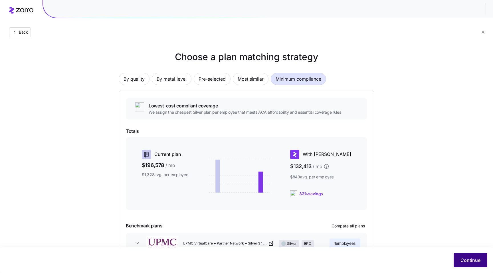
click at [466, 260] on span "Continue" at bounding box center [471, 260] width 20 height 7
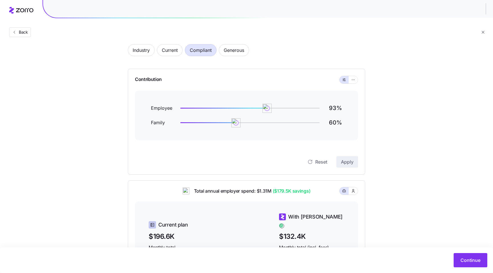
scroll to position [16, 0]
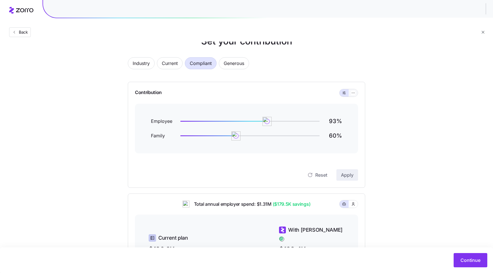
click at [351, 96] on button "button" at bounding box center [353, 92] width 9 height 7
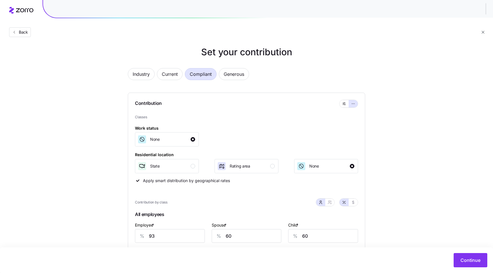
scroll to position [0, 0]
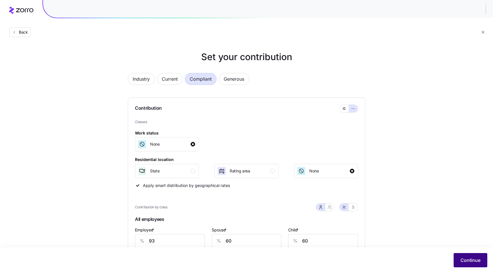
click at [462, 256] on button "Continue" at bounding box center [471, 261] width 34 height 14
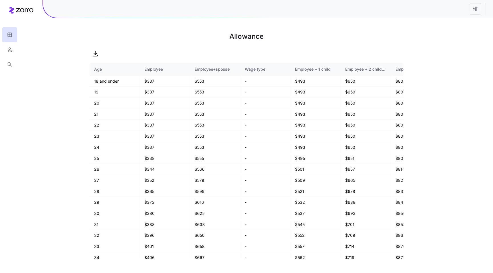
click at [477, 8] on html "Allowance Age Employee Employee+spouse Wage type Employee + 1 child Employee + …" at bounding box center [246, 136] width 493 height 273
click at [456, 22] on div "Quick edit" at bounding box center [451, 22] width 57 height 9
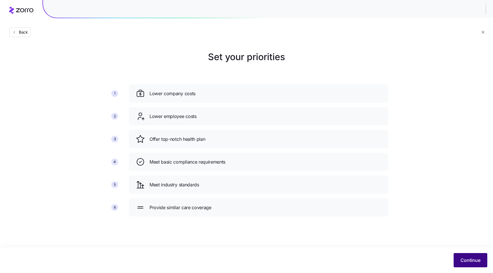
click at [467, 262] on span "Continue" at bounding box center [471, 260] width 20 height 7
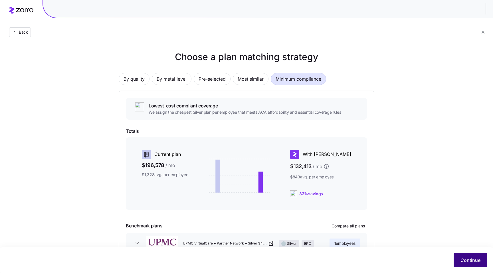
click at [463, 257] on button "Continue" at bounding box center [471, 261] width 34 height 14
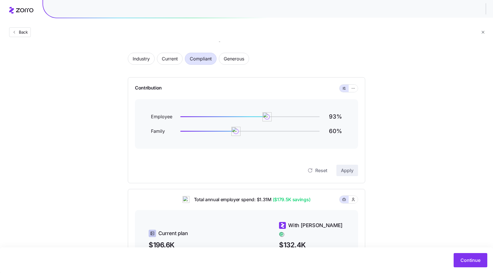
scroll to position [39, 0]
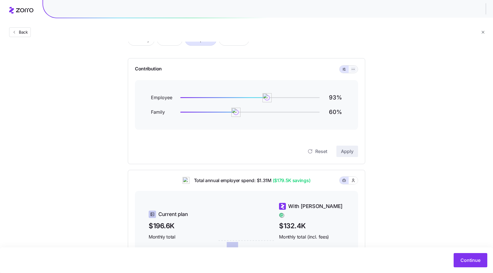
click at [353, 67] on icon "button" at bounding box center [353, 69] width 4 height 7
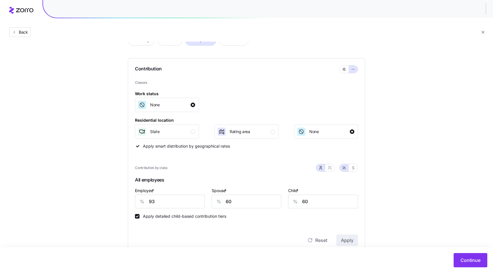
scroll to position [34, 0]
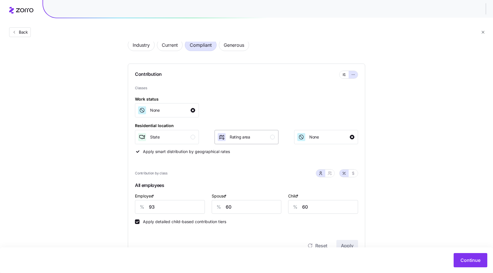
click at [270, 140] on div "Rating area" at bounding box center [246, 137] width 58 height 9
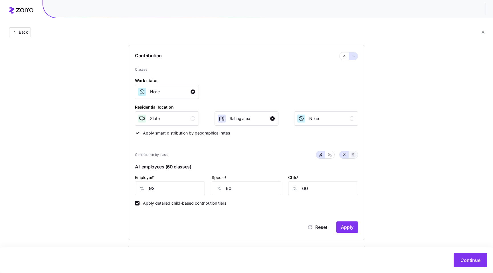
scroll to position [66, 0]
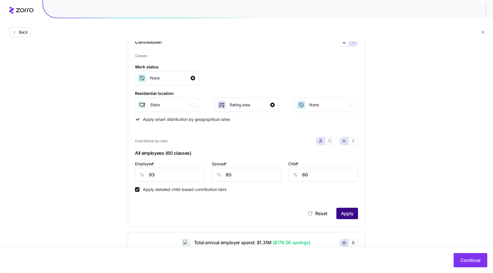
click at [348, 217] on span "Apply" at bounding box center [347, 213] width 13 height 7
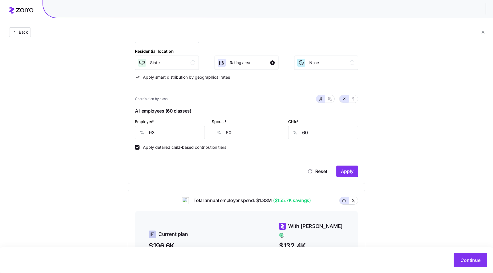
scroll to position [133, 0]
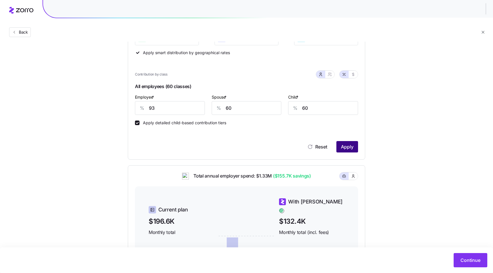
click at [342, 147] on span "Apply" at bounding box center [347, 147] width 13 height 7
click at [468, 261] on span "Continue" at bounding box center [471, 260] width 20 height 7
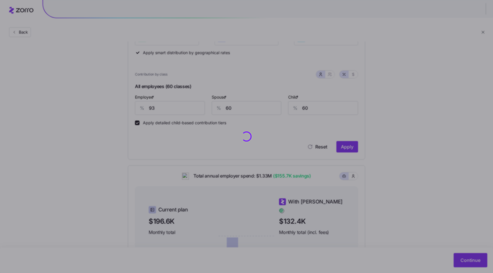
scroll to position [0, 0]
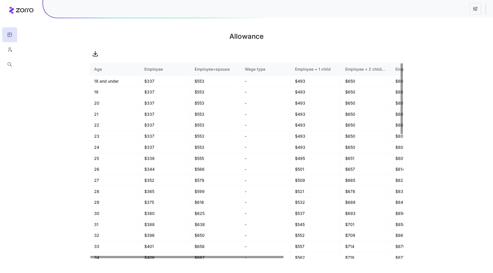
click at [475, 11] on html "Allowance Age Employee Employee+spouse Wage type Employee + 1 child Employee + …" at bounding box center [246, 136] width 493 height 273
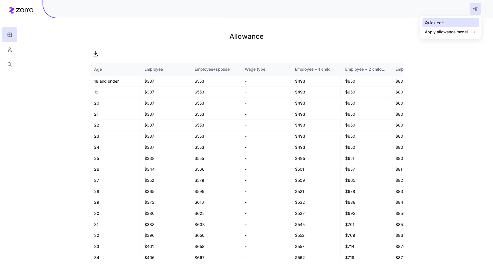
click at [453, 24] on div "Quick edit" at bounding box center [451, 22] width 57 height 9
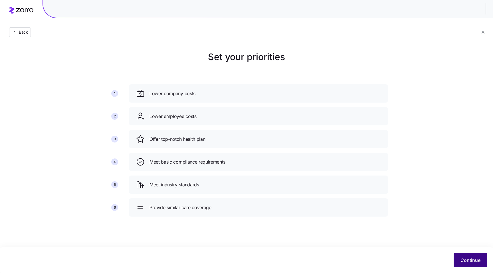
click at [462, 259] on span "Continue" at bounding box center [471, 260] width 20 height 7
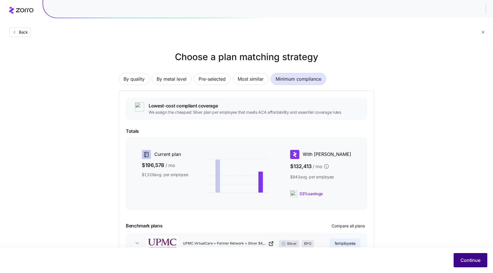
click at [472, 258] on span "Continue" at bounding box center [471, 260] width 20 height 7
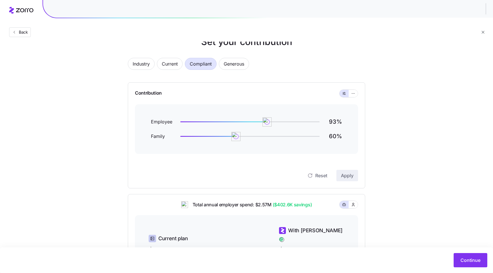
scroll to position [24, 0]
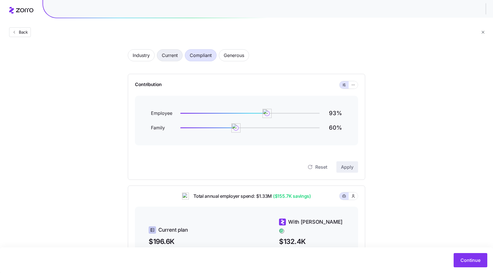
click at [170, 56] on span "Current" at bounding box center [170, 55] width 16 height 11
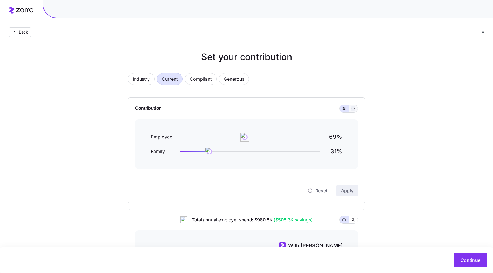
click at [355, 108] on icon "button" at bounding box center [353, 108] width 4 height 7
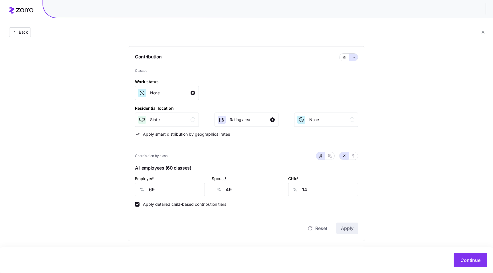
scroll to position [57, 0]
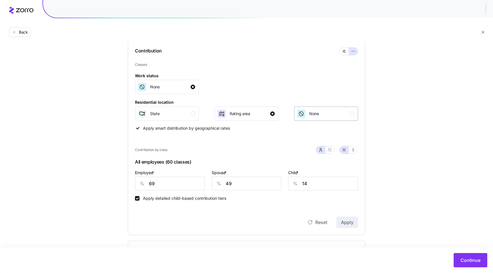
click at [323, 113] on div "None" at bounding box center [326, 113] width 58 height 9
click at [353, 224] on span "Apply" at bounding box center [347, 222] width 13 height 7
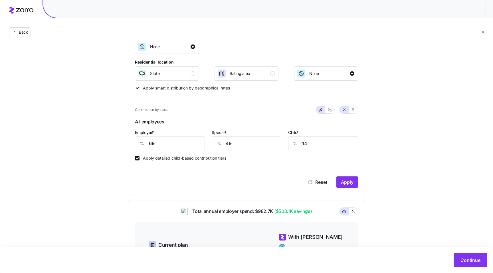
scroll to position [156, 0]
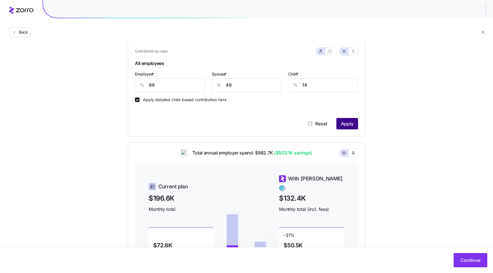
click at [344, 124] on span "Apply" at bounding box center [347, 123] width 13 height 7
click at [470, 257] on button "Continue" at bounding box center [471, 261] width 34 height 14
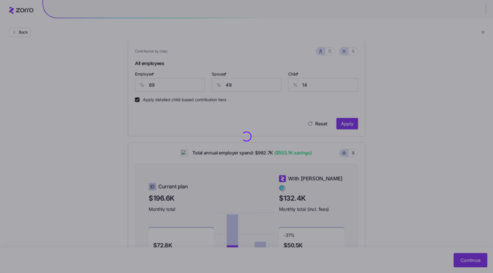
scroll to position [0, 0]
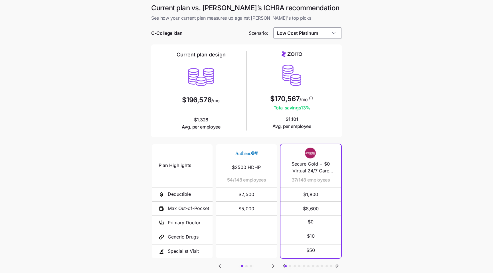
click at [317, 32] on input "Low Cost Platinum" at bounding box center [307, 32] width 69 height 11
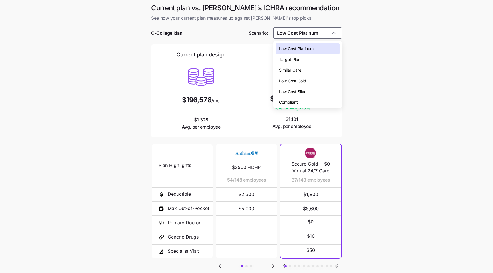
click at [306, 98] on div "Compliant" at bounding box center [308, 102] width 64 height 11
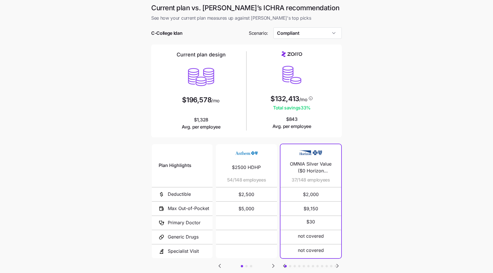
type input "Compliant"
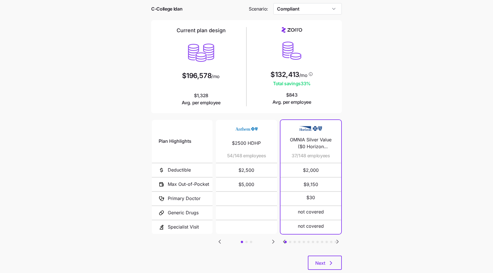
scroll to position [38, 0]
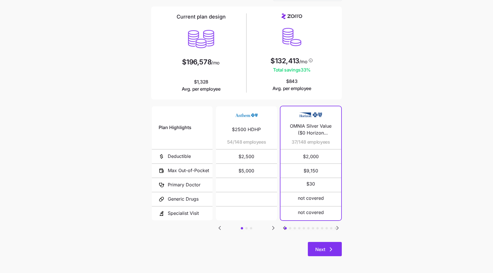
click at [326, 244] on button "Next" at bounding box center [325, 249] width 34 height 14
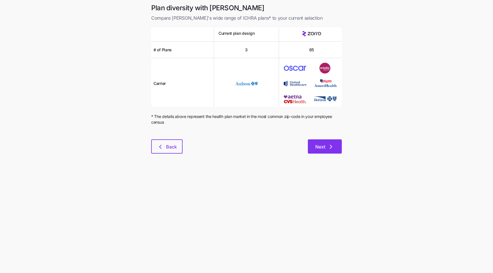
click at [325, 142] on button "Next" at bounding box center [325, 147] width 34 height 14
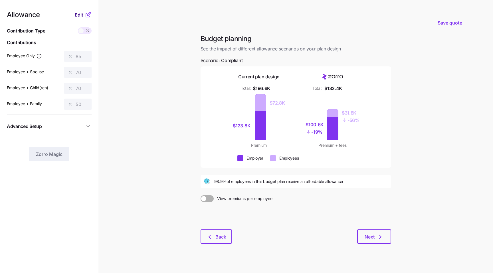
click at [82, 16] on span "Edit" at bounding box center [79, 14] width 9 height 7
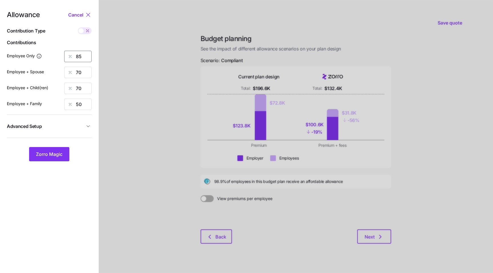
click at [79, 56] on input "85" at bounding box center [77, 56] width 27 height 11
click at [58, 152] on span "Zorro Magic" at bounding box center [49, 154] width 27 height 7
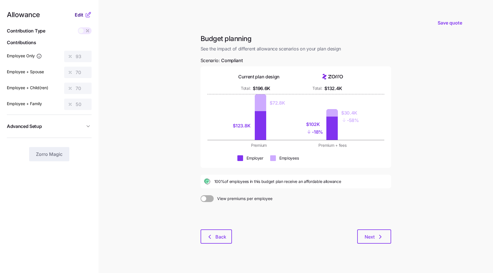
click at [78, 14] on span "Edit" at bounding box center [79, 14] width 9 height 7
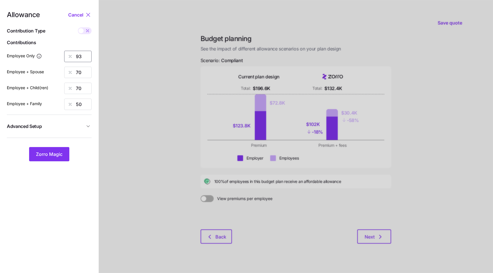
click at [81, 56] on input "93" at bounding box center [77, 56] width 27 height 11
click at [56, 158] on span "Zorro Magic" at bounding box center [49, 154] width 27 height 7
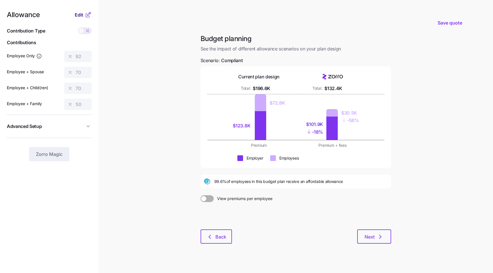
click at [83, 16] on span "Edit" at bounding box center [79, 14] width 9 height 7
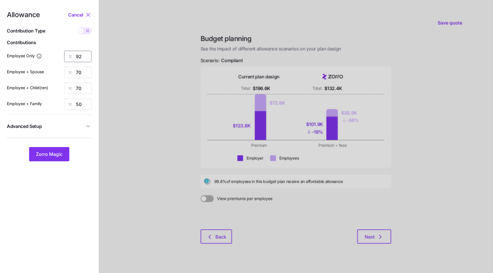
click at [82, 59] on input "92" at bounding box center [77, 56] width 27 height 11
type input "93"
click at [50, 158] on button "Zorro Magic" at bounding box center [49, 154] width 40 height 14
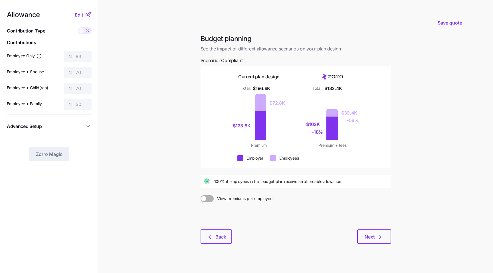
click at [85, 14] on icon at bounding box center [88, 14] width 7 height 7
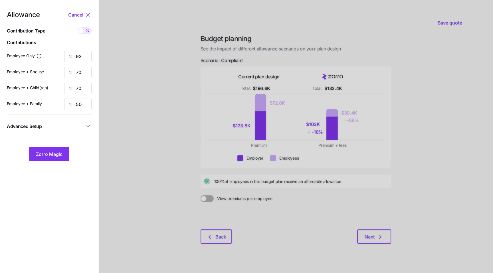
click at [81, 32] on span at bounding box center [81, 30] width 5 height 5
click at [78, 27] on input "checkbox" at bounding box center [78, 27] width 0 height 0
type input "558"
type input "840"
type input "712"
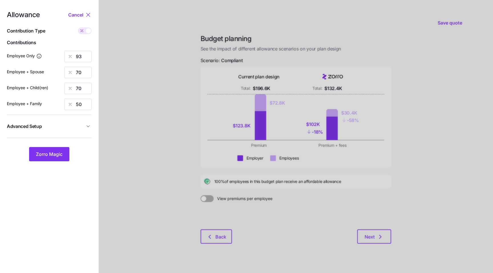
type input "809"
click at [83, 32] on icon at bounding box center [82, 31] width 2 height 2
click at [78, 27] on input "checkbox" at bounding box center [78, 27] width 0 height 0
type input "93"
type input "70"
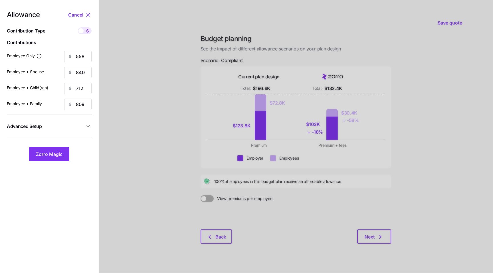
type input "70"
type input "50"
click at [136, 59] on div at bounding box center [296, 140] width 395 height 281
click at [87, 14] on icon at bounding box center [88, 14] width 7 height 7
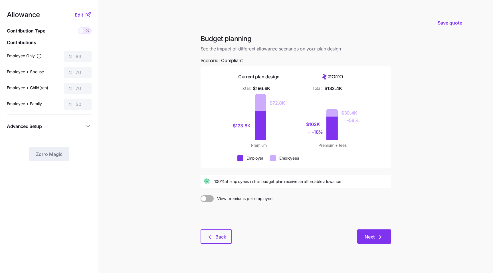
click at [373, 236] on span "Next" at bounding box center [370, 237] width 10 height 7
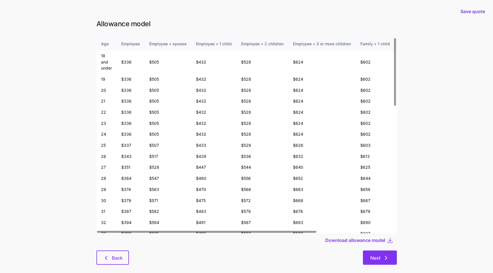
click at [375, 255] on span "Next" at bounding box center [376, 258] width 10 height 7
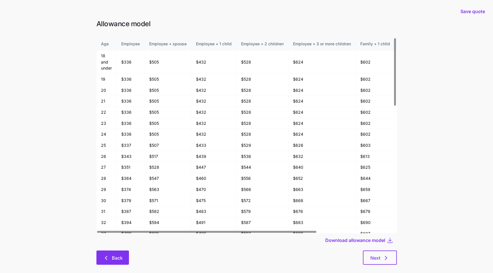
click at [116, 253] on button "Back" at bounding box center [112, 258] width 33 height 14
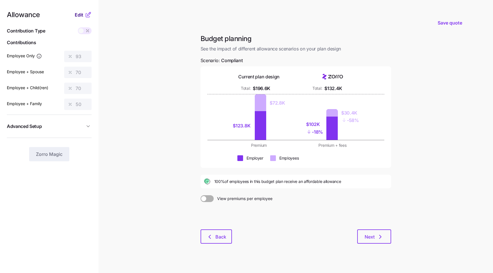
click at [82, 15] on span "Edit" at bounding box center [79, 14] width 9 height 7
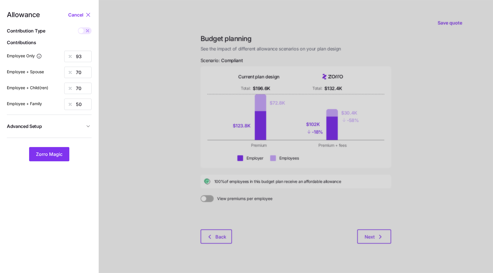
click at [82, 130] on button "Advanced Setup" at bounding box center [49, 127] width 85 height 14
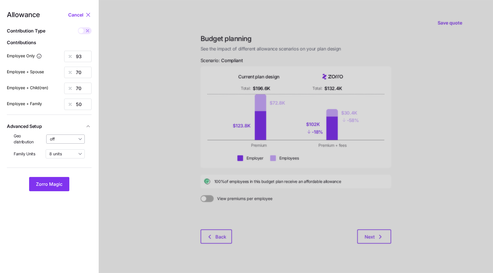
click at [62, 138] on input "off" at bounding box center [65, 139] width 39 height 9
click at [62, 160] on span "By area (60)" at bounding box center [63, 163] width 23 height 6
type input "By area (60)"
click at [60, 187] on span "Zorro Magic" at bounding box center [49, 184] width 27 height 7
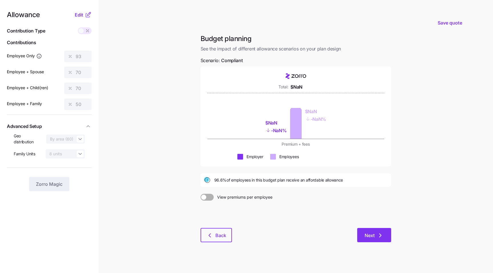
click at [372, 237] on span "Next" at bounding box center [370, 235] width 10 height 7
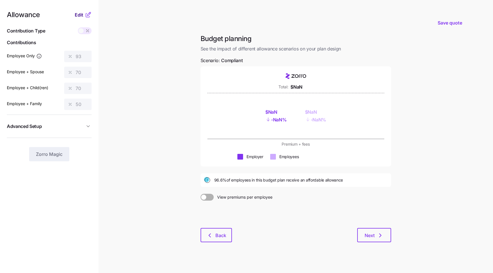
click at [79, 12] on span "Edit" at bounding box center [79, 14] width 9 height 7
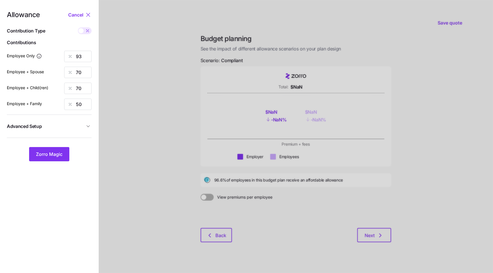
click at [74, 126] on span "Advanced Setup" at bounding box center [46, 126] width 78 height 7
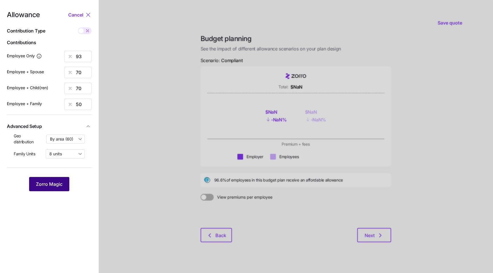
click at [55, 184] on span "Zorro Magic" at bounding box center [49, 184] width 27 height 7
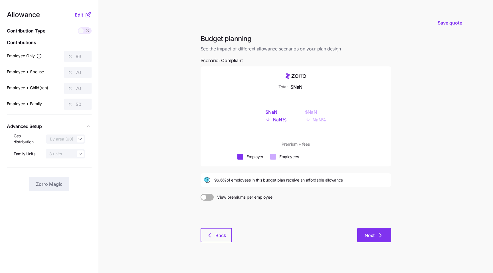
click at [368, 234] on span "Next" at bounding box center [370, 235] width 10 height 7
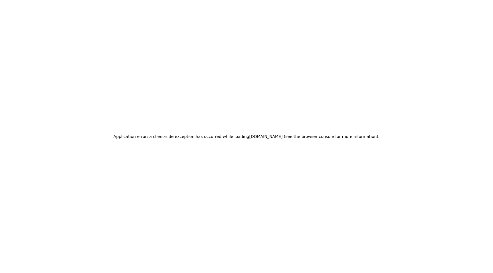
click at [252, 137] on h2 "Application error: a client-side exception has occurred while loading quote.tes…" at bounding box center [247, 137] width 266 height 8
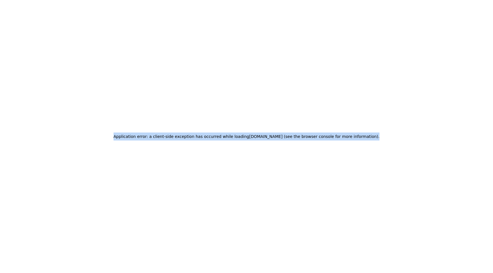
click at [252, 137] on h2 "Application error: a client-side exception has occurred while loading quote.tes…" at bounding box center [247, 137] width 266 height 8
click at [267, 136] on h2 "Application error: a client-side exception has occurred while loading quote.tes…" at bounding box center [247, 137] width 266 height 8
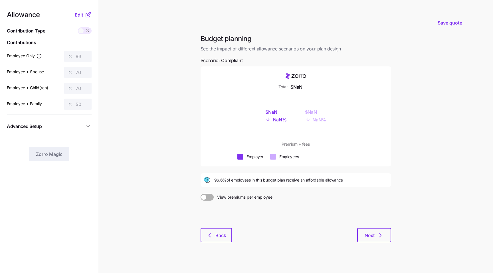
click at [85, 14] on icon at bounding box center [88, 14] width 7 height 7
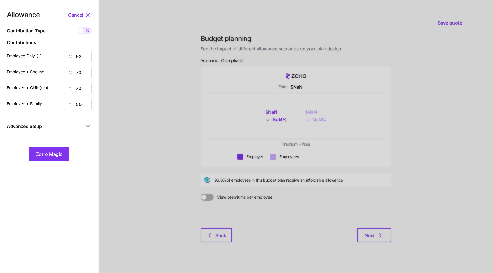
click at [77, 121] on button "Advanced Setup" at bounding box center [49, 127] width 85 height 14
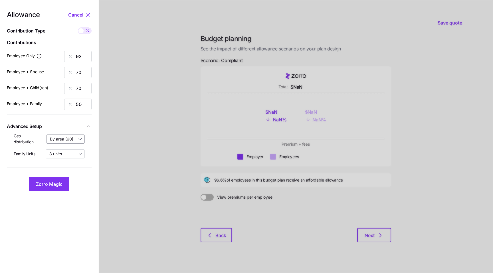
click at [65, 138] on input "By area (60)" at bounding box center [65, 139] width 39 height 9
click at [63, 154] on div "off" at bounding box center [66, 153] width 34 height 10
type input "off"
click at [55, 188] on button "Zorro Magic" at bounding box center [49, 184] width 40 height 14
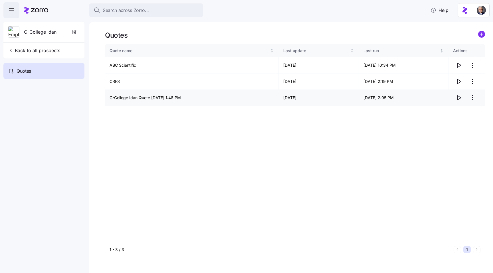
click at [459, 96] on icon "button" at bounding box center [459, 97] width 7 height 7
click at [458, 96] on icon "button" at bounding box center [460, 98] width 4 height 5
click at [457, 66] on icon "button" at bounding box center [459, 65] width 7 height 7
drag, startPoint x: 30, startPoint y: 50, endPoint x: 105, endPoint y: 121, distance: 103.4
click at [105, 121] on div "Search across Zorro... Help C-College Idan Back to all prospects Quotes Quotes …" at bounding box center [246, 135] width 493 height 270
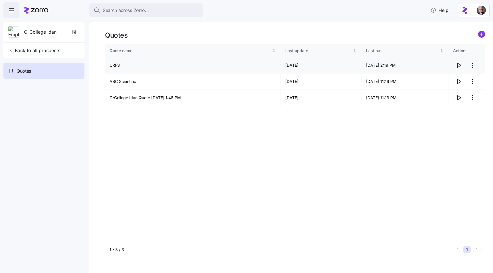
click at [460, 66] on icon "button" at bounding box center [459, 65] width 7 height 7
click at [124, 82] on td "ABC Scientific" at bounding box center [193, 82] width 176 height 16
click at [155, 102] on td "C-College Idan Quote 08/17/2025 1:48 PM" at bounding box center [193, 98] width 176 height 16
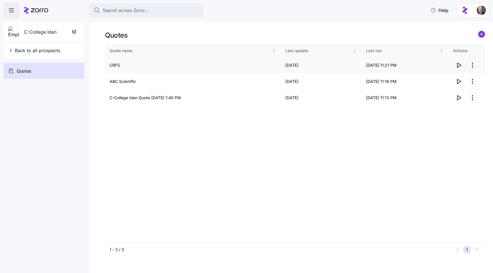
click at [112, 65] on td "CRFS" at bounding box center [193, 65] width 176 height 16
click at [115, 65] on td "CRFS" at bounding box center [193, 65] width 176 height 16
click at [124, 79] on td "ABC Scientific" at bounding box center [193, 82] width 176 height 16
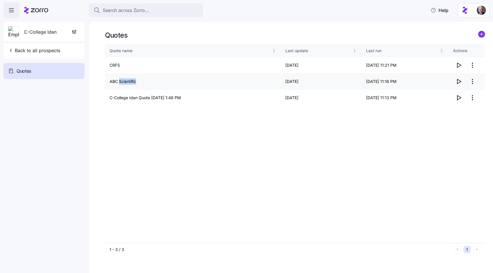
click at [124, 79] on td "ABC Scientific" at bounding box center [193, 82] width 176 height 16
click at [128, 83] on td "ABC Scientific" at bounding box center [193, 82] width 176 height 16
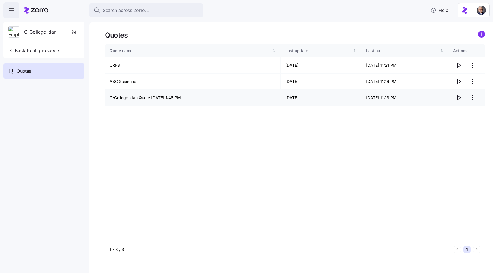
click at [142, 92] on td "C-College Idan Quote 08/17/2025 1:48 PM" at bounding box center [193, 98] width 176 height 16
click at [140, 98] on td "C-College Idan Quote 08/17/2025 1:48 PM" at bounding box center [193, 98] width 176 height 16
click at [191, 143] on div "Quote name Last update Last run Actions CRFS 08/17/2025 08/19/2025 11:21 PM ABC…" at bounding box center [295, 143] width 380 height 199
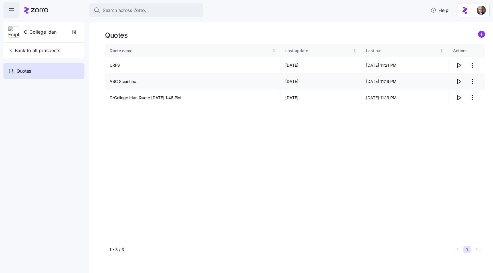
click at [303, 78] on td "08/19/2025" at bounding box center [321, 82] width 81 height 16
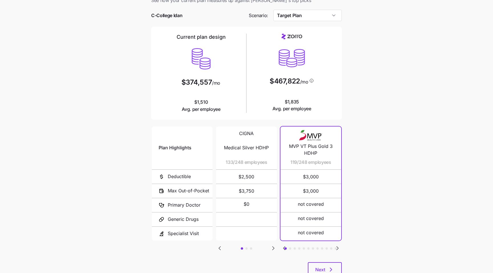
scroll to position [38, 0]
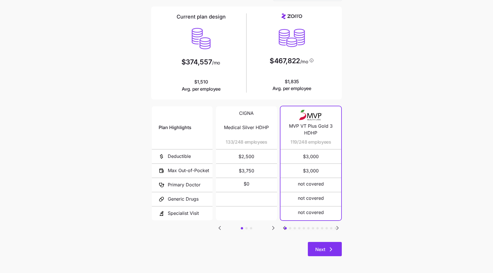
click at [323, 250] on span "Next" at bounding box center [320, 249] width 10 height 7
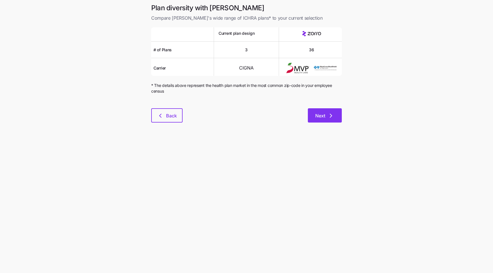
click at [315, 120] on button "Next" at bounding box center [325, 115] width 34 height 14
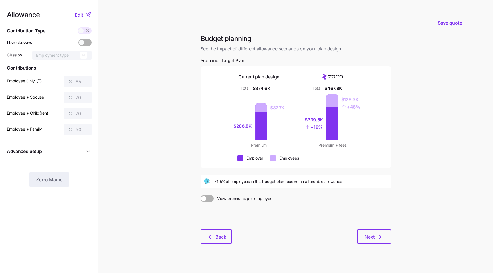
click at [78, 11] on nav "Allowance Edit Contribution Type Use classes Class by: Employment type Contribu…" at bounding box center [49, 140] width 98 height 281
click at [78, 12] on span "Edit" at bounding box center [79, 14] width 9 height 7
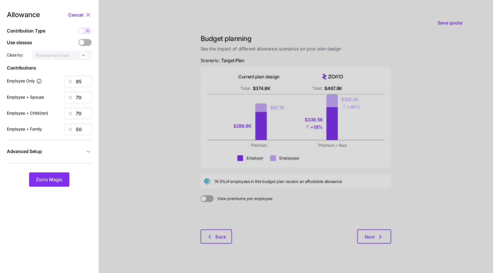
click at [70, 151] on span "Advanced Setup" at bounding box center [46, 151] width 78 height 7
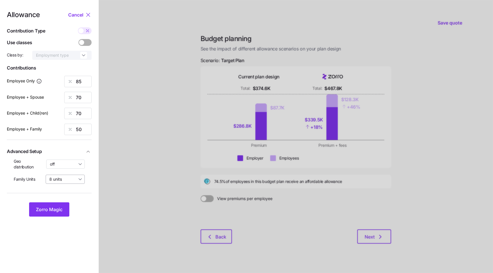
click at [61, 177] on input "8 units" at bounding box center [65, 179] width 39 height 9
click at [55, 167] on input "off" at bounding box center [65, 164] width 39 height 9
click at [64, 189] on span "By area (27)" at bounding box center [63, 188] width 23 height 6
type input "By area (27)"
click at [53, 208] on span "Zorro Magic" at bounding box center [49, 209] width 27 height 7
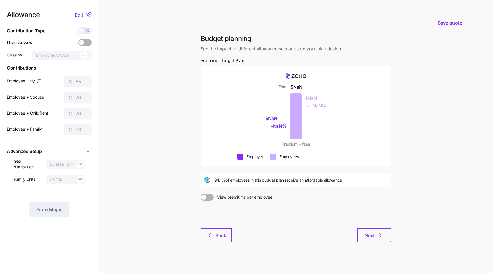
click at [272, 118] on div "$NaN" at bounding box center [276, 118] width 21 height 7
click at [281, 130] on div "$[PERSON_NAME]%" at bounding box center [278, 122] width 21 height 33
click at [277, 127] on div "- NaN%" at bounding box center [276, 126] width 21 height 8
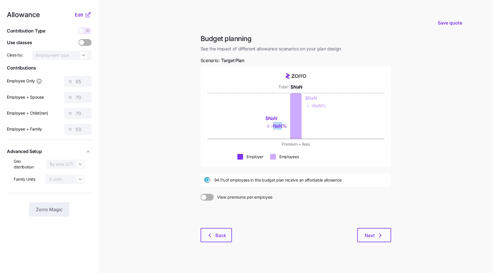
click at [277, 127] on div "- NaN%" at bounding box center [276, 126] width 21 height 8
click at [264, 118] on div "$[PERSON_NAME]% $[PERSON_NAME]%" at bounding box center [296, 116] width 140 height 46
click at [312, 96] on div "$NaN" at bounding box center [315, 98] width 21 height 7
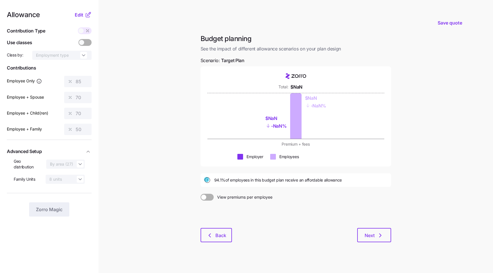
click at [312, 96] on div "$NaN" at bounding box center [315, 98] width 21 height 7
click at [320, 106] on div "- NaN%" at bounding box center [315, 106] width 21 height 8
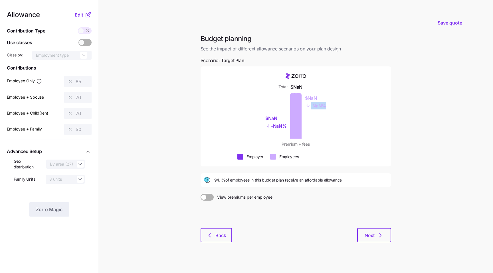
click at [311, 99] on div "$NaN" at bounding box center [315, 98] width 21 height 7
click at [297, 85] on div "$NaN" at bounding box center [297, 87] width 12 height 7
click at [370, 240] on button "Next" at bounding box center [374, 235] width 34 height 14
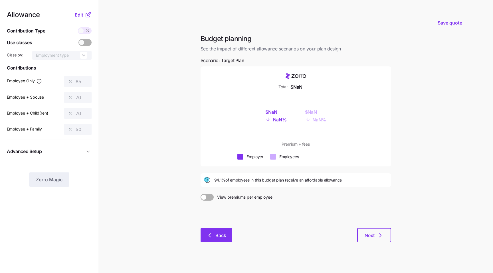
click at [221, 239] on button "Back" at bounding box center [216, 235] width 31 height 14
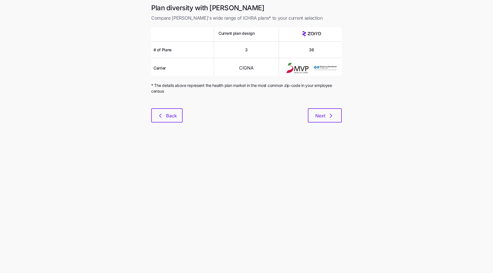
click at [323, 125] on div "Plan diversity with Zorro Compare [PERSON_NAME]'s wide range of ICHRA plans* to…" at bounding box center [247, 66] width 200 height 126
click at [318, 121] on button "Next" at bounding box center [325, 115] width 34 height 14
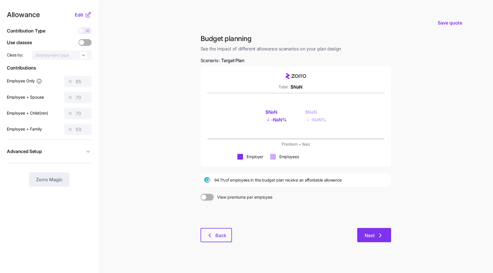
click at [362, 229] on button "Next" at bounding box center [374, 235] width 34 height 14
